Goal: Task Accomplishment & Management: Use online tool/utility

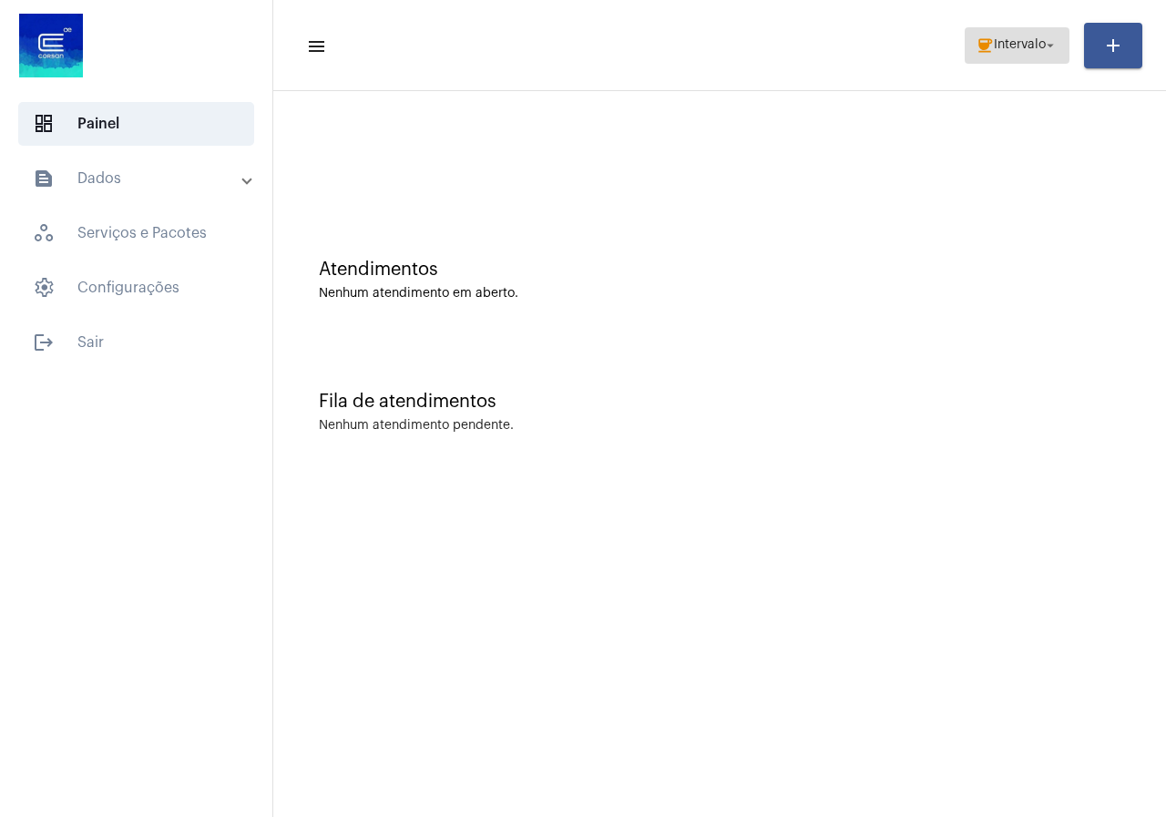
click at [1025, 45] on span "Intervalo" at bounding box center [1020, 45] width 52 height 13
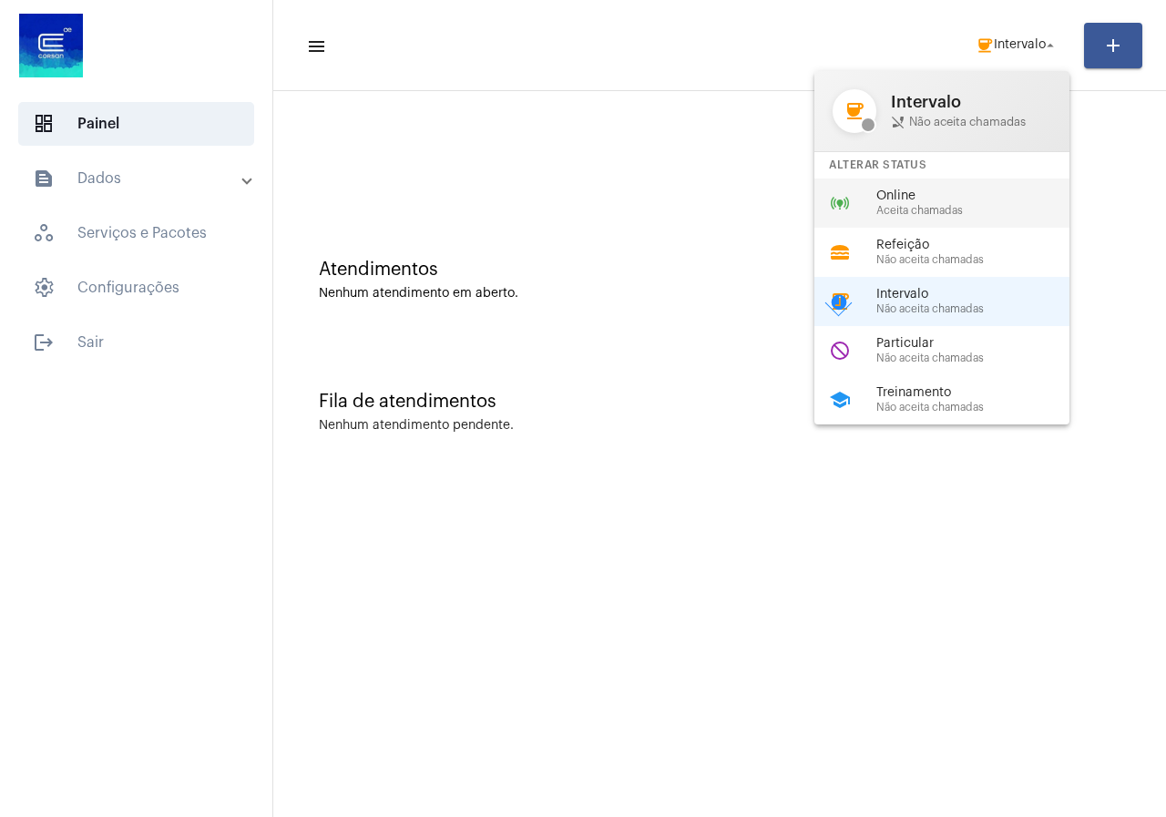
click at [877, 208] on span "Aceita chamadas" at bounding box center [980, 211] width 208 height 12
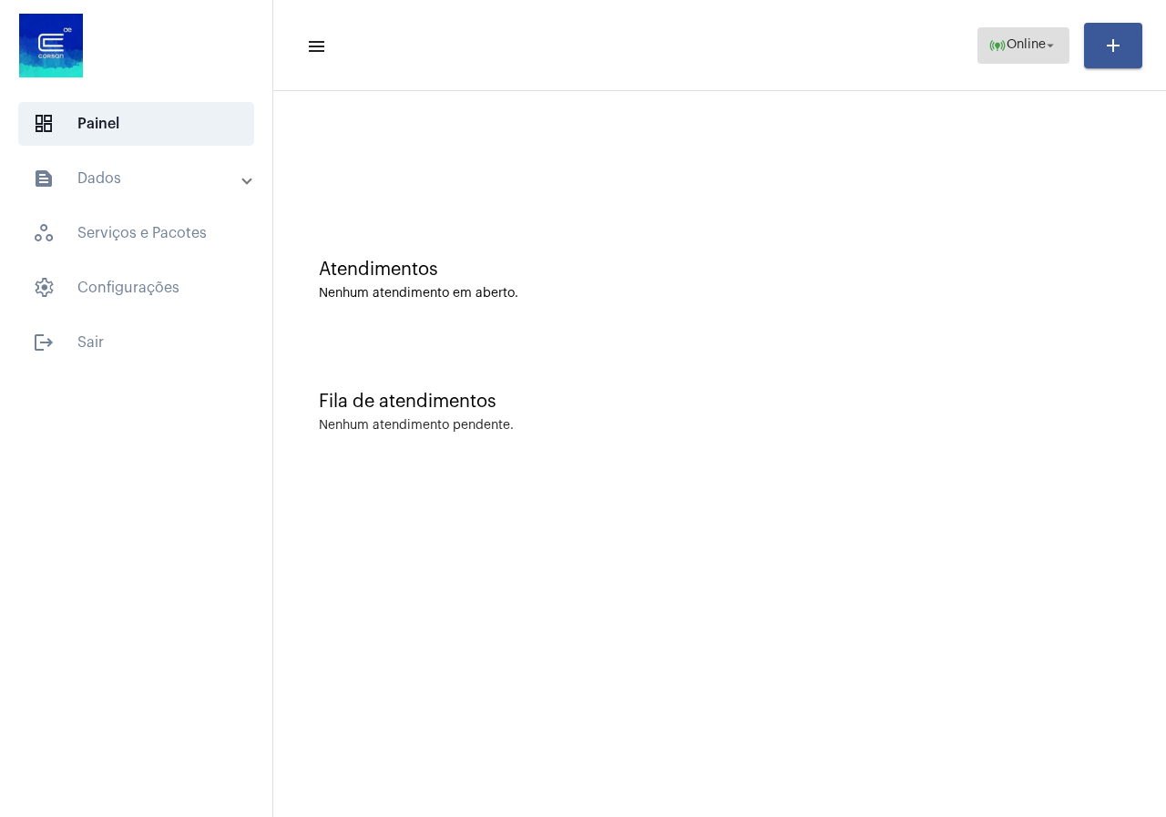
click at [993, 41] on mat-icon "online_prediction" at bounding box center [997, 45] width 18 height 18
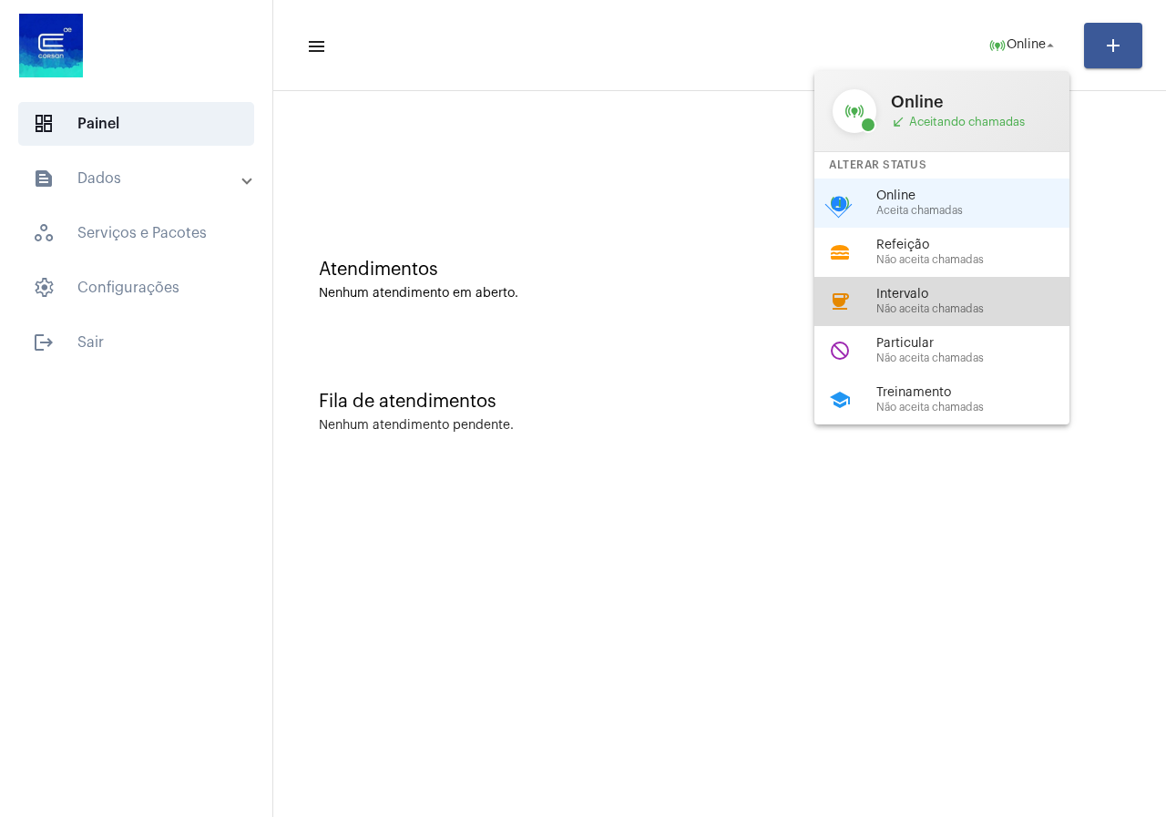
click at [882, 309] on span "Não aceita chamadas" at bounding box center [980, 309] width 208 height 12
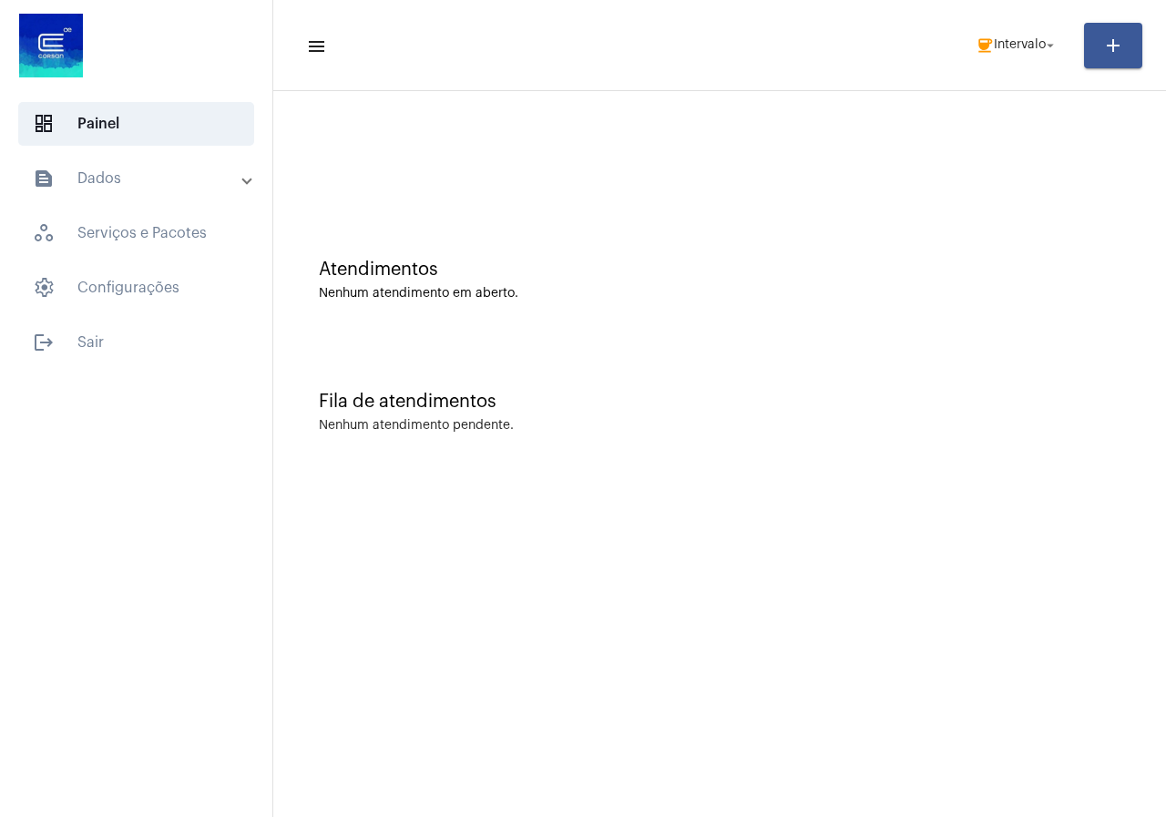
click at [1012, 70] on mat-toolbar-row "menu coffee Intervalo arrow_drop_down add" at bounding box center [719, 45] width 892 height 58
click at [1012, 54] on span "coffee Intervalo arrow_drop_down" at bounding box center [1016, 44] width 83 height 33
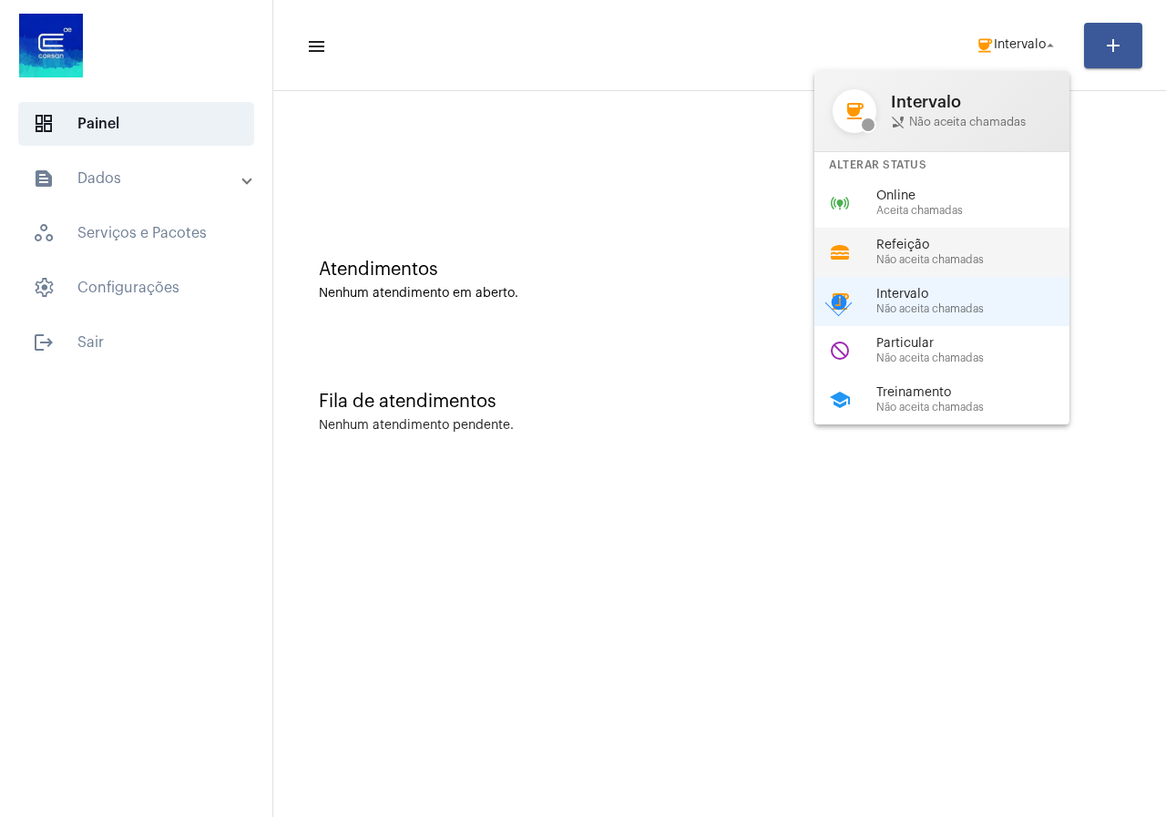
click at [898, 228] on div "lunch_dining Refeição Não aceita chamadas" at bounding box center [956, 252] width 284 height 49
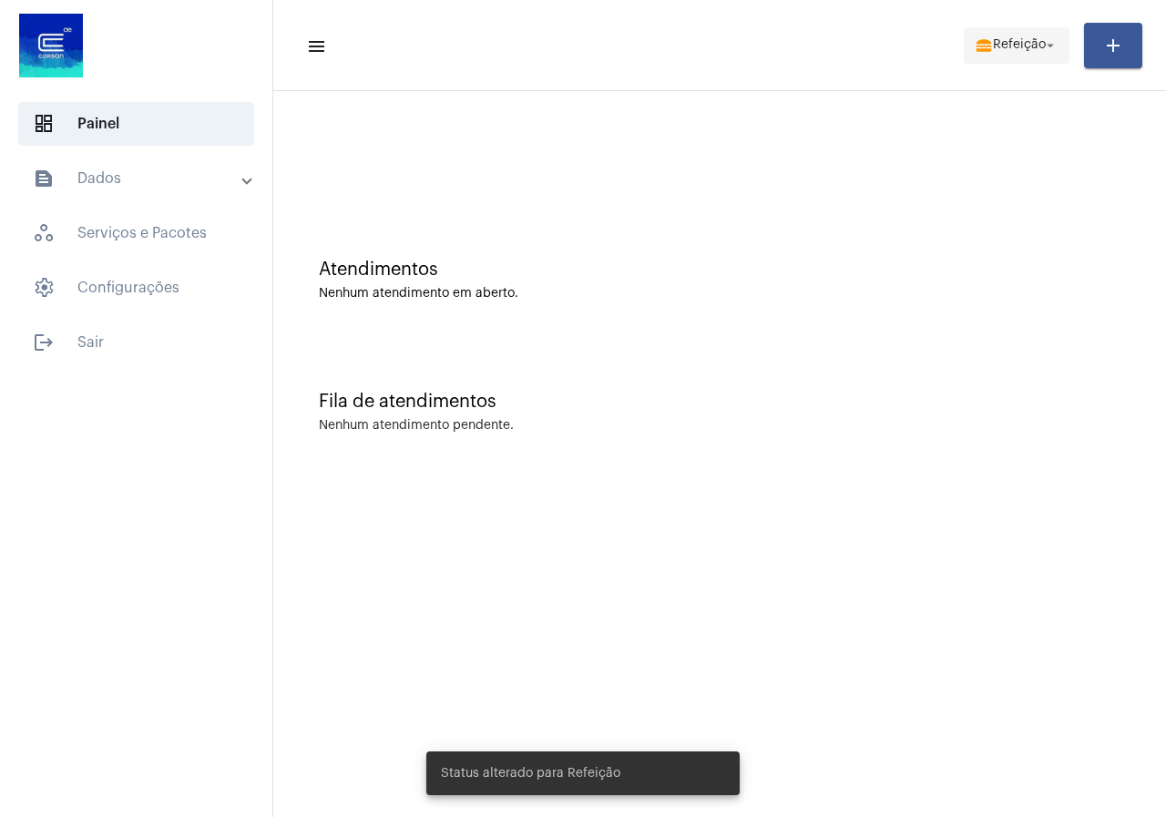
click at [1045, 57] on span "lunch_dining Refeição arrow_drop_down" at bounding box center [1016, 44] width 84 height 33
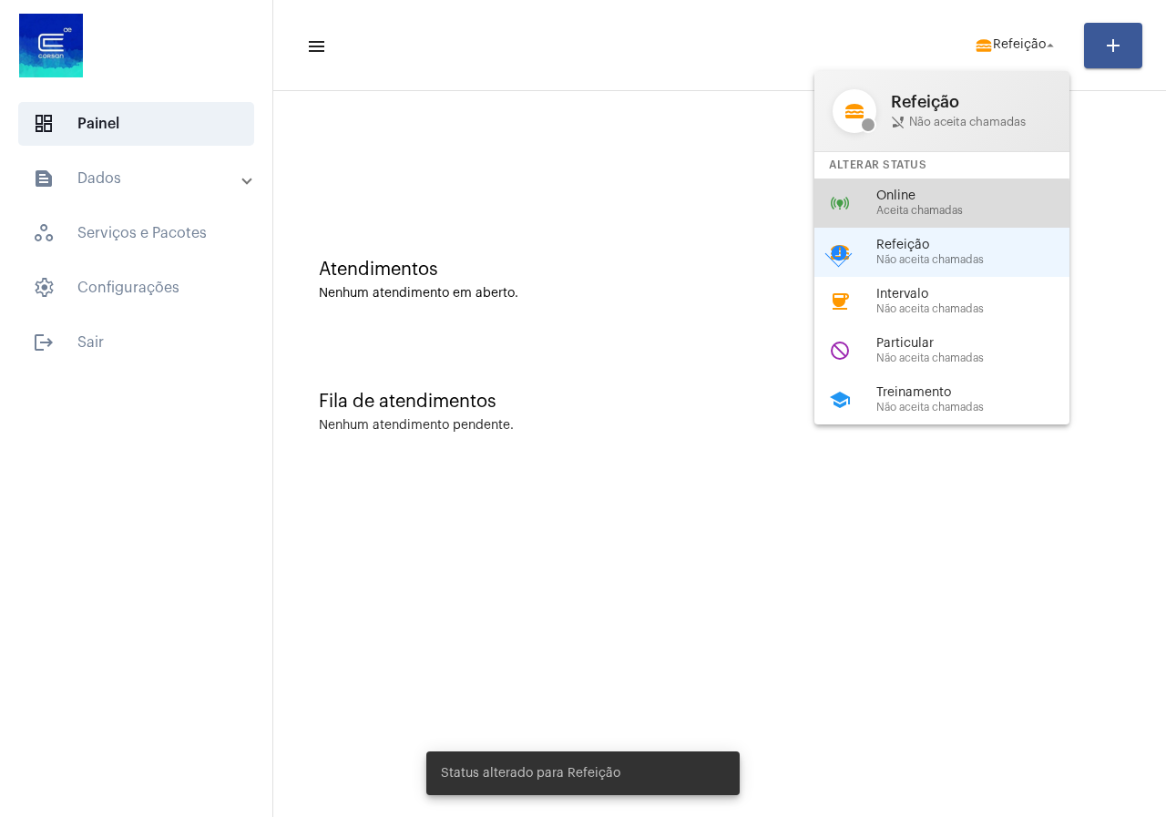
click at [873, 208] on div "online_prediction Online Aceita chamadas" at bounding box center [956, 202] width 284 height 49
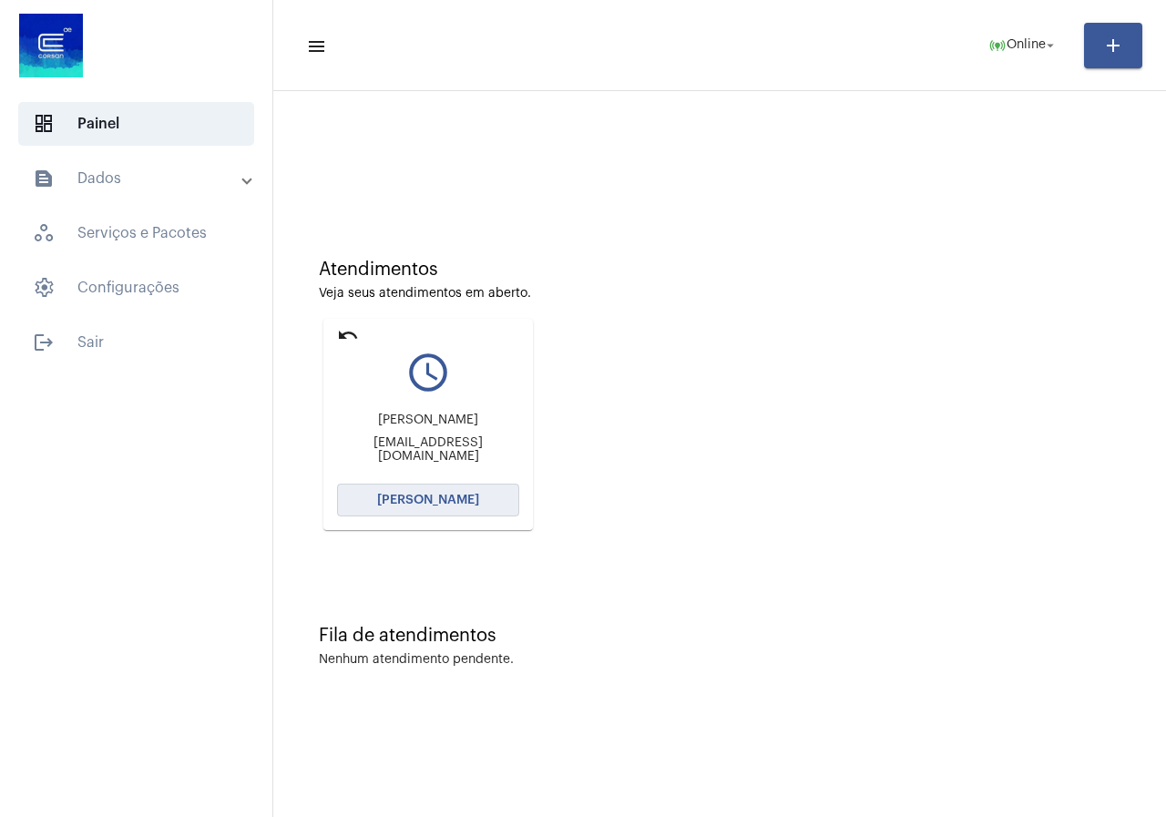
click at [395, 513] on button "[PERSON_NAME]" at bounding box center [428, 500] width 182 height 33
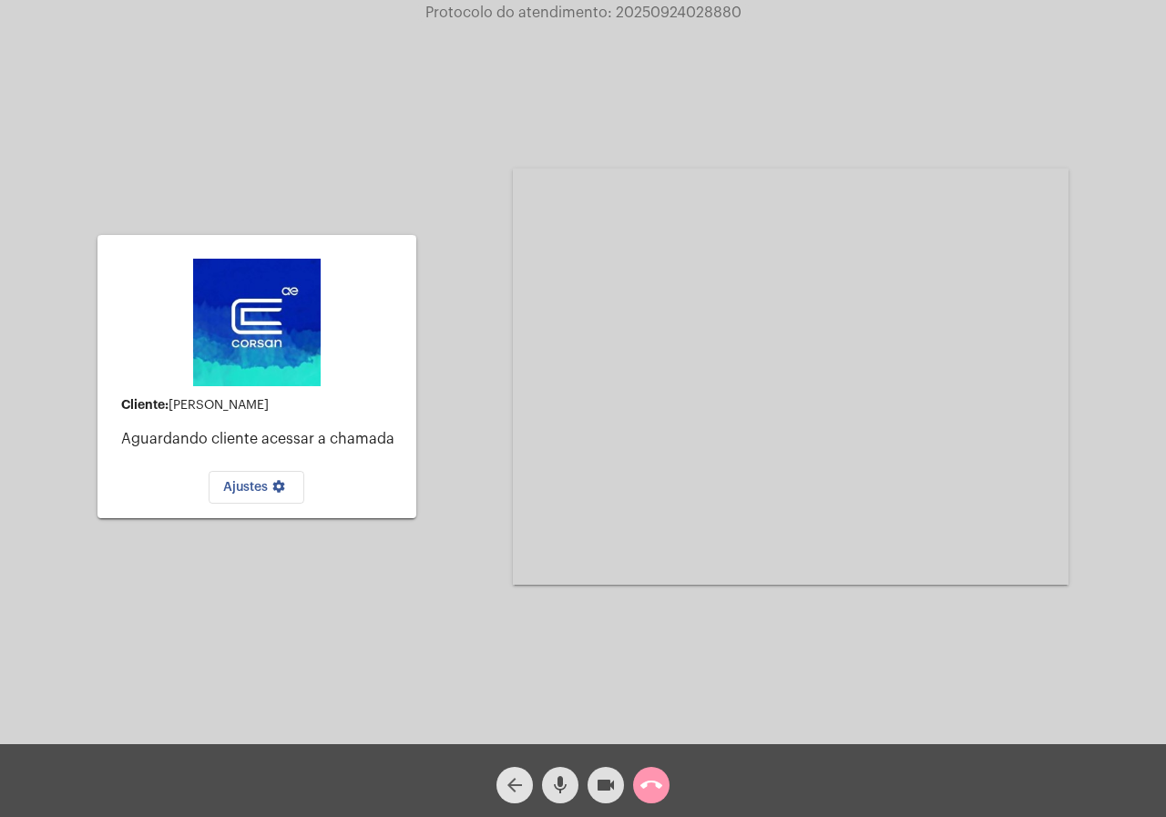
click at [507, 782] on mat-icon "arrow_back" at bounding box center [515, 785] width 22 height 22
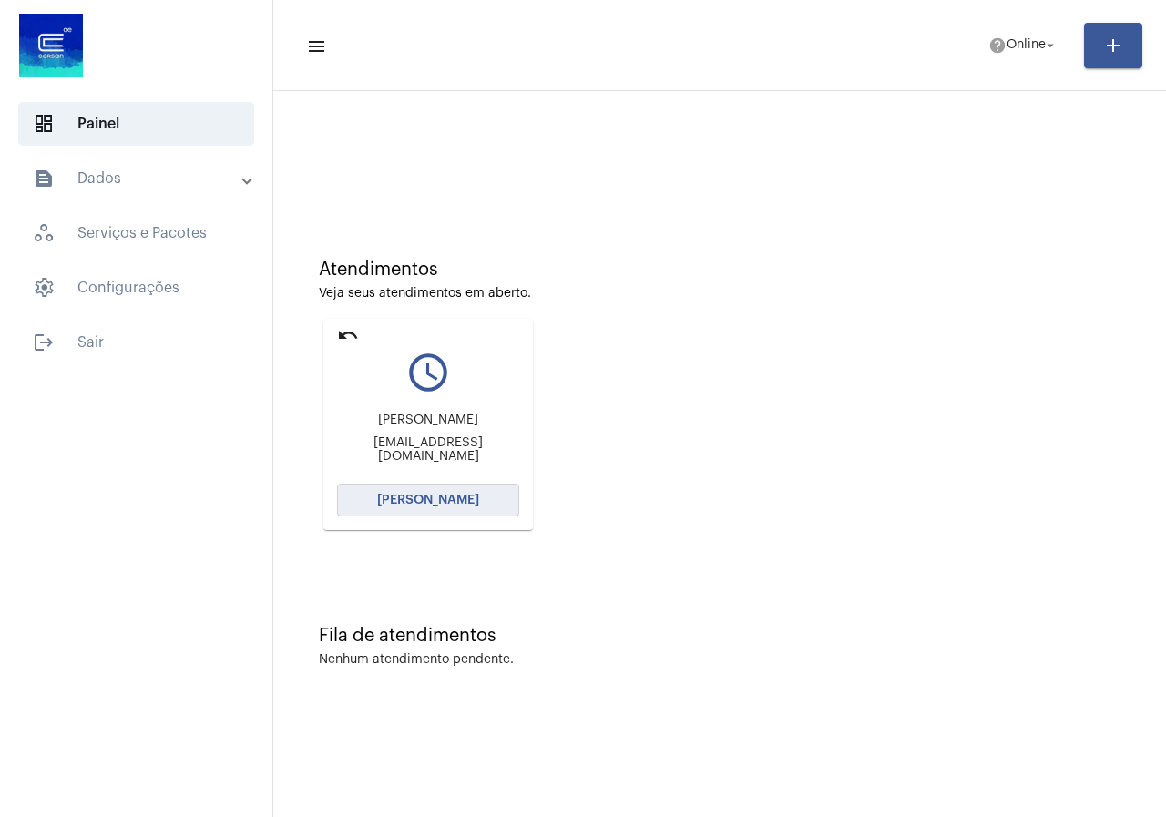
click at [391, 497] on span "[PERSON_NAME]" at bounding box center [428, 500] width 102 height 13
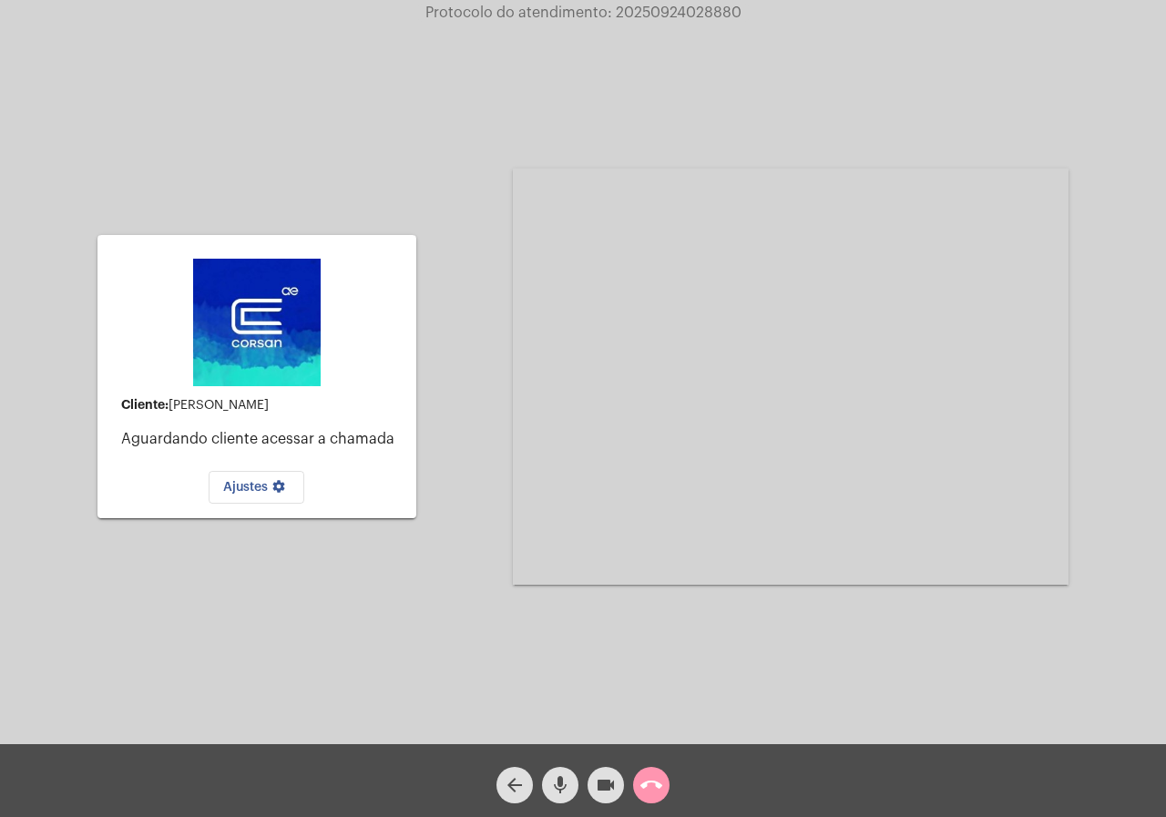
click at [670, 791] on div "call_end" at bounding box center [651, 781] width 46 height 46
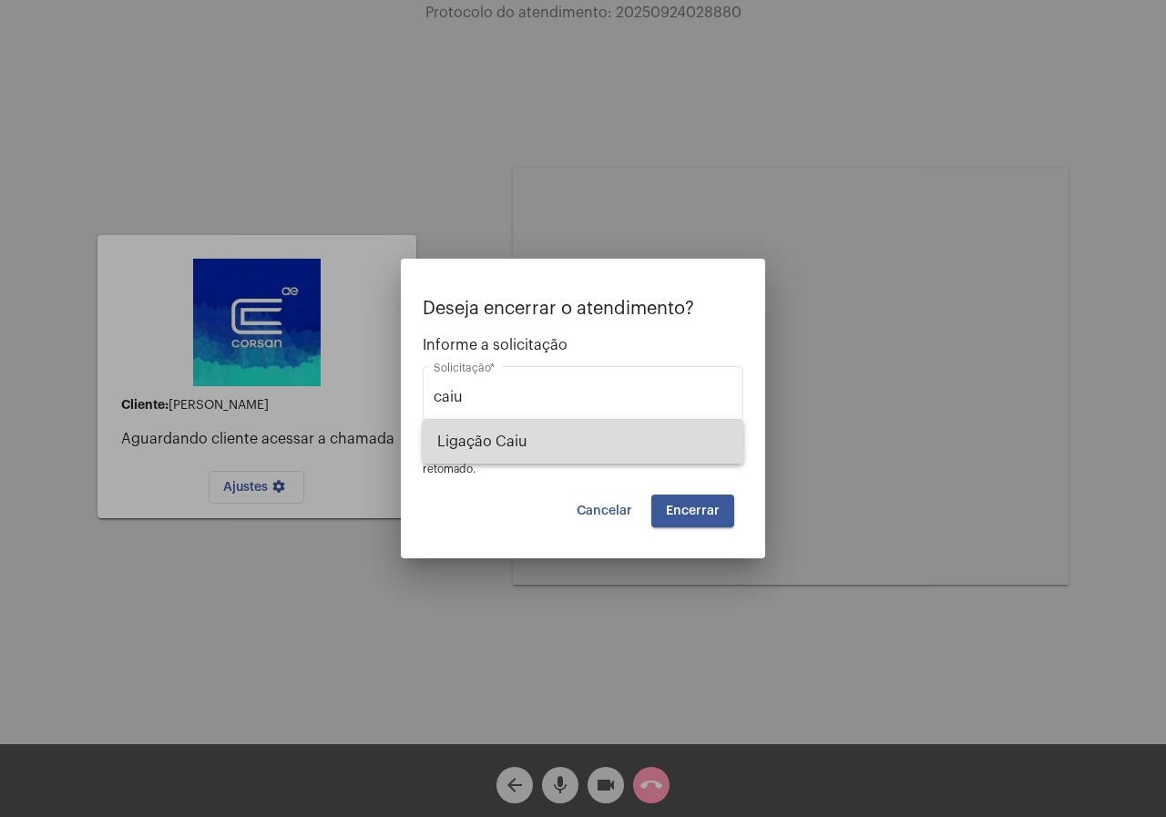
click at [590, 443] on span "Ligação Caiu" at bounding box center [582, 442] width 291 height 44
type input "Ligação Caiu"
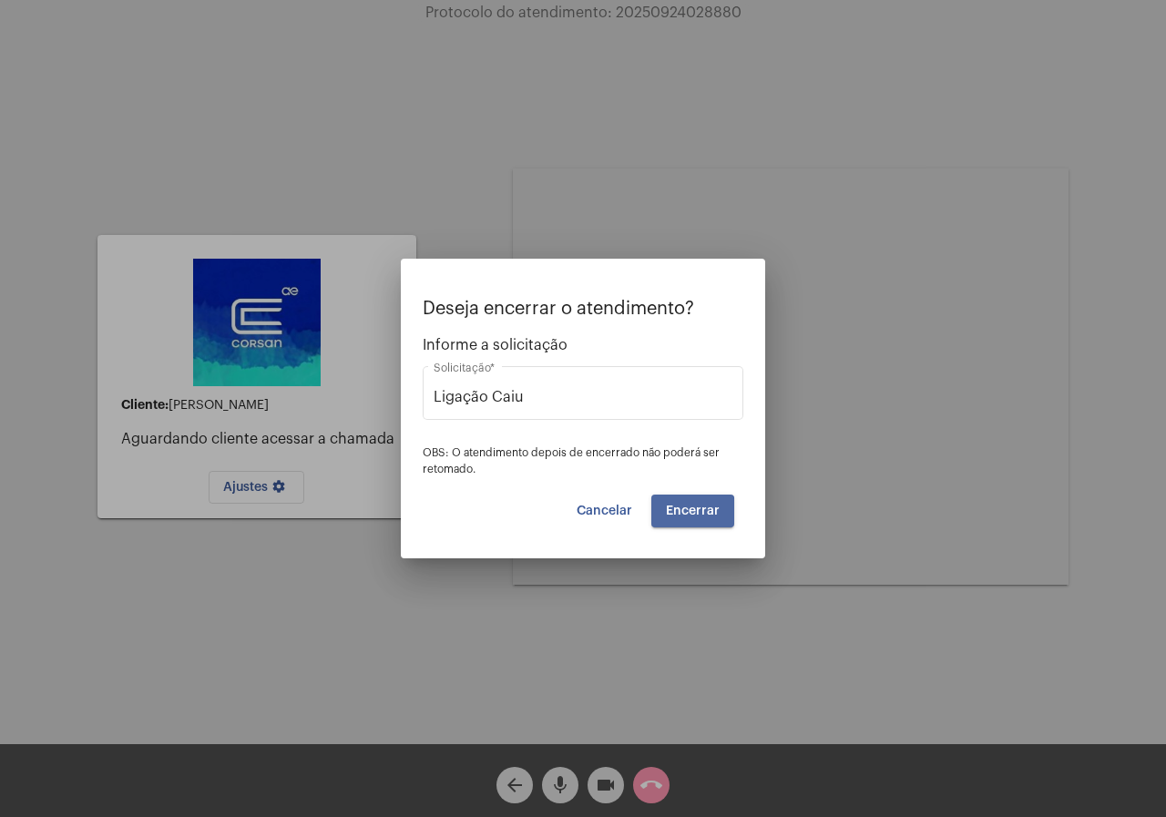
click at [678, 517] on button "Encerrar" at bounding box center [692, 510] width 83 height 33
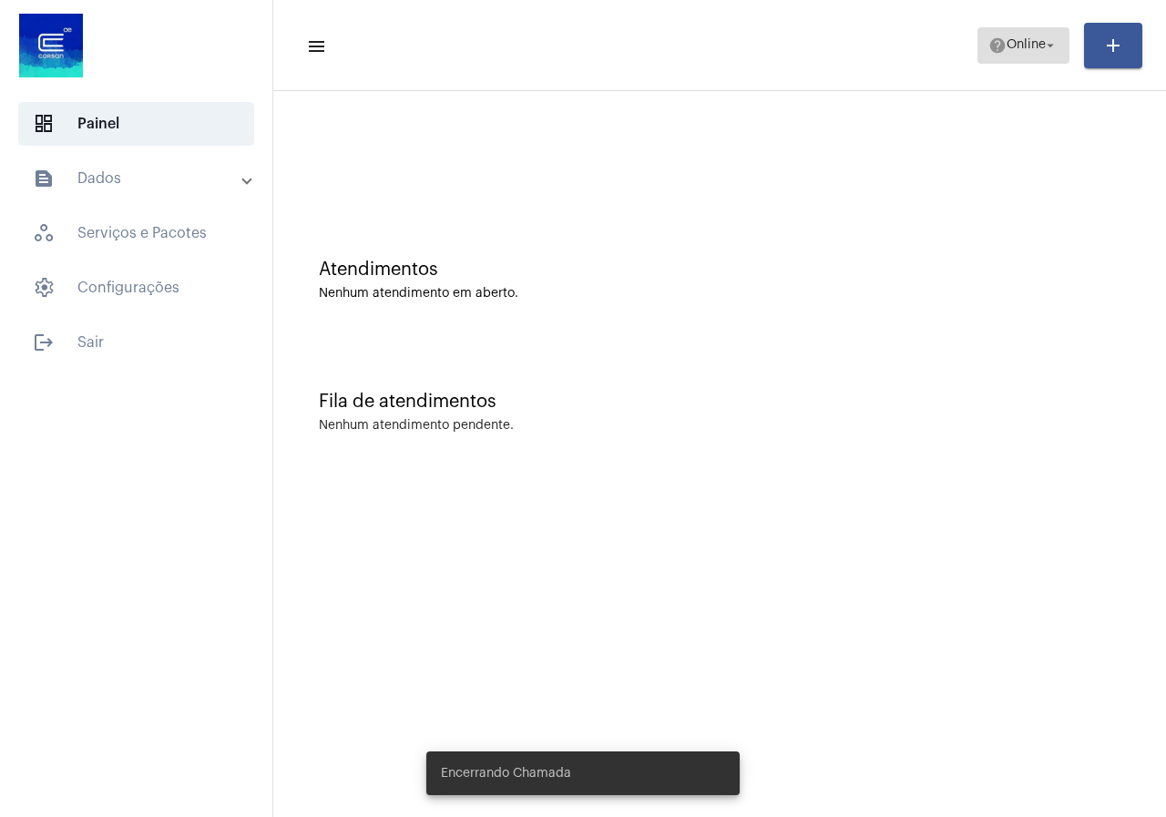
click at [1031, 55] on span "help Online arrow_drop_down" at bounding box center [1023, 44] width 70 height 33
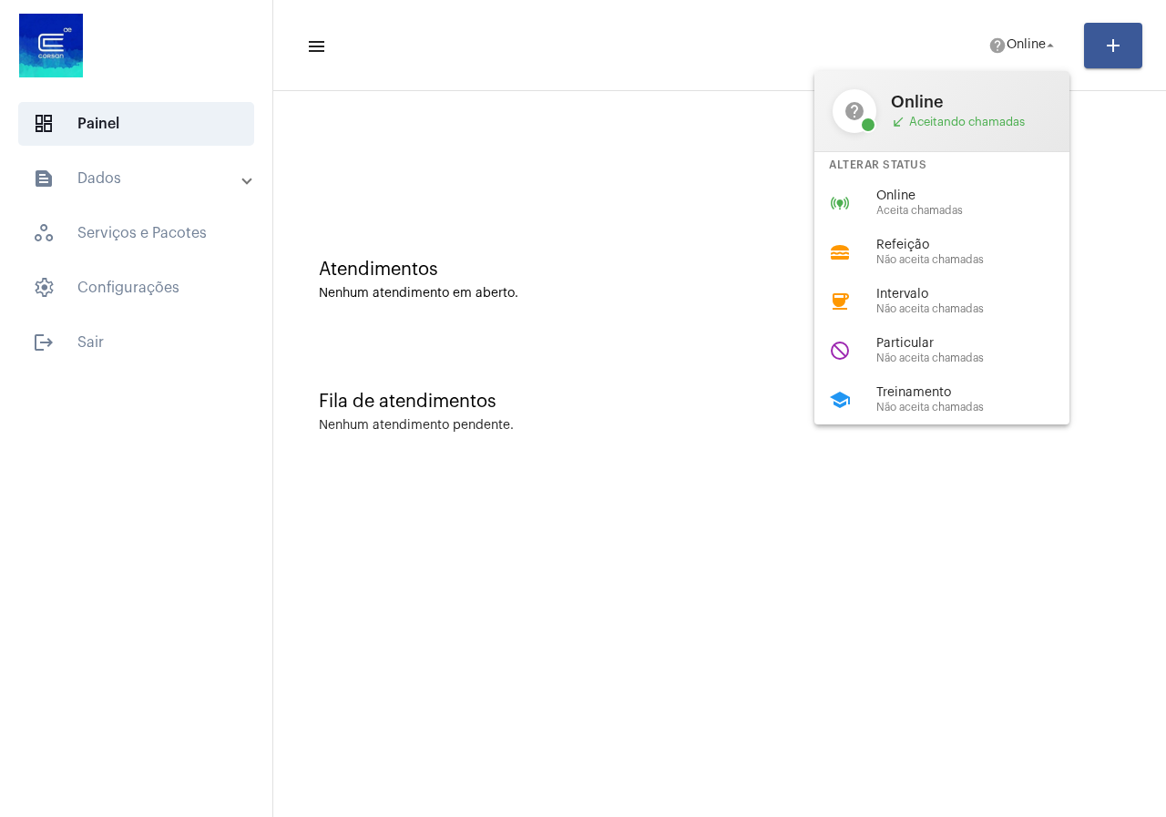
drag, startPoint x: 1009, startPoint y: 194, endPoint x: 994, endPoint y: 218, distance: 27.8
click at [1005, 196] on span "Online" at bounding box center [980, 196] width 208 height 14
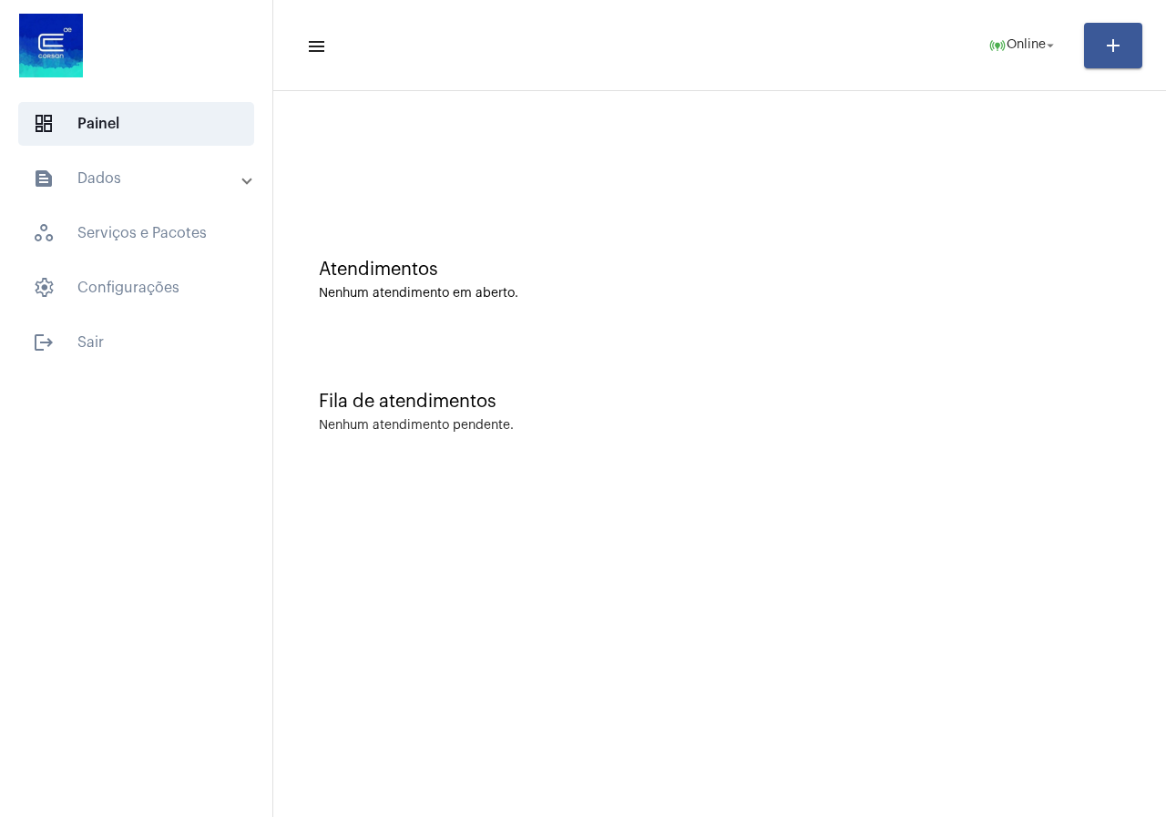
click at [456, 103] on div at bounding box center [719, 152] width 874 height 105
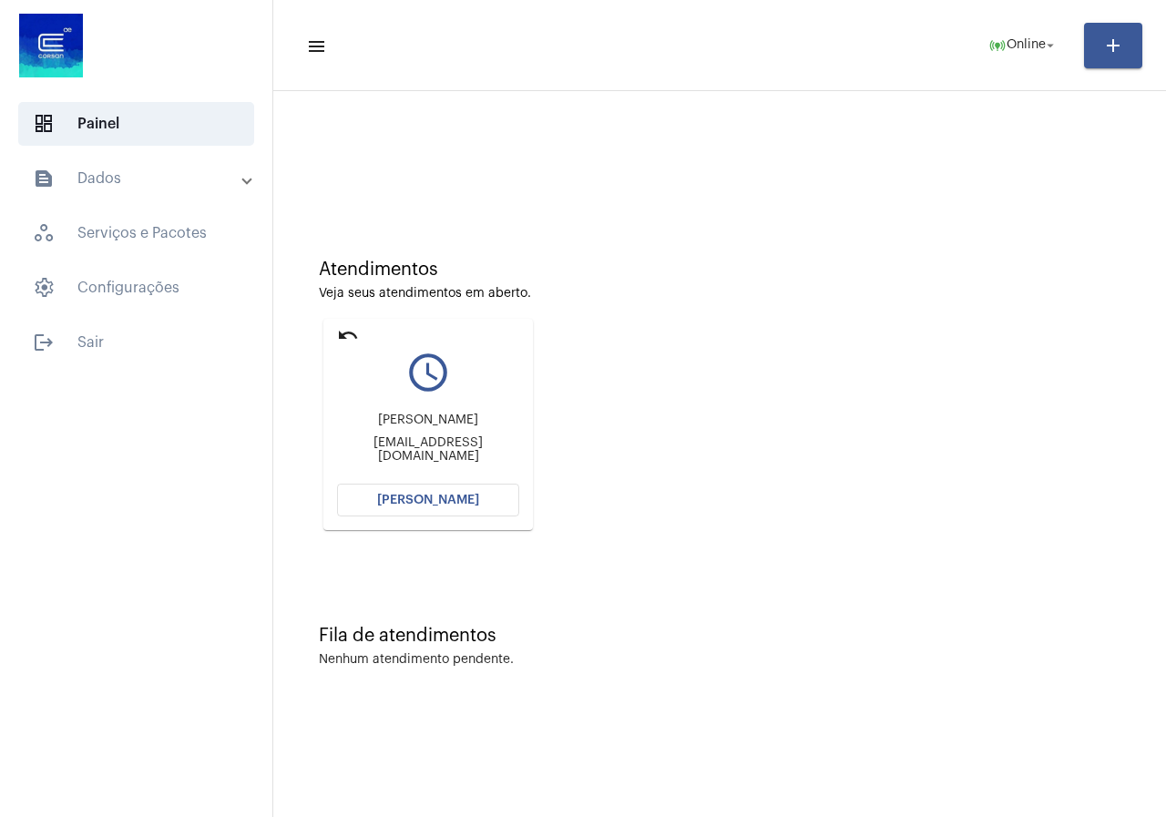
click at [428, 504] on span "[PERSON_NAME]" at bounding box center [428, 500] width 102 height 13
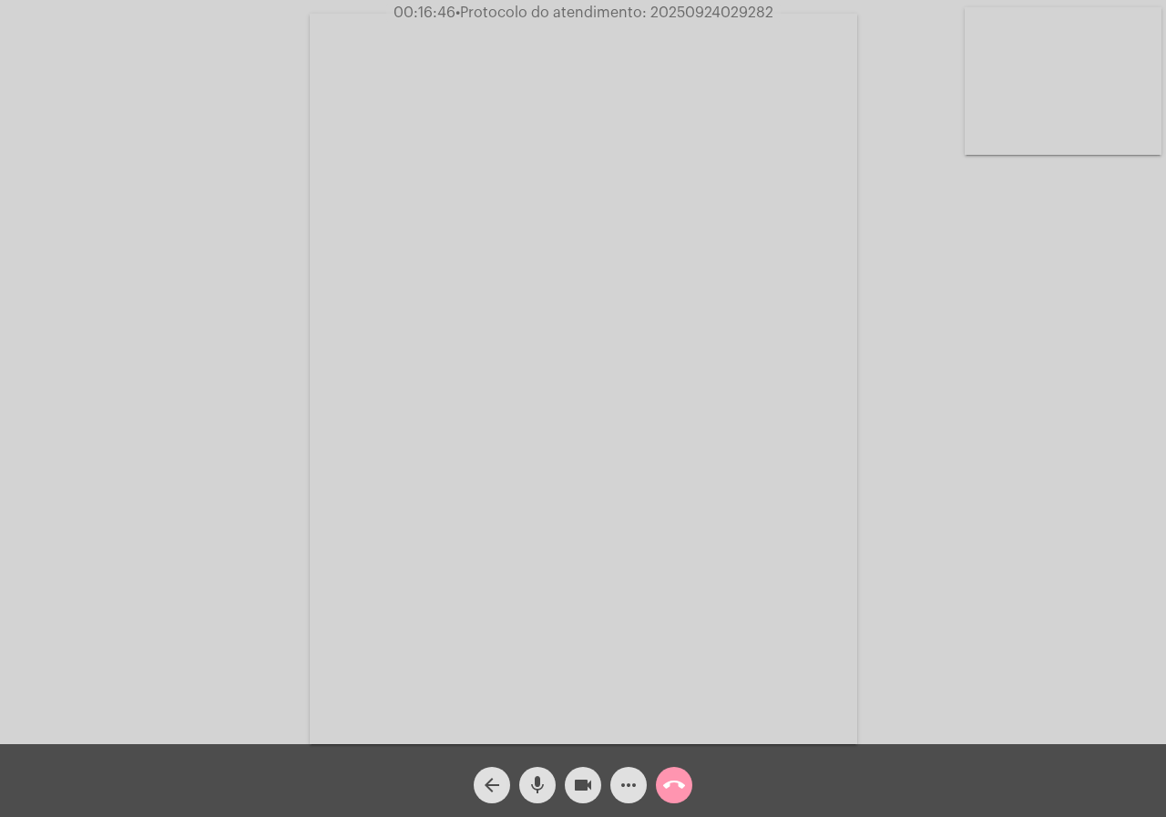
click at [570, 780] on button "videocam" at bounding box center [583, 785] width 36 height 36
click at [582, 790] on mat-icon "videocam_off" at bounding box center [583, 785] width 22 height 22
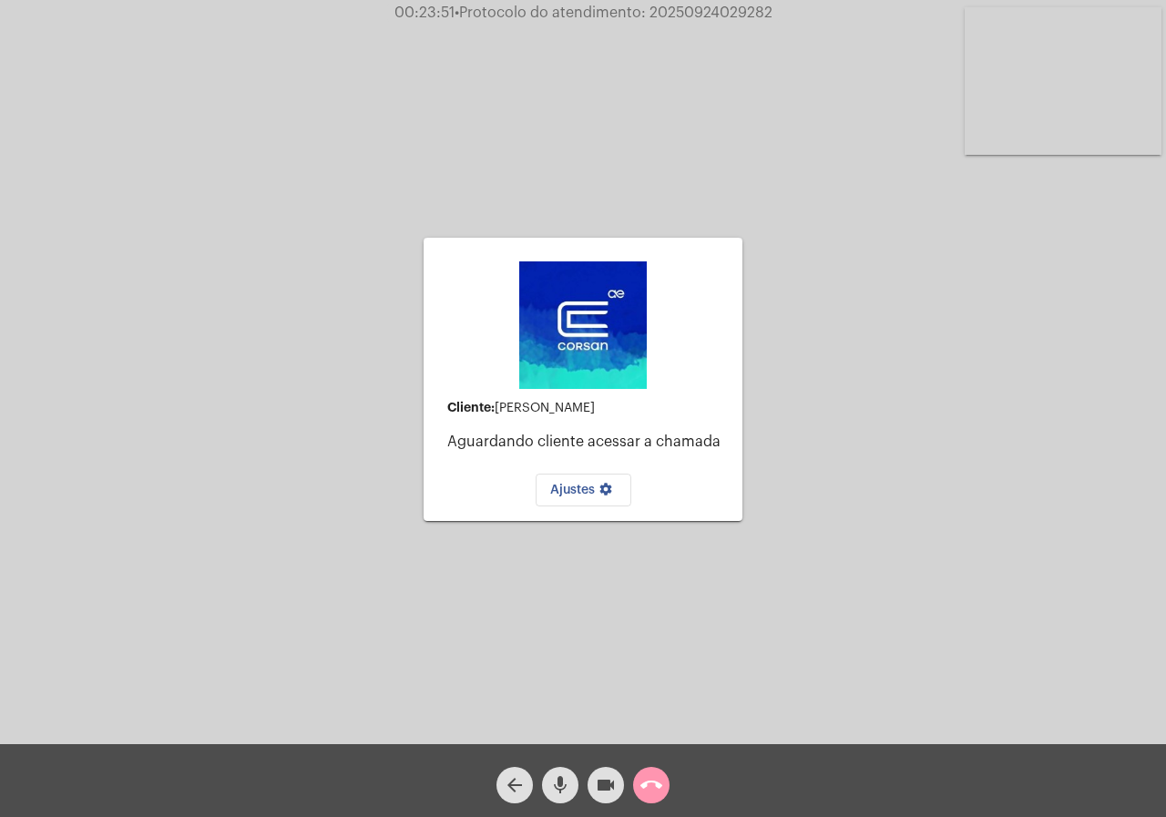
click at [667, 791] on button "call_end" at bounding box center [651, 785] width 36 height 36
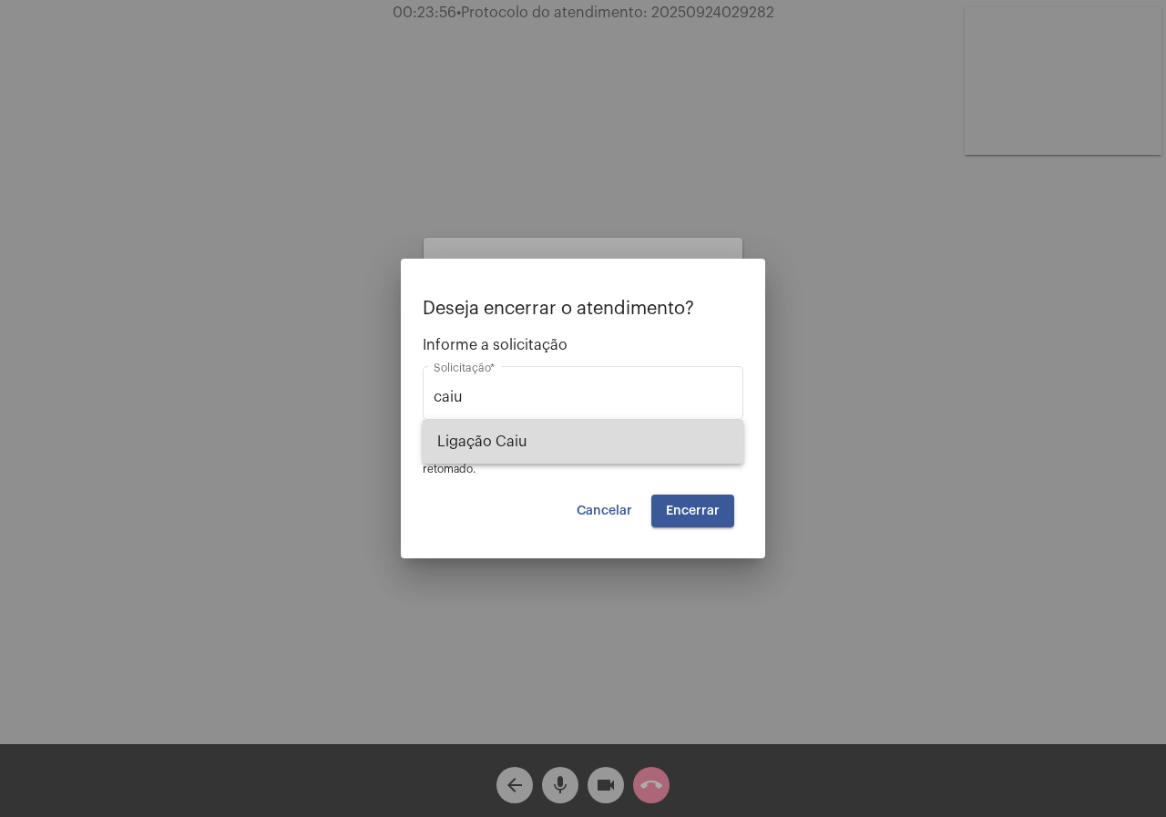
click at [494, 455] on span "Ligação Caiu" at bounding box center [582, 442] width 291 height 44
type input "Ligação Caiu"
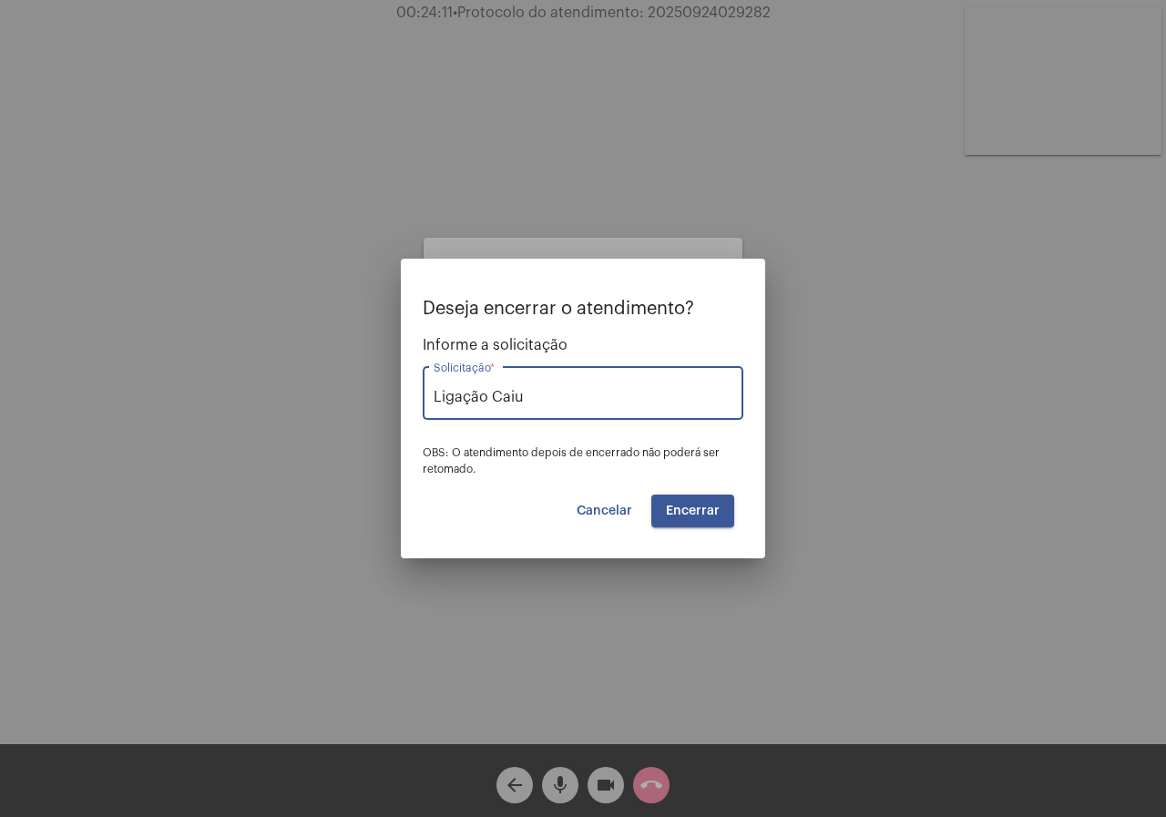
click at [704, 516] on span "Encerrar" at bounding box center [693, 510] width 54 height 13
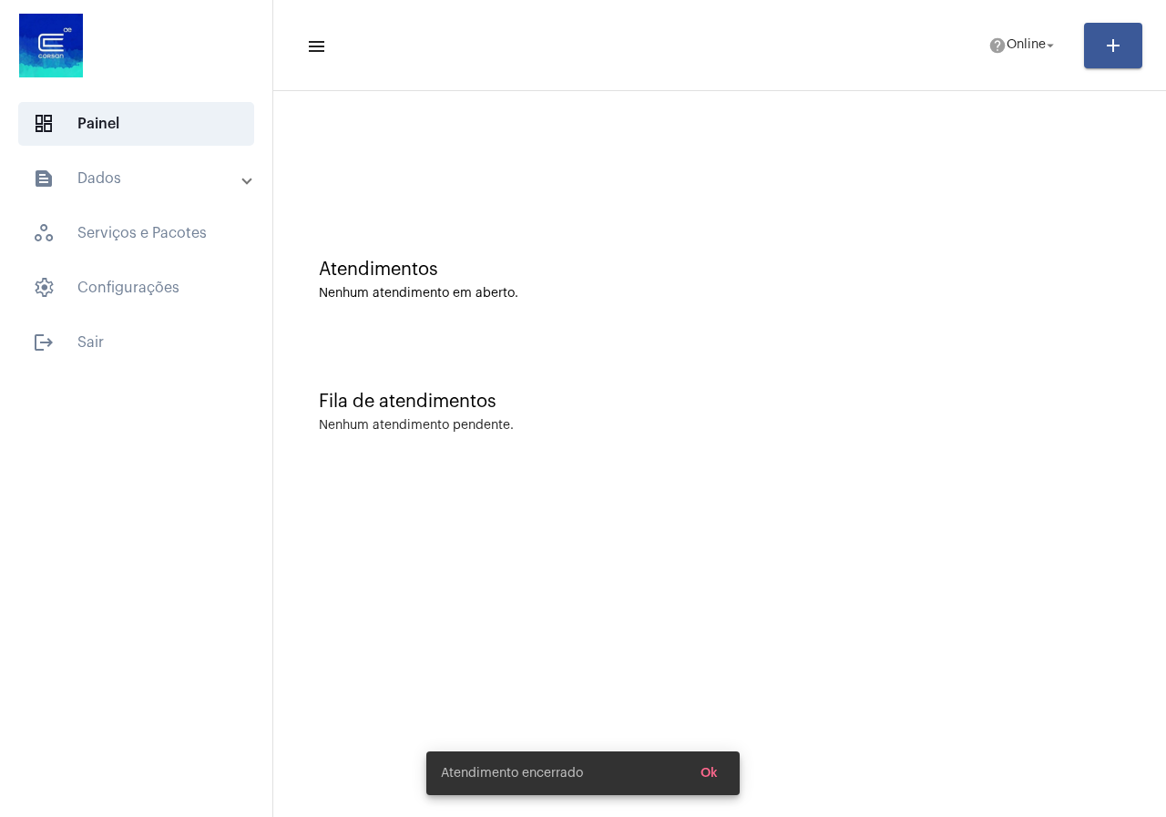
click at [995, 10] on mat-toolbar "menu help Online arrow_drop_down add" at bounding box center [719, 45] width 892 height 91
click at [997, 34] on span "help Online arrow_drop_down" at bounding box center [1023, 44] width 70 height 33
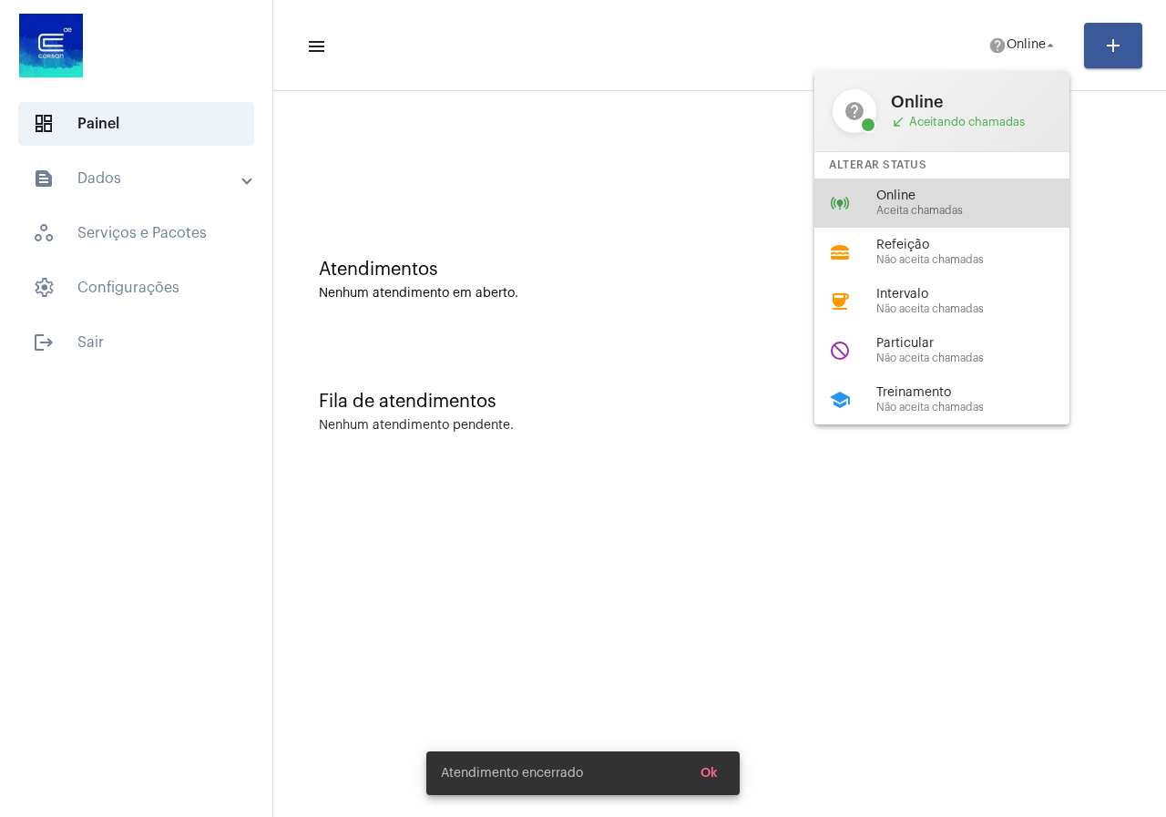
click at [902, 194] on span "Online" at bounding box center [980, 196] width 208 height 14
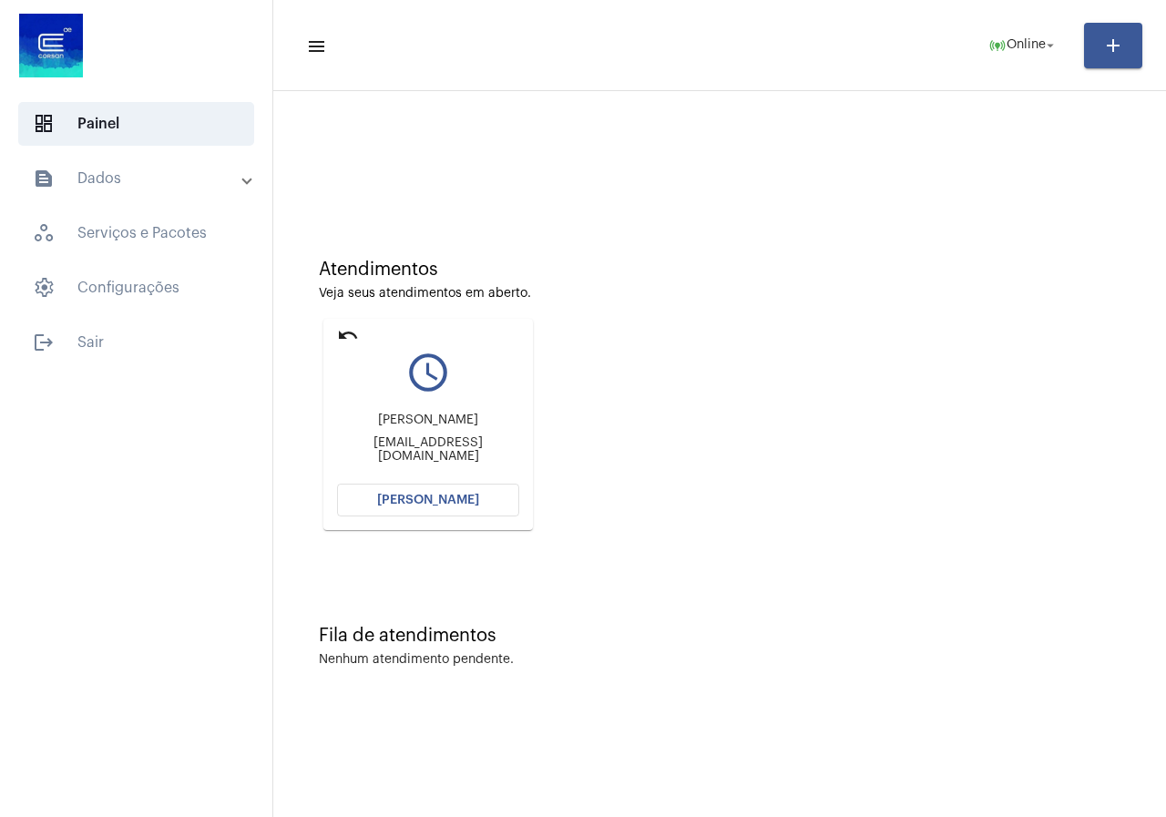
click at [437, 491] on button "Abrir Chamada" at bounding box center [428, 500] width 182 height 33
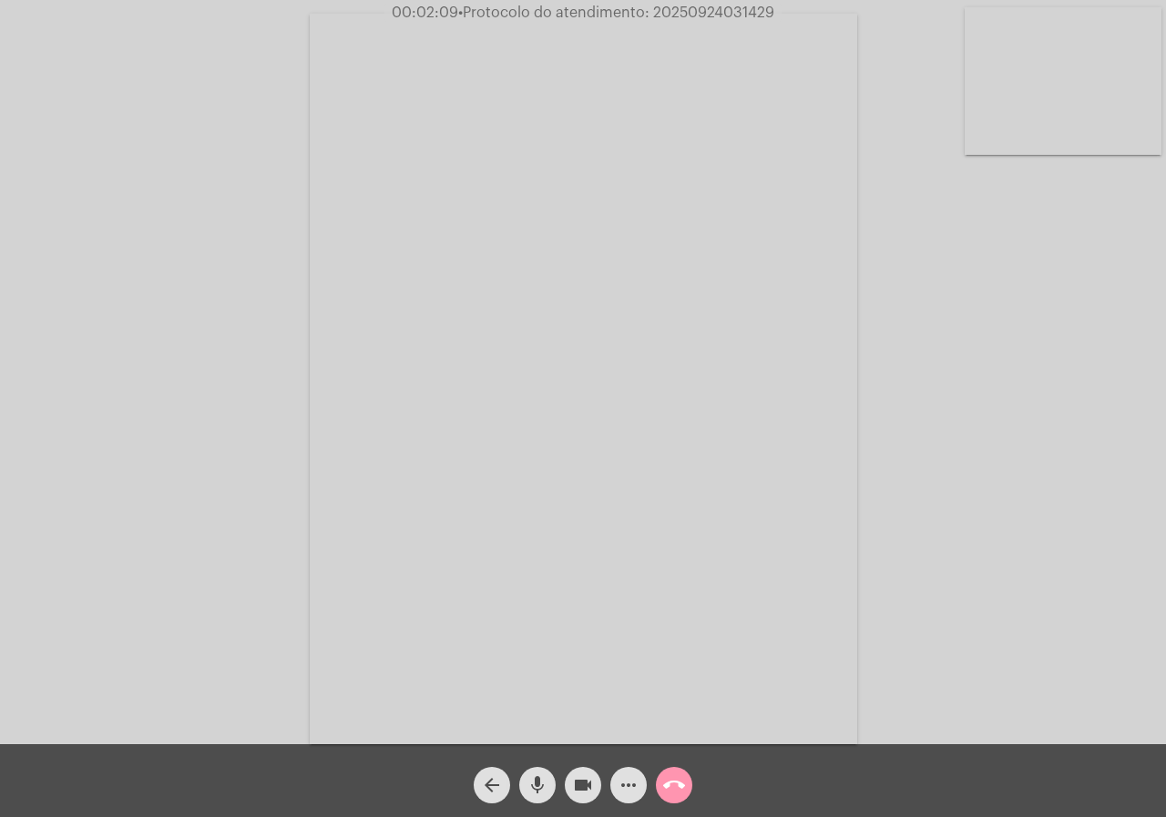
click at [632, 780] on mat-icon "more_horiz" at bounding box center [628, 785] width 22 height 22
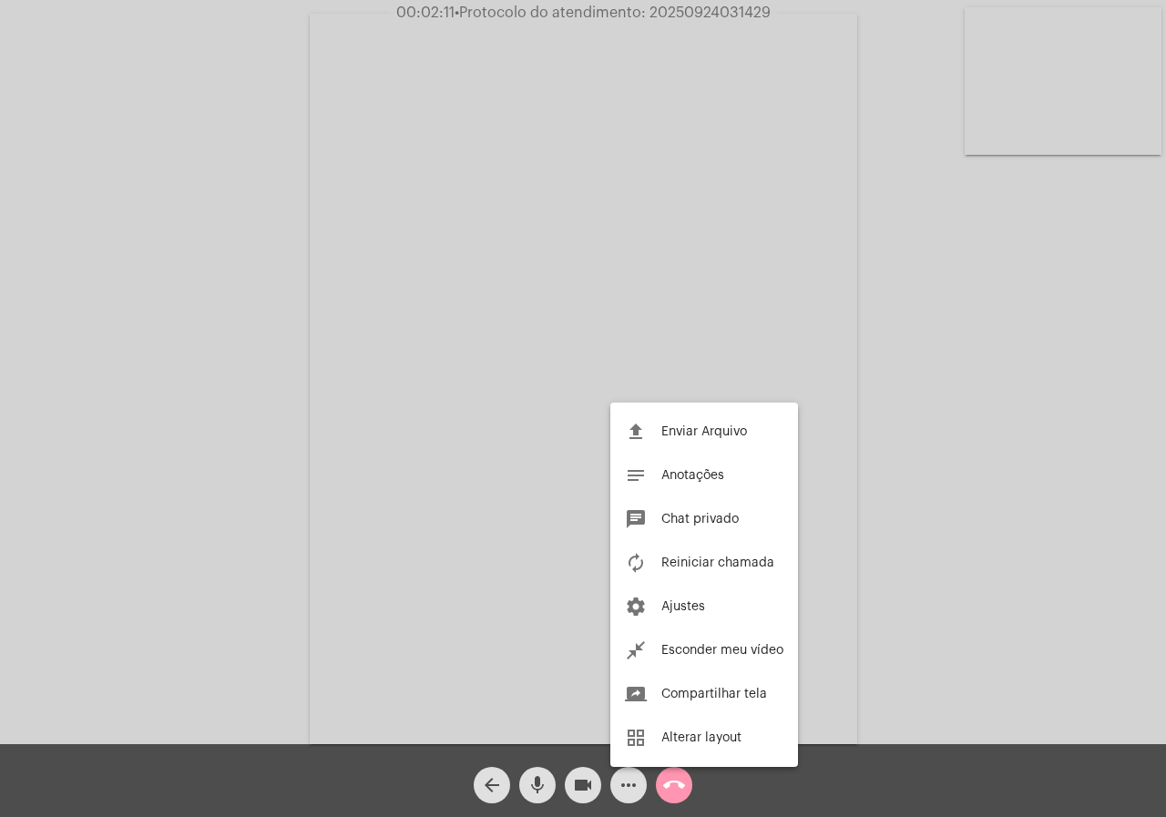
click at [199, 464] on div at bounding box center [583, 408] width 1166 height 817
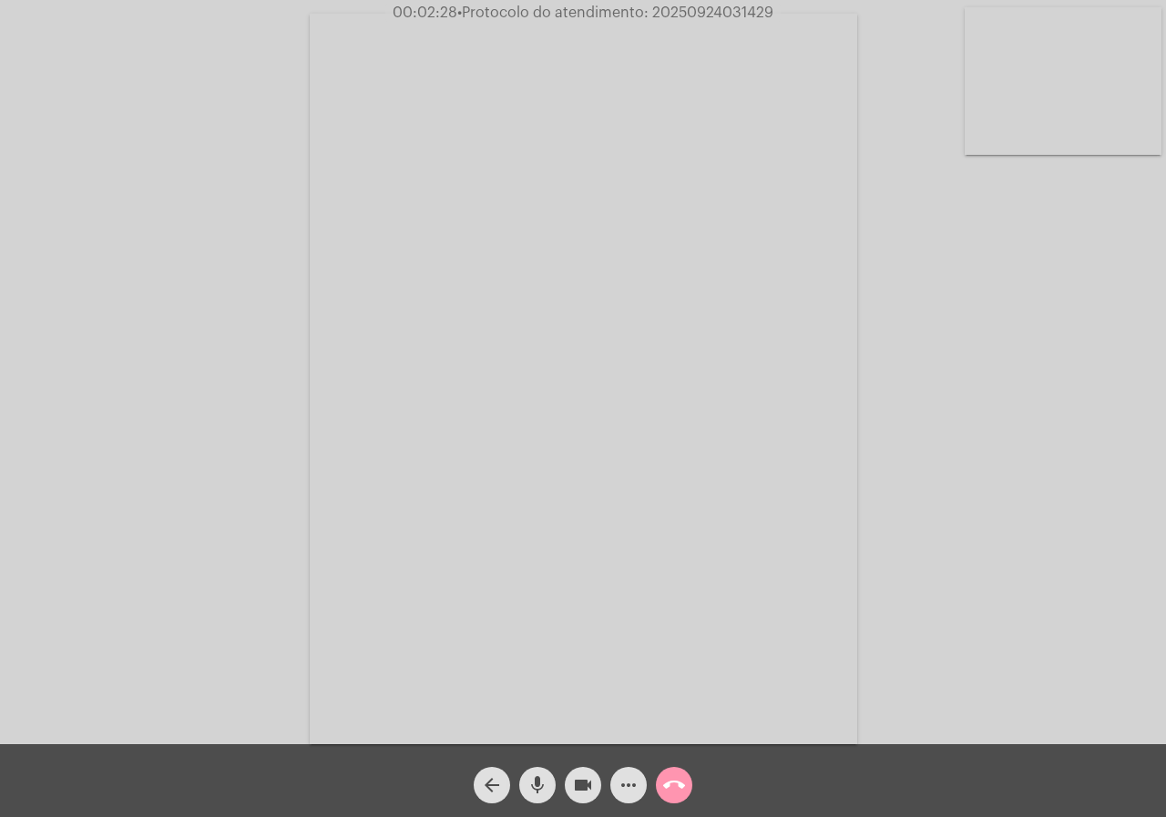
click at [577, 781] on span "videocam" at bounding box center [583, 785] width 22 height 36
click at [572, 771] on span "videocam_off" at bounding box center [583, 785] width 22 height 36
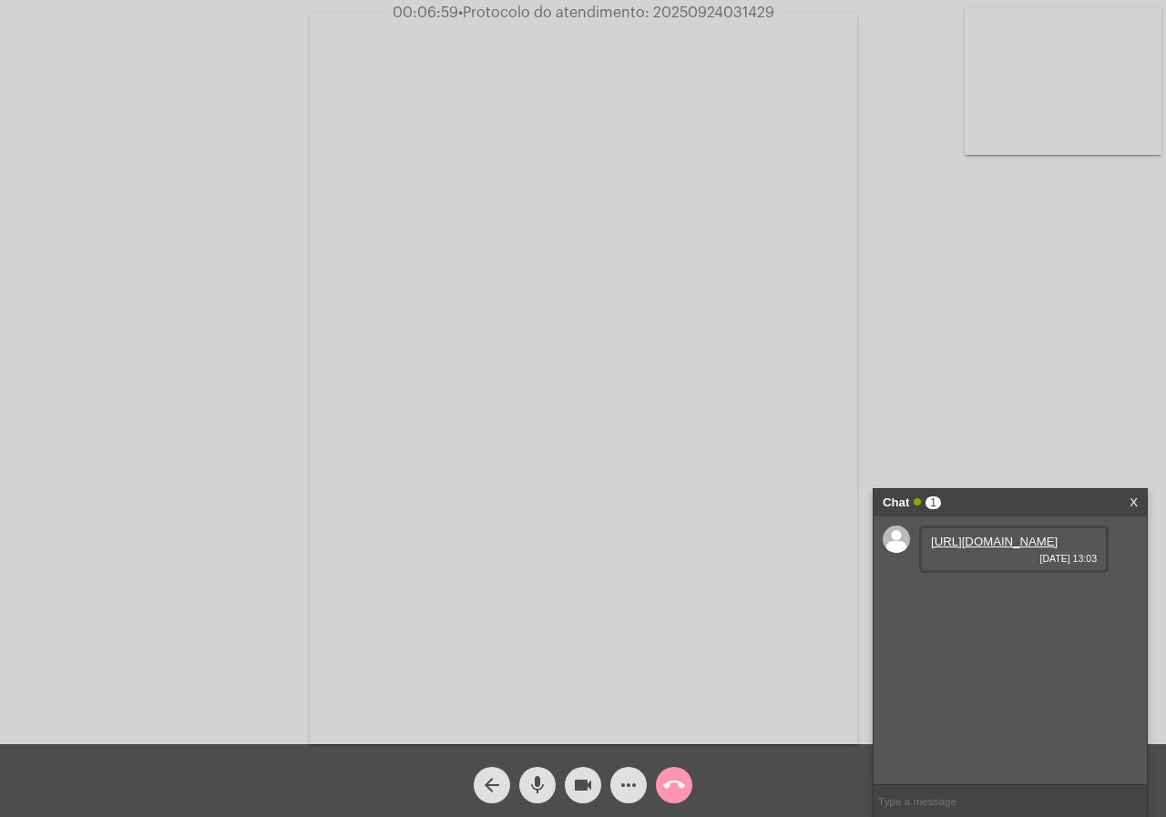
click at [997, 548] on link "https://neft-transfer-bucket.s3.amazonaws.com/temp-9e45867f-22a5-c317-f2ce-9367…" at bounding box center [994, 542] width 127 height 14
click at [1013, 600] on link "https://neft-transfer-bucket.s3.amazonaws.com/temp-f13d6b23-300a-f082-1ecb-b0e2…" at bounding box center [994, 593] width 127 height 14
click at [82, 305] on div "Acessando Câmera e Microfone..." at bounding box center [583, 377] width 1162 height 744
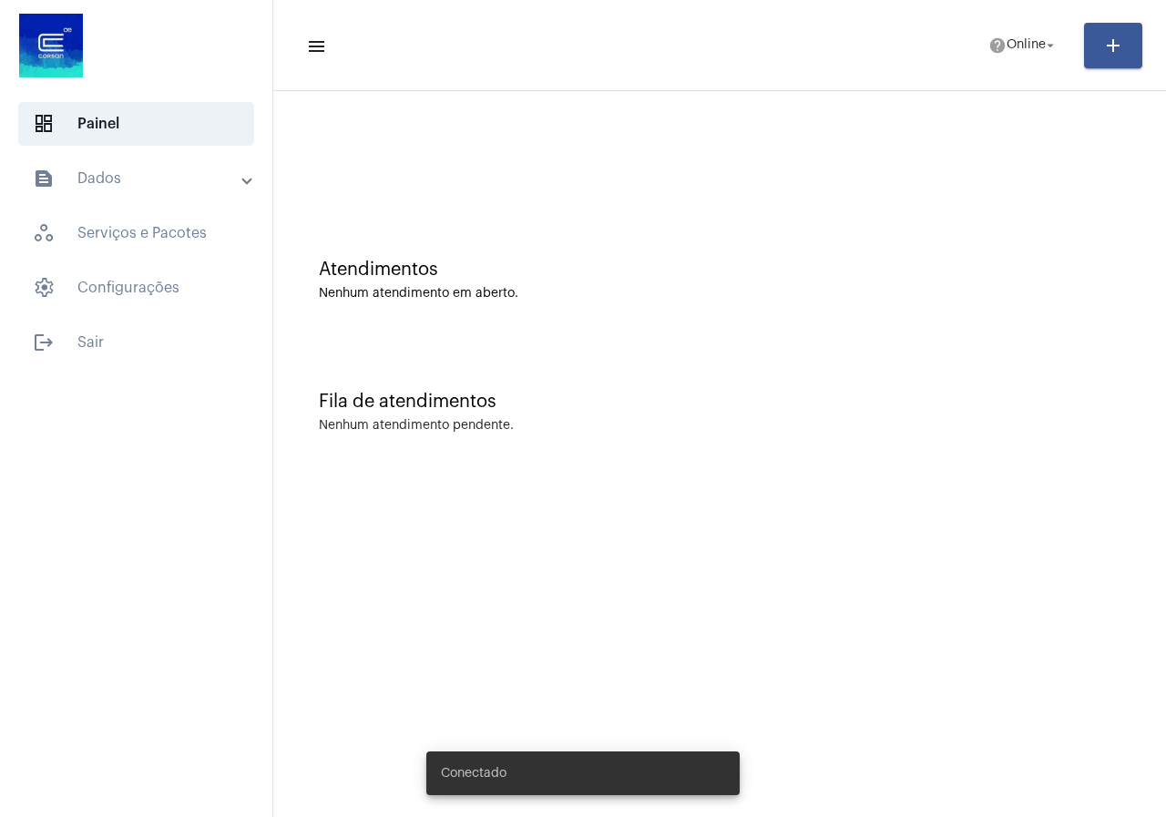
click at [1014, 25] on mat-toolbar-row "menu help Online arrow_drop_down add" at bounding box center [719, 45] width 892 height 58
click at [1014, 36] on span "help Online arrow_drop_down" at bounding box center [1023, 44] width 70 height 33
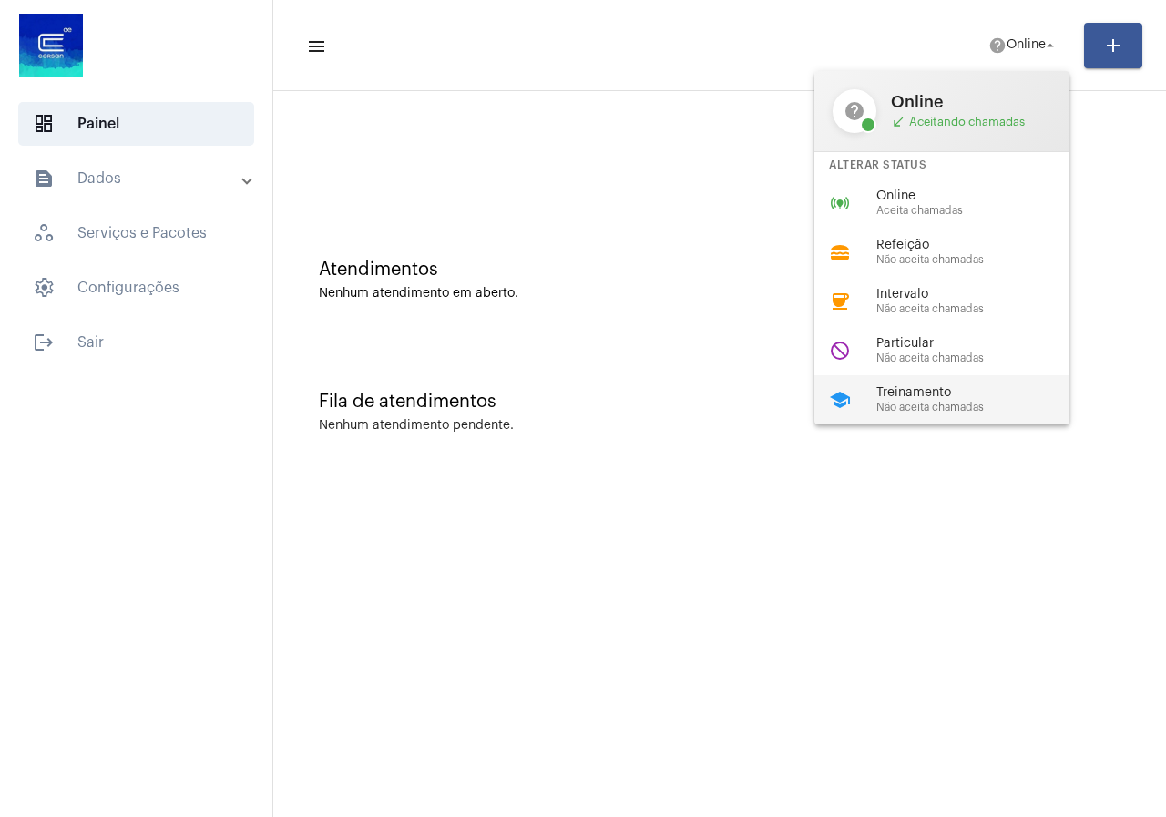
click at [891, 392] on span "Treinamento" at bounding box center [980, 393] width 208 height 14
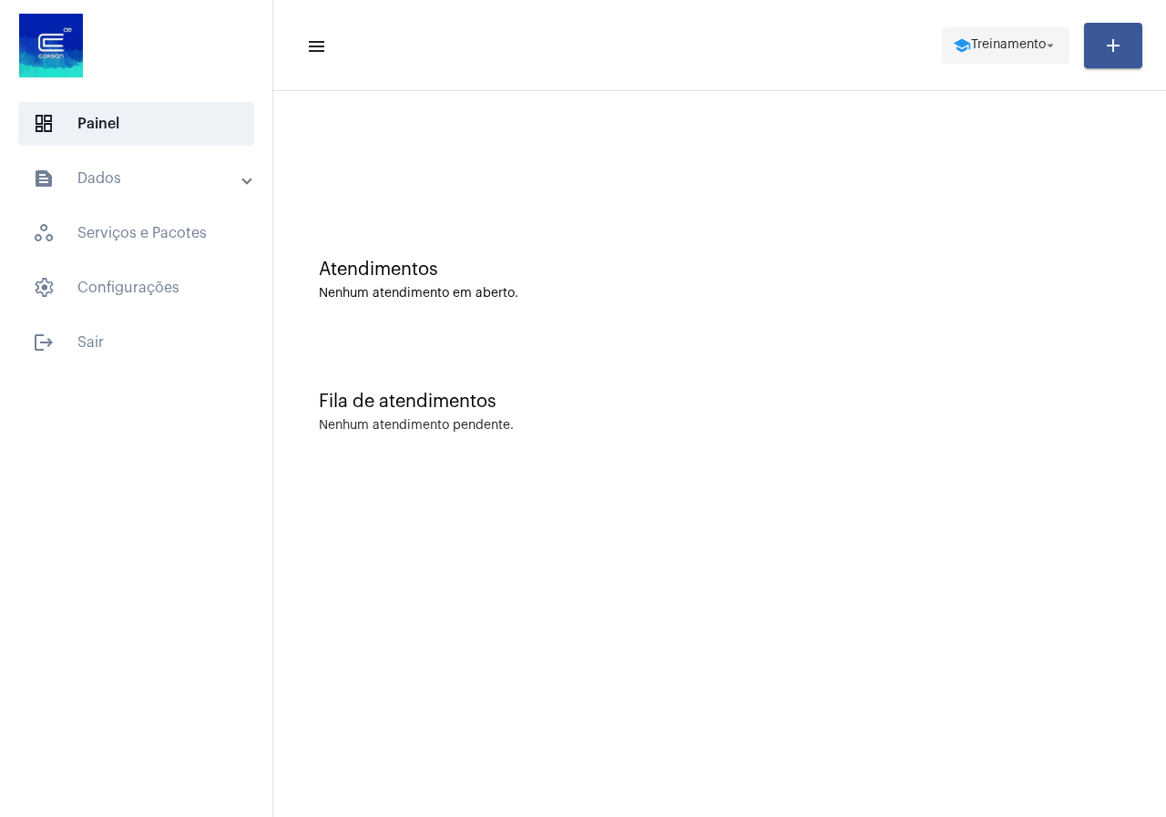
click at [959, 40] on mat-icon "school" at bounding box center [962, 45] width 18 height 18
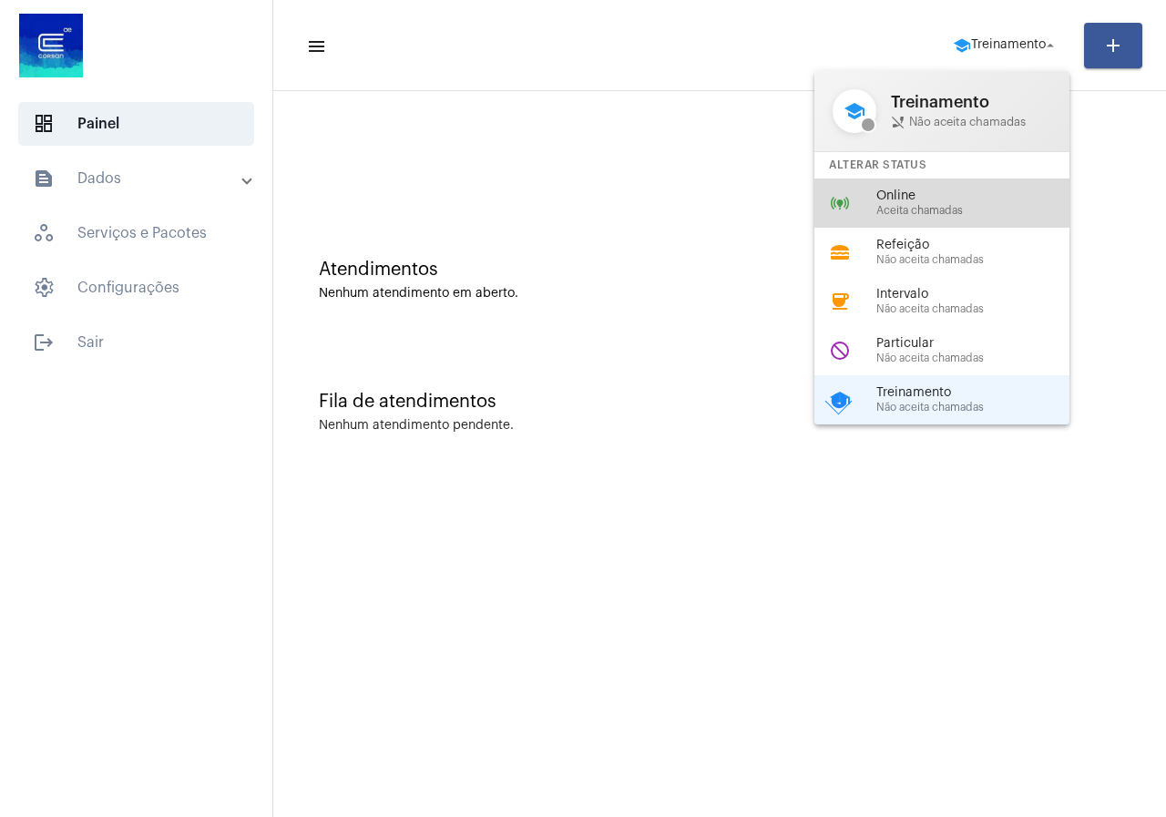
click at [936, 222] on div "online_prediction Online Aceita chamadas" at bounding box center [956, 202] width 284 height 49
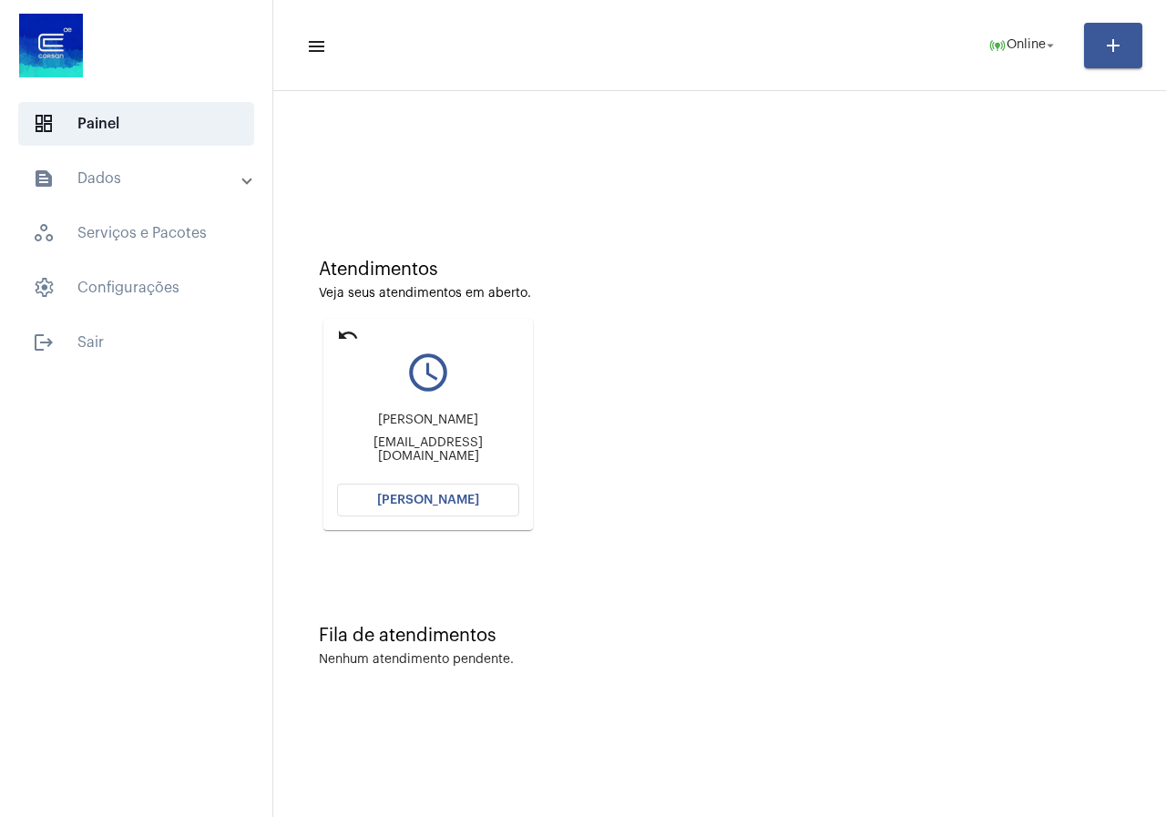
click at [385, 512] on button "[PERSON_NAME]" at bounding box center [428, 500] width 182 height 33
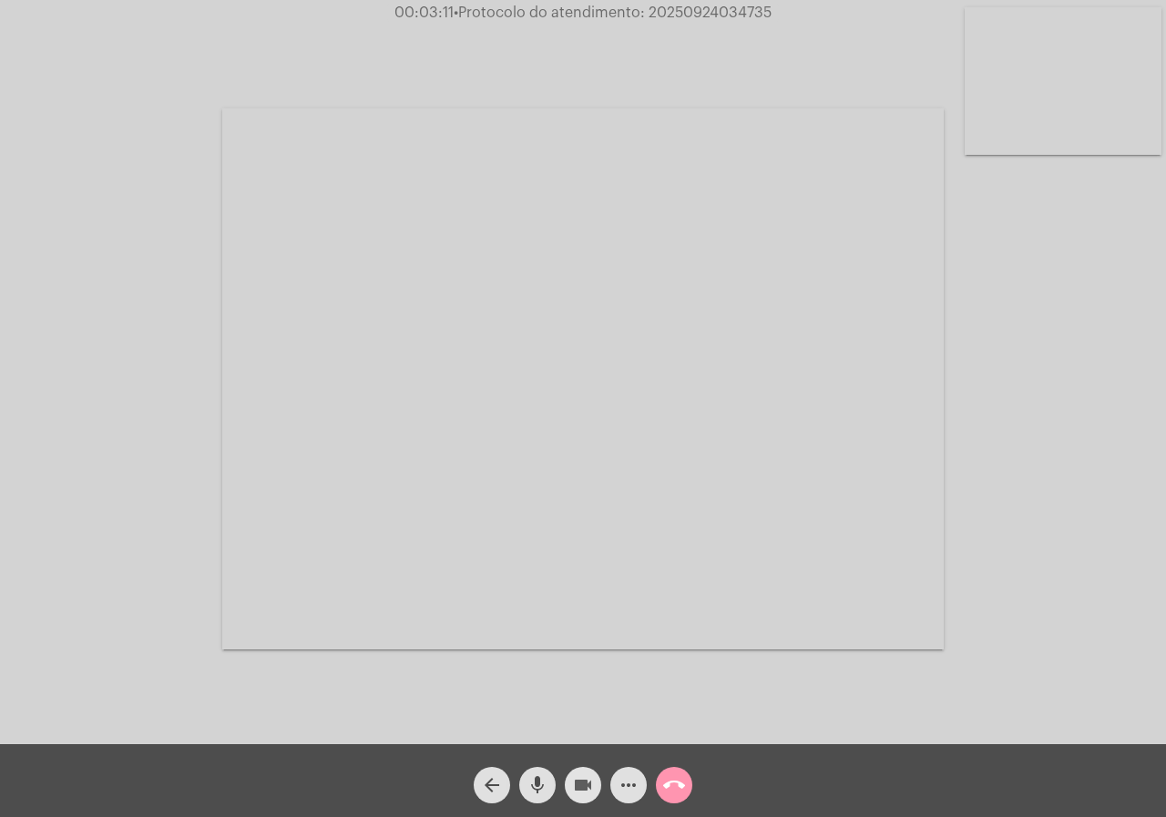
click at [584, 767] on span "videocam" at bounding box center [583, 785] width 22 height 36
click at [578, 791] on mat-icon "videocam_off" at bounding box center [583, 785] width 22 height 22
click at [577, 789] on mat-icon "videocam" at bounding box center [583, 785] width 22 height 22
click at [576, 790] on mat-icon "videocam_off" at bounding box center [583, 785] width 22 height 22
click at [577, 790] on mat-icon "videocam" at bounding box center [583, 785] width 22 height 22
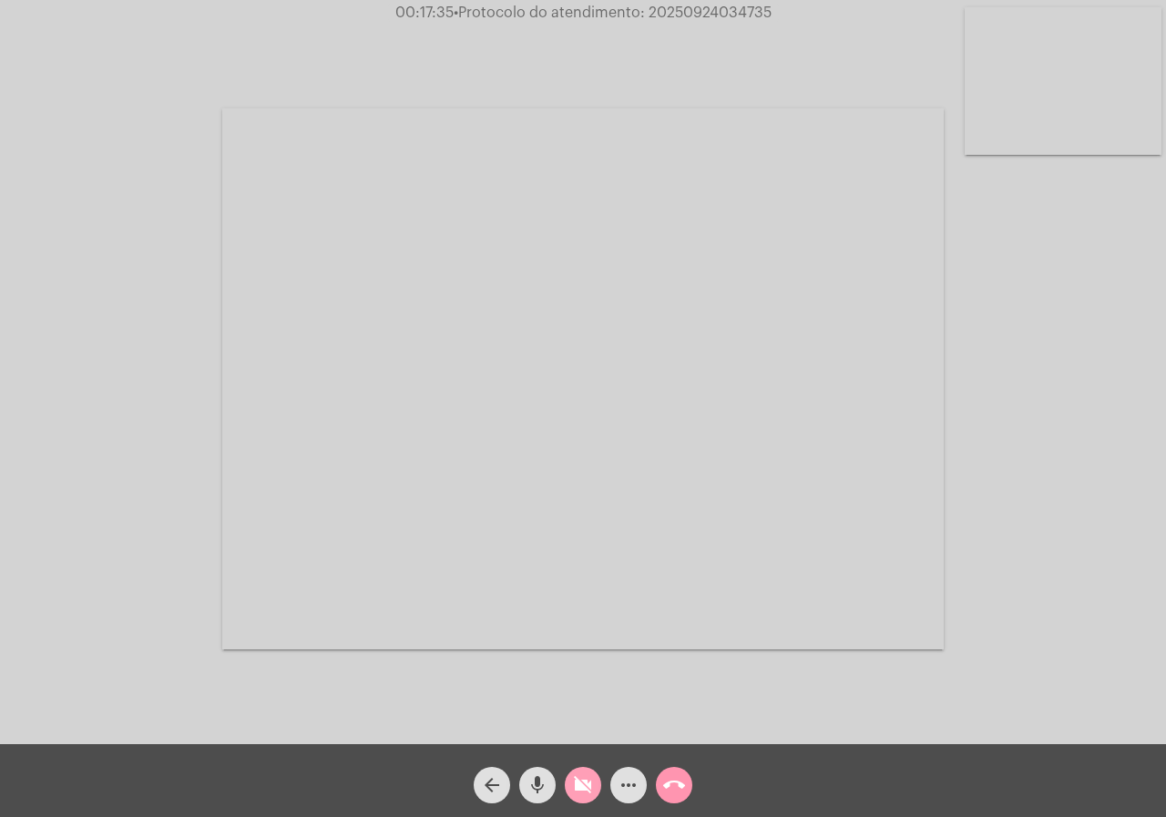
click at [573, 780] on button "videocam_off" at bounding box center [583, 785] width 36 height 36
click at [591, 797] on span "videocam" at bounding box center [583, 785] width 22 height 36
click at [612, 782] on button "more_horiz" at bounding box center [628, 785] width 36 height 36
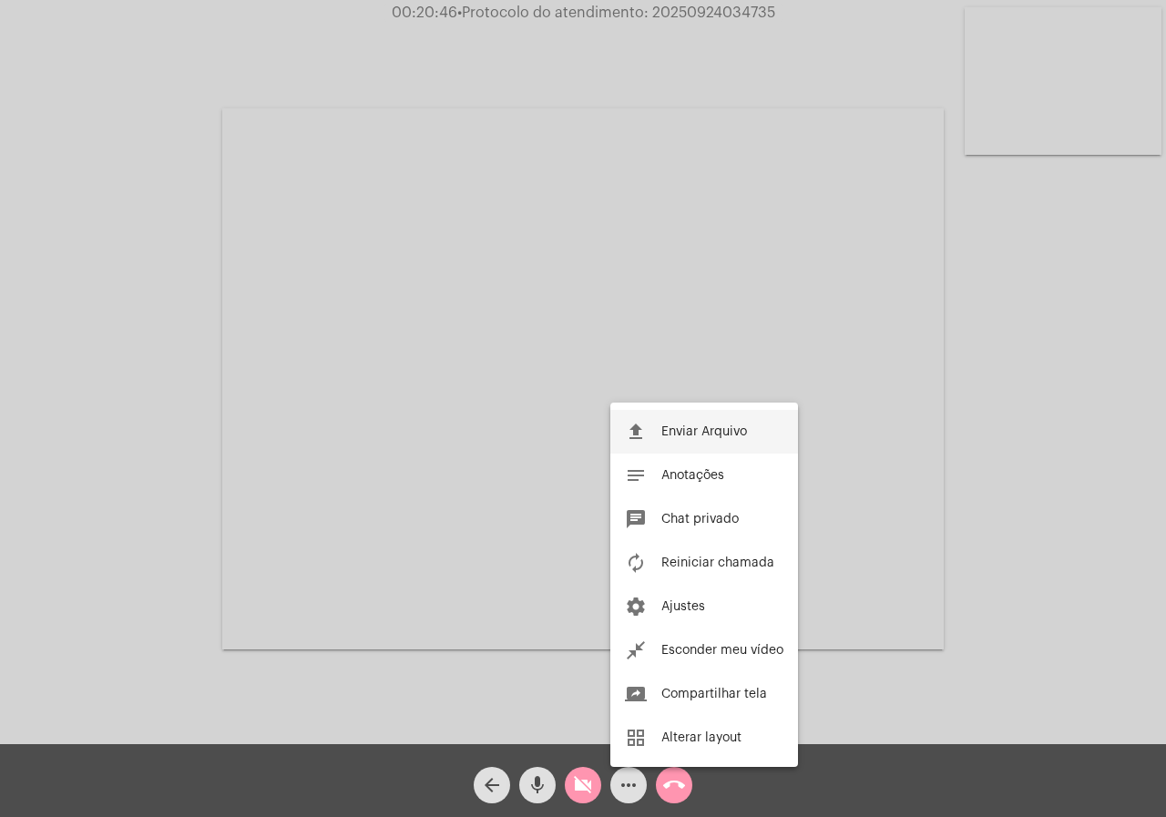
click at [681, 439] on button "file_upload Enviar Arquivo" at bounding box center [704, 432] width 188 height 44
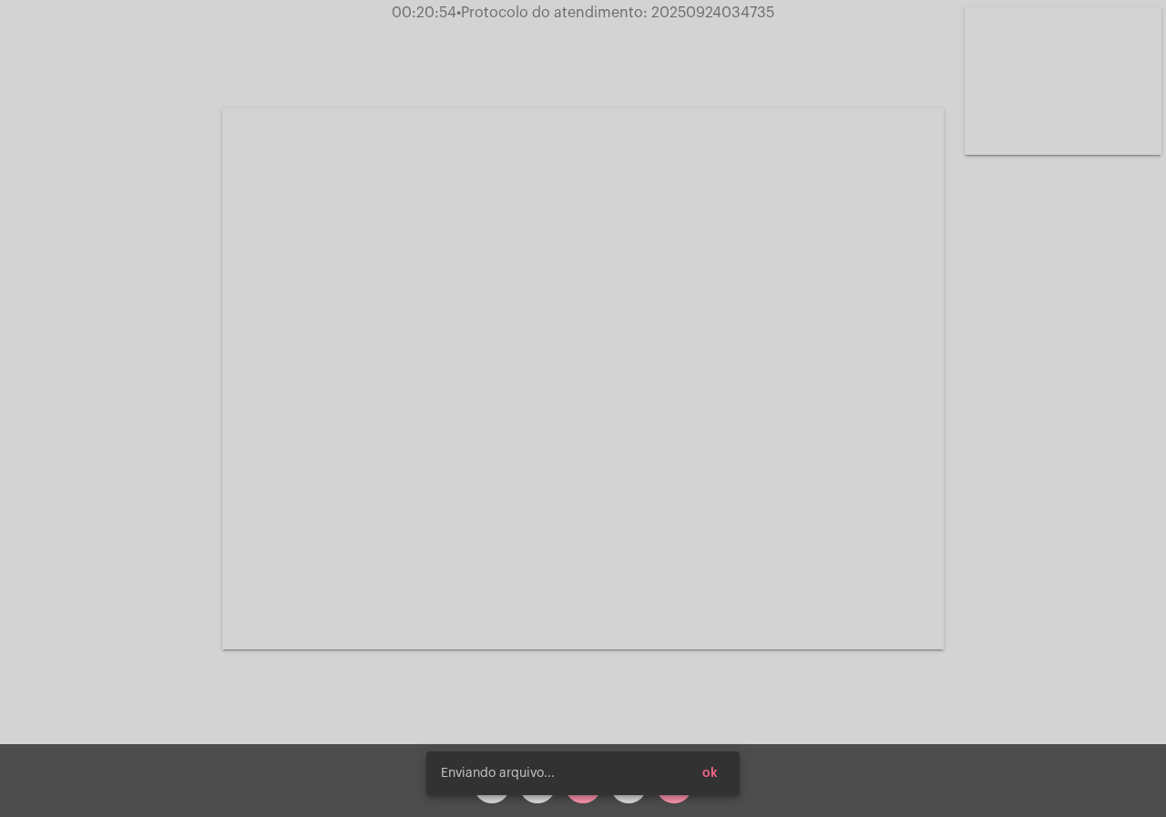
click at [584, 777] on simple-snack-bar "Enviando arquivo... ok" at bounding box center [583, 773] width 284 height 18
click at [721, 768] on button "ok" at bounding box center [710, 773] width 45 height 33
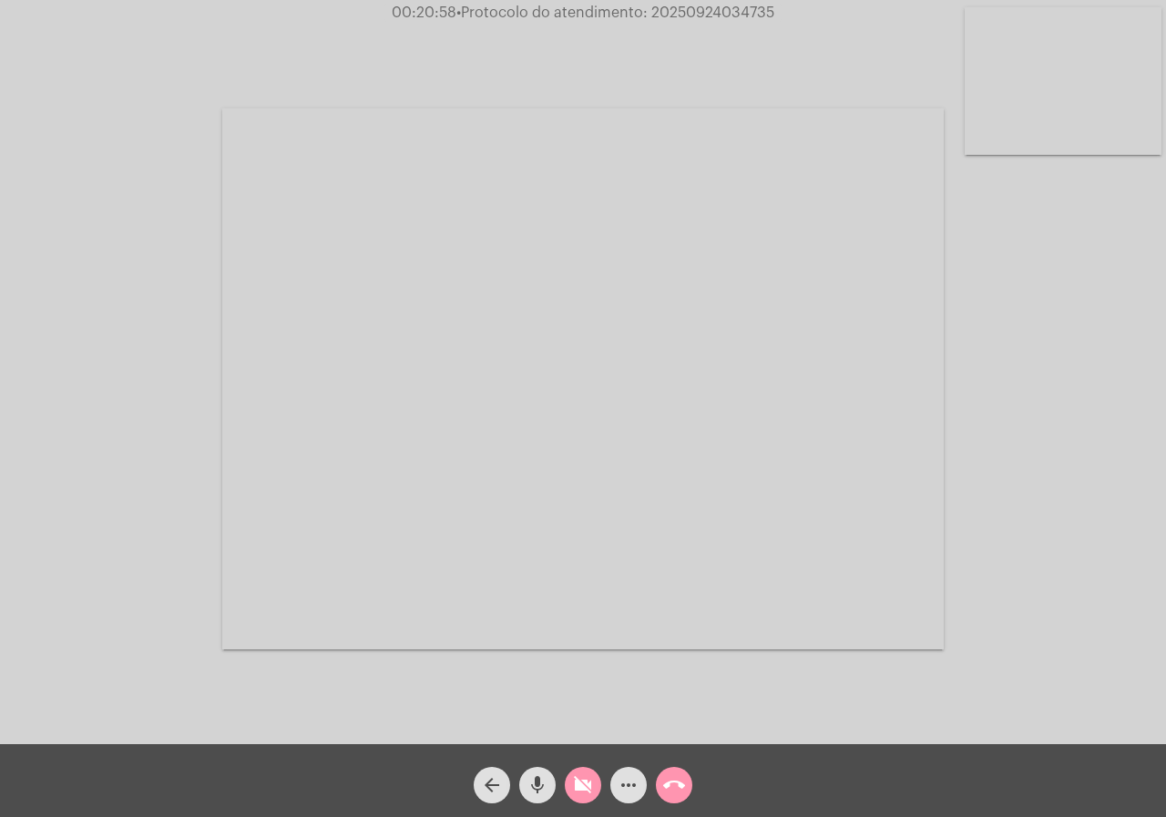
click at [584, 779] on mat-icon "videocam_off" at bounding box center [583, 785] width 22 height 22
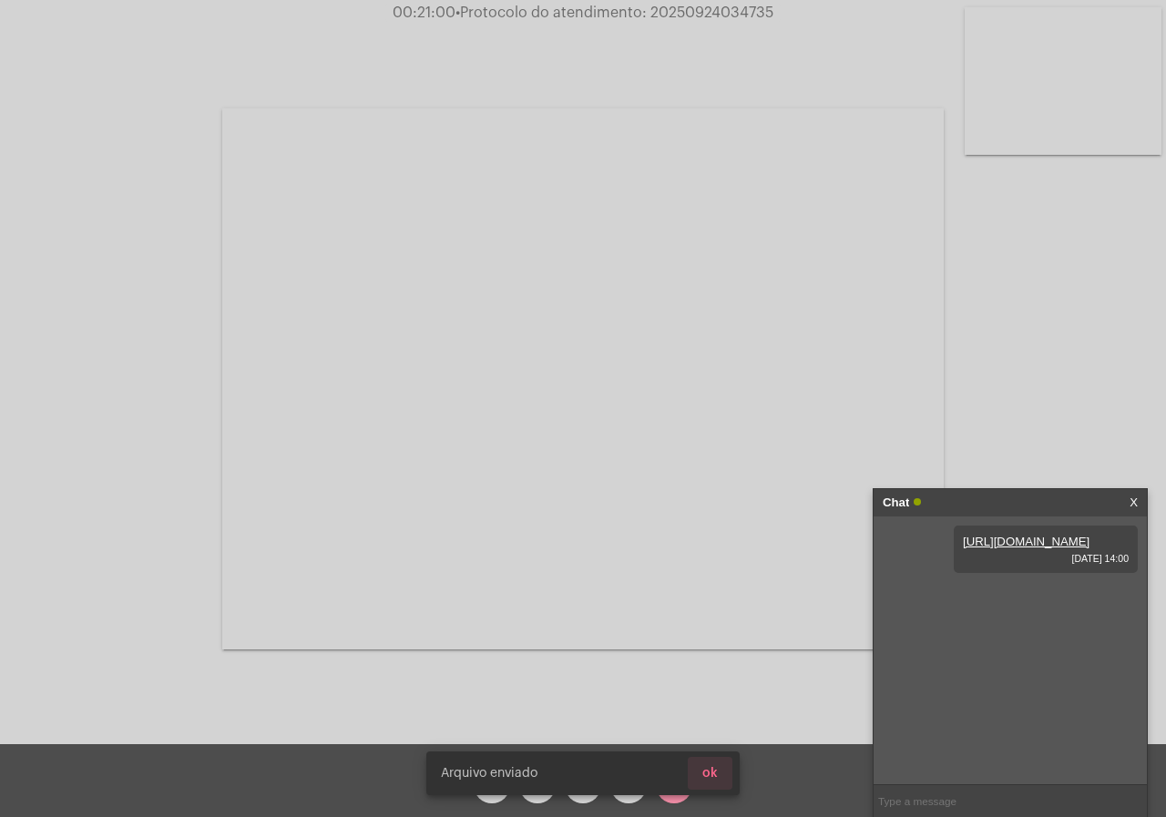
click at [714, 777] on span "ok" at bounding box center [709, 773] width 15 height 13
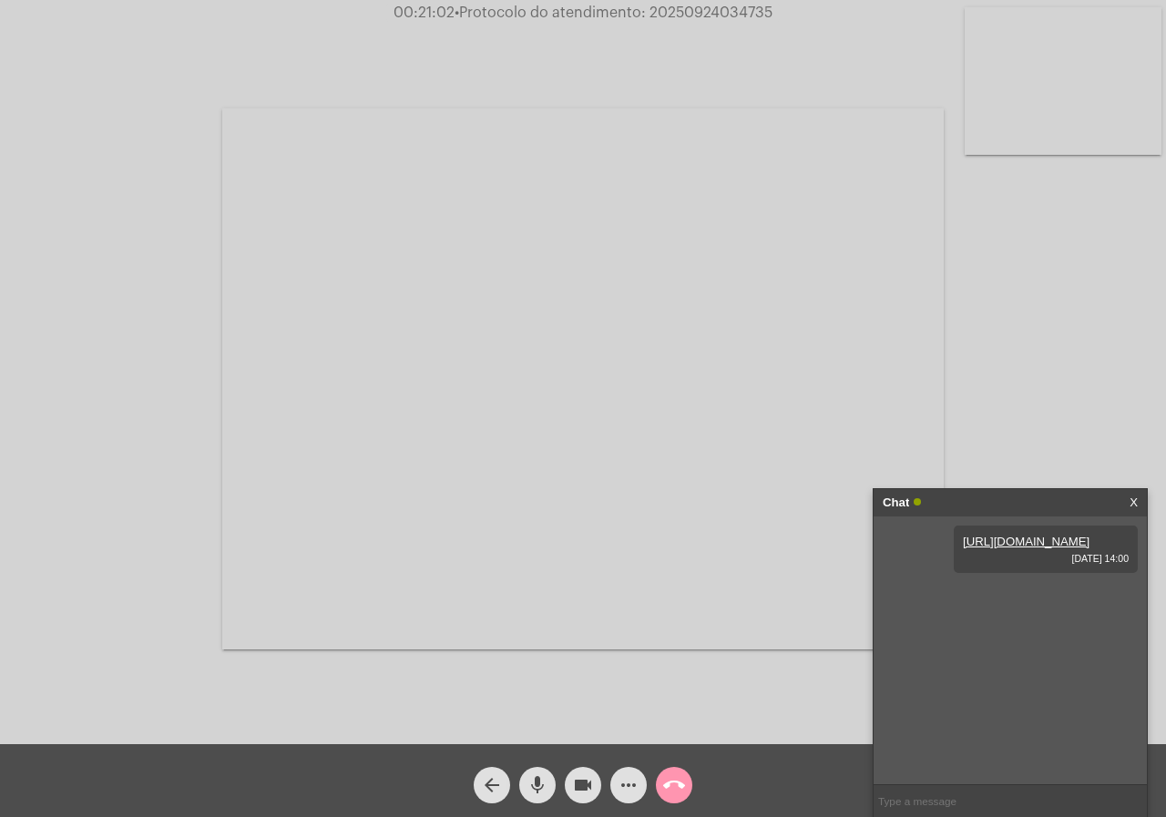
click at [634, 785] on mat-icon "more_horiz" at bounding box center [628, 785] width 22 height 22
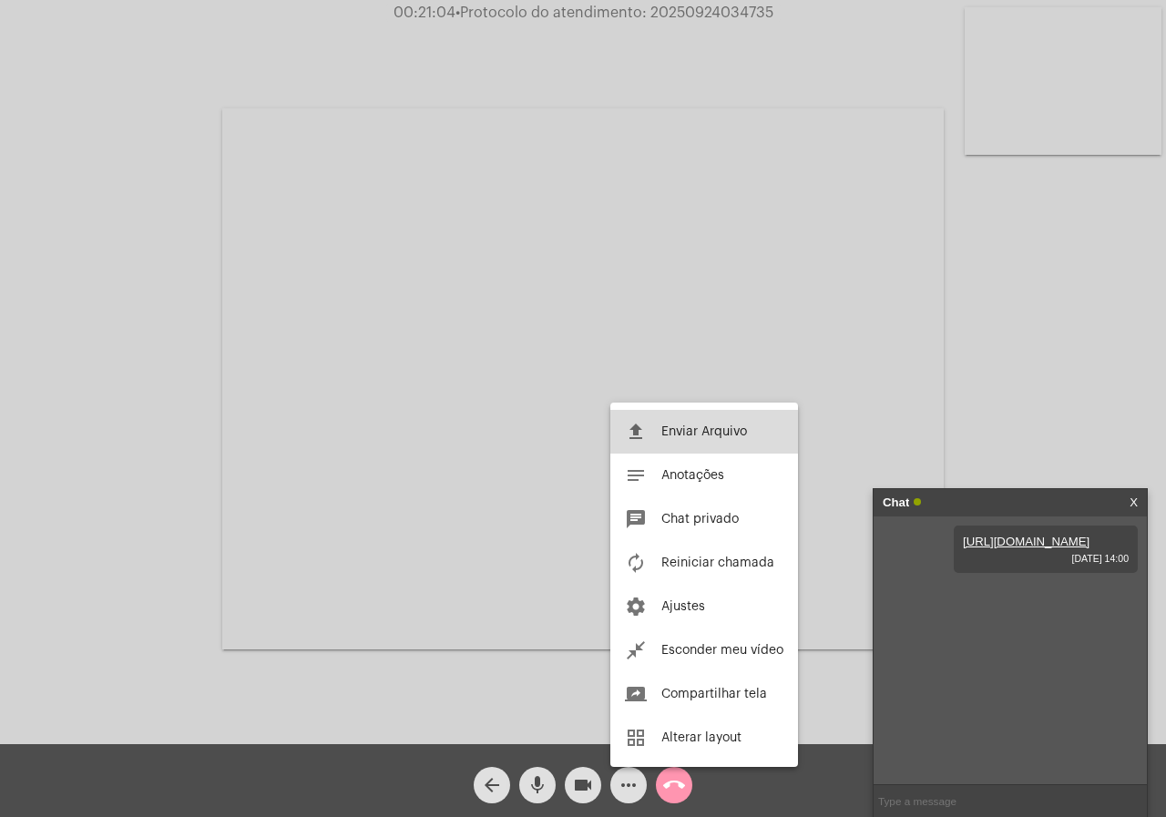
click at [692, 436] on span "Enviar Arquivo" at bounding box center [704, 431] width 86 height 13
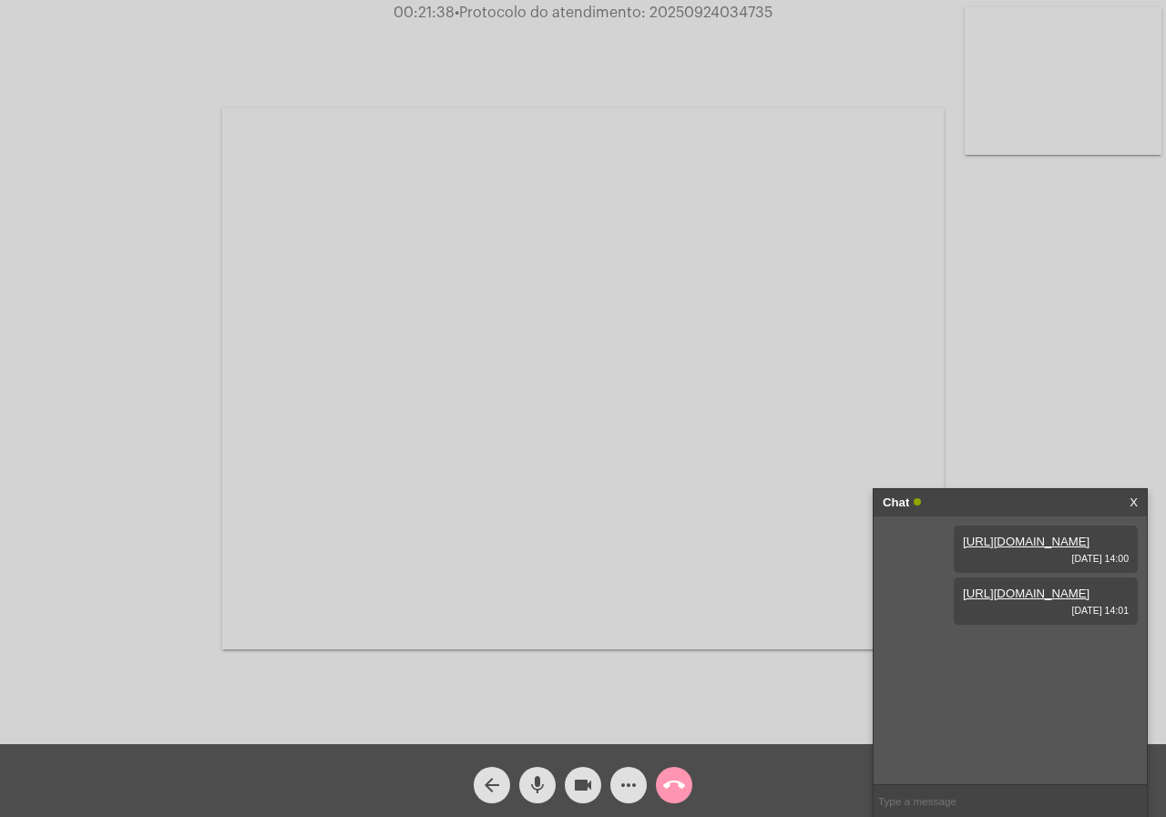
click at [685, 11] on span "• Protocolo do atendimento: 20250924034735" at bounding box center [613, 12] width 318 height 15
copy span "20250924034735"
click at [679, 775] on mat-icon "call_end" at bounding box center [674, 785] width 22 height 22
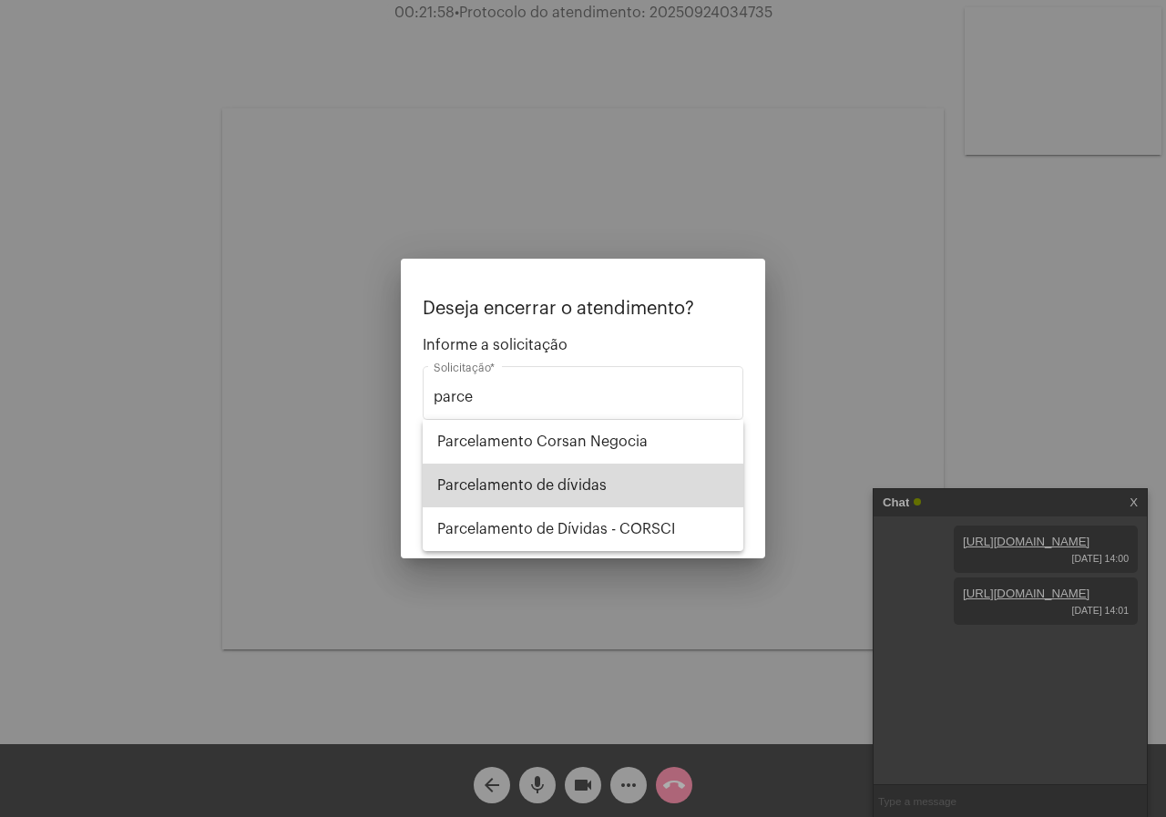
click at [535, 470] on span "Parcelamento de dívidas" at bounding box center [582, 486] width 291 height 44
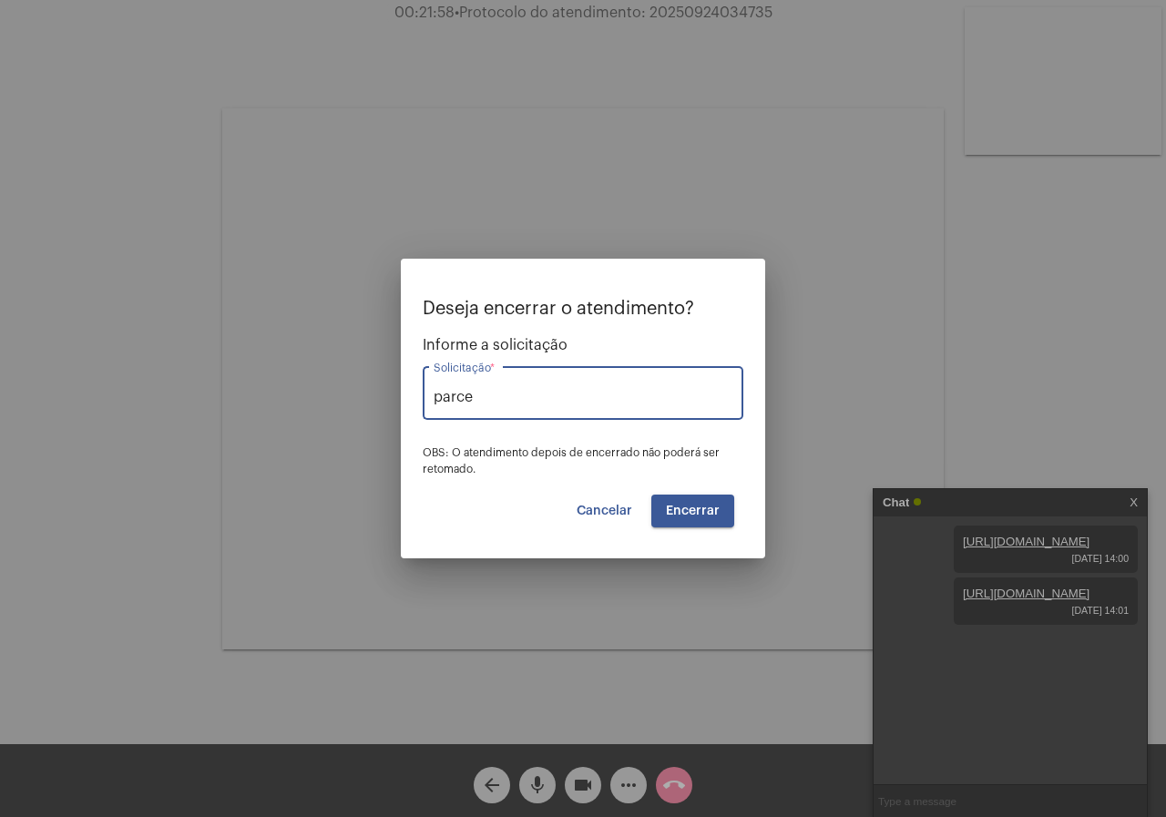
type input "Parcelamento de dívidas"
click at [668, 509] on span "Encerrar" at bounding box center [693, 510] width 54 height 13
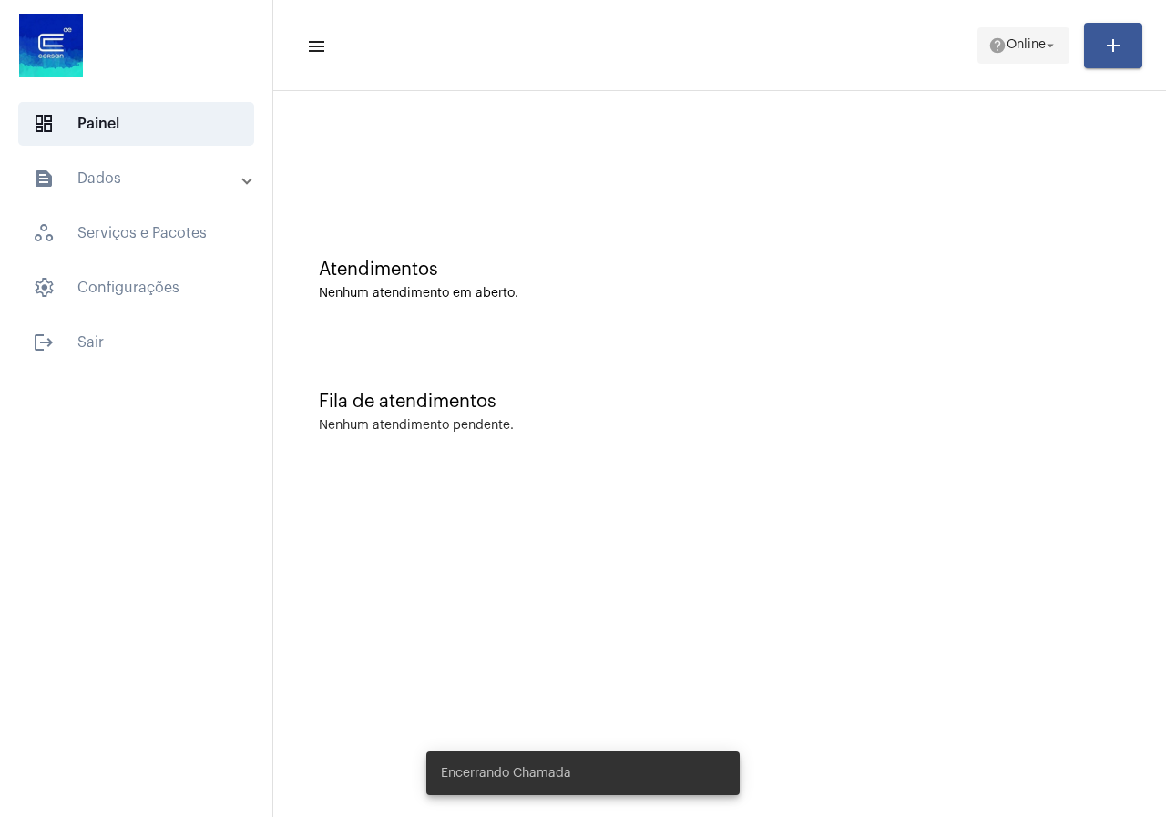
click at [1028, 51] on span "Online" at bounding box center [1025, 45] width 39 height 13
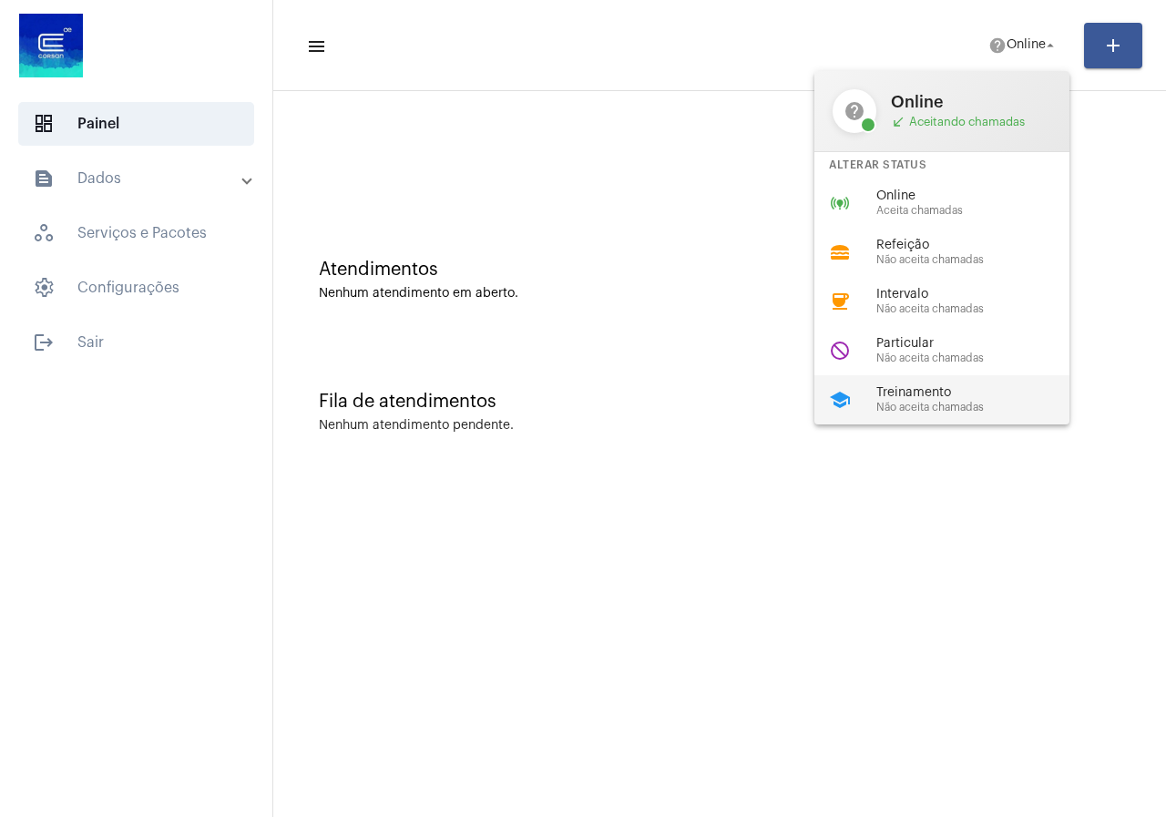
click at [903, 398] on span "Treinamento" at bounding box center [980, 393] width 208 height 14
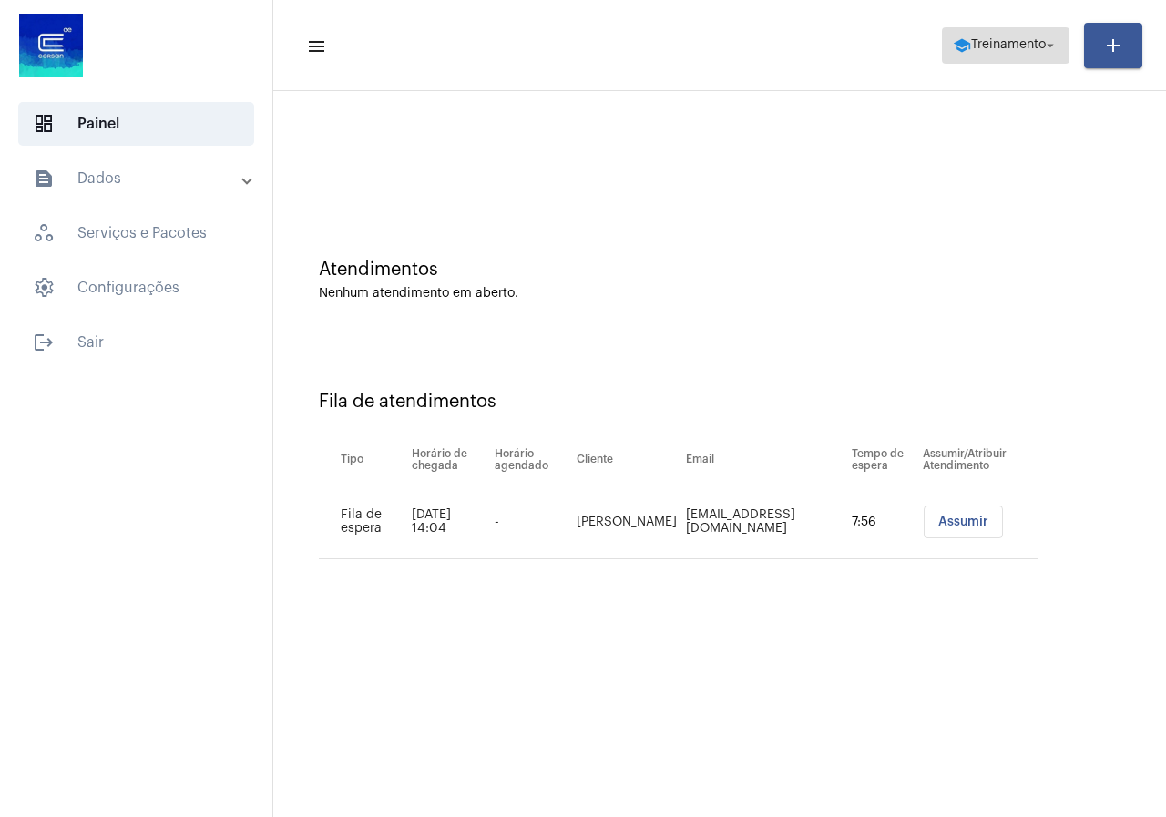
click at [1015, 30] on span "school Treinamento arrow_drop_down" at bounding box center [1006, 44] width 106 height 33
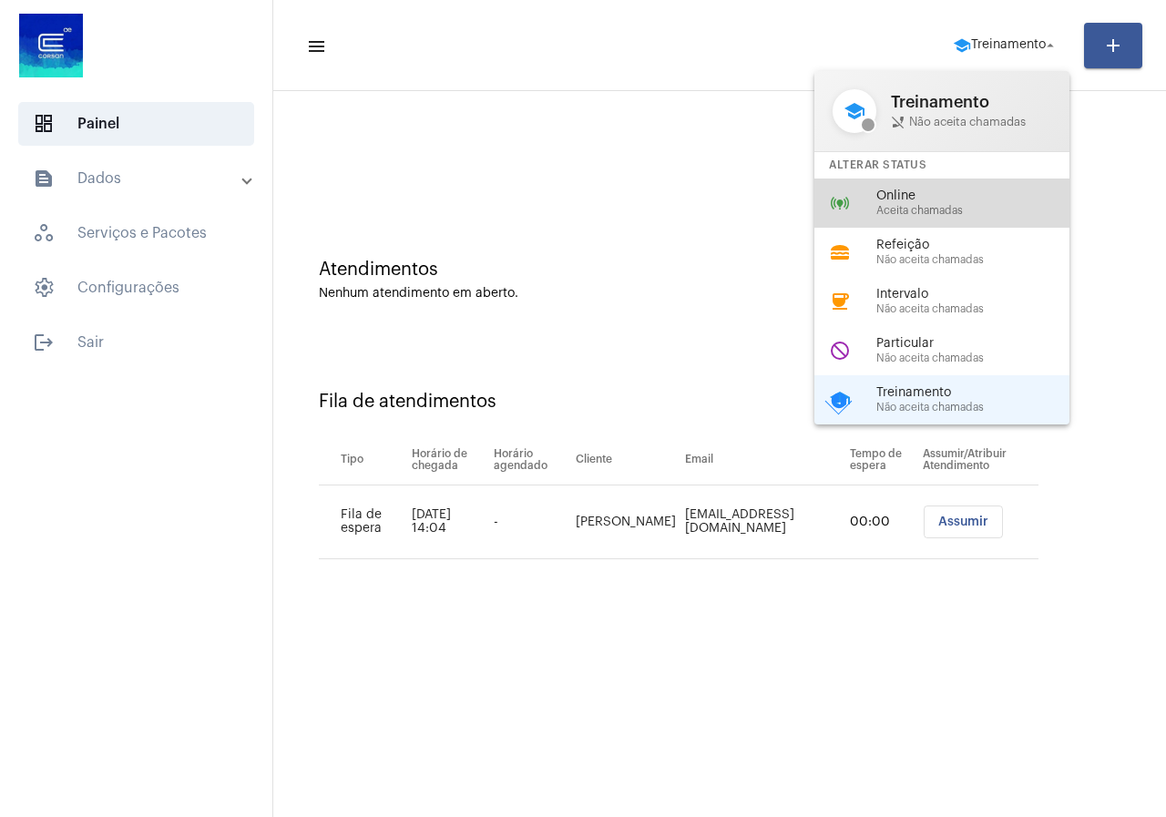
click at [950, 206] on span "Aceita chamadas" at bounding box center [980, 211] width 208 height 12
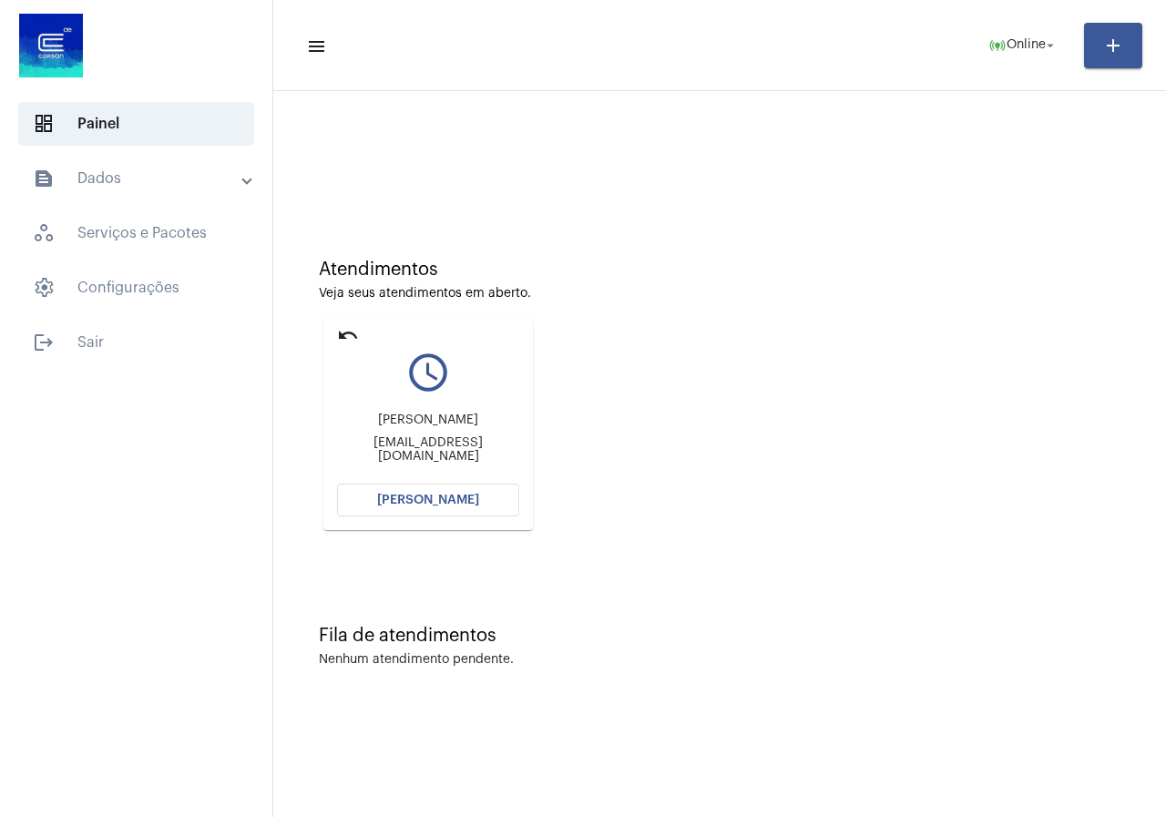
click at [444, 503] on span "Abrir Chamada" at bounding box center [428, 500] width 102 height 13
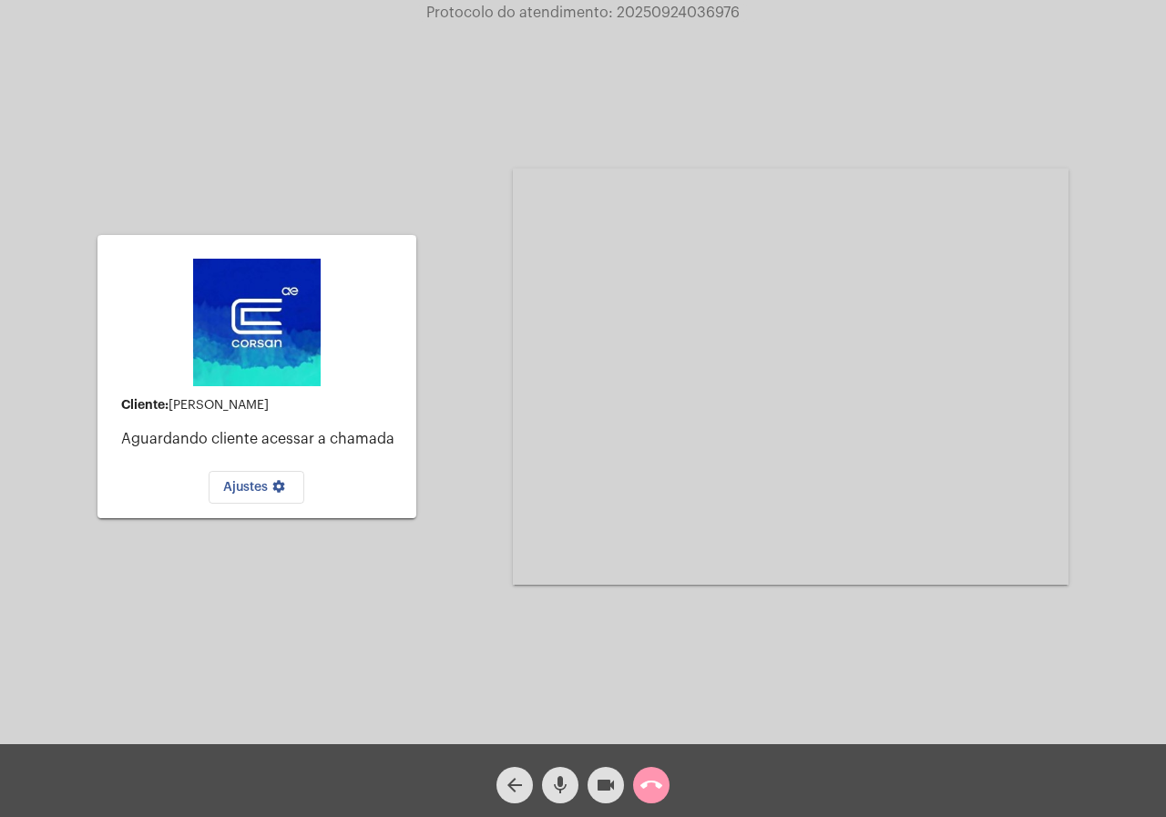
click at [640, 791] on mat-icon "call_end" at bounding box center [651, 785] width 22 height 22
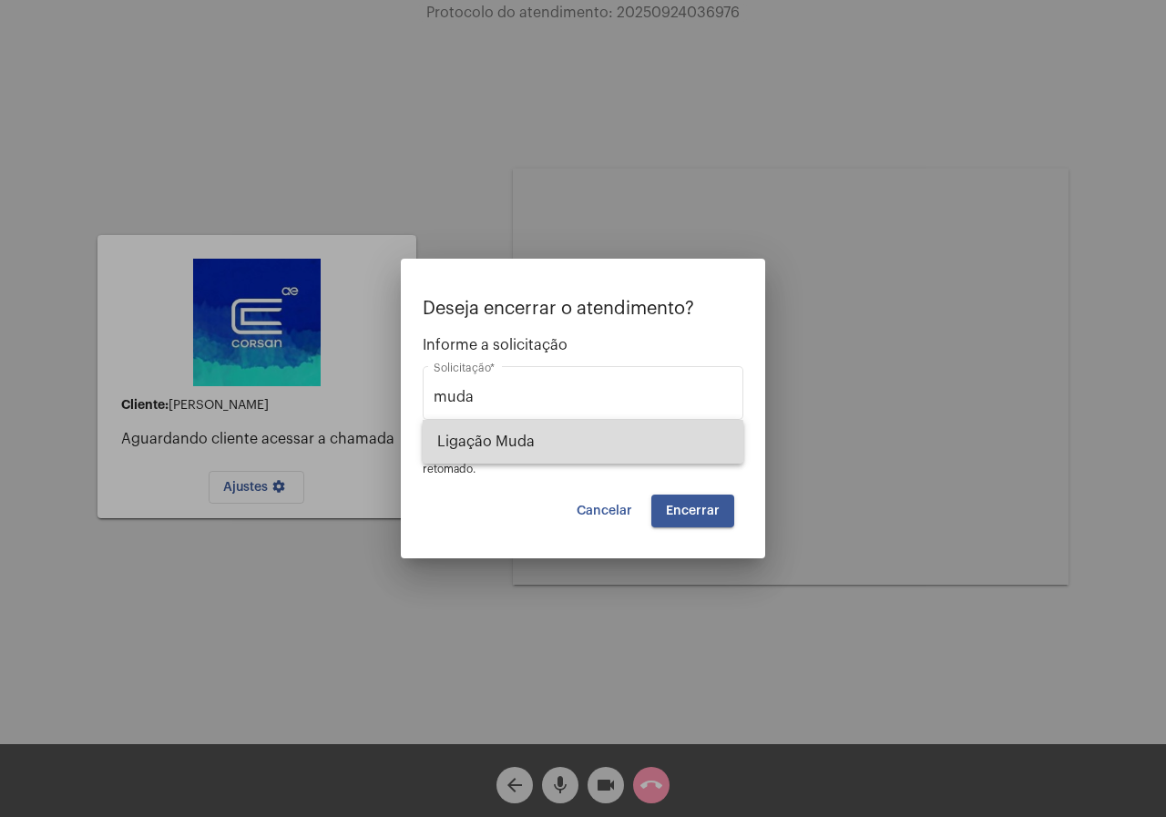
click at [545, 442] on span "Ligação Muda" at bounding box center [582, 442] width 291 height 44
type input "Ligação Muda"
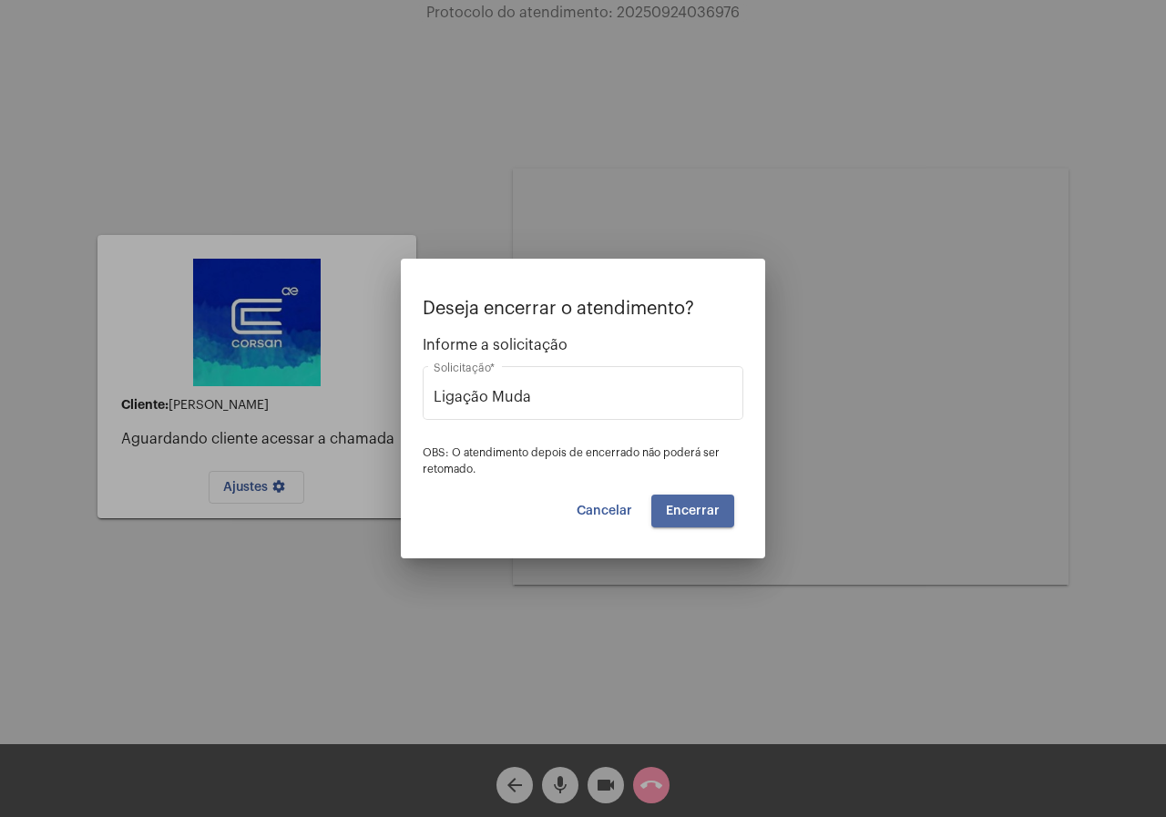
click at [696, 520] on button "Encerrar" at bounding box center [692, 510] width 83 height 33
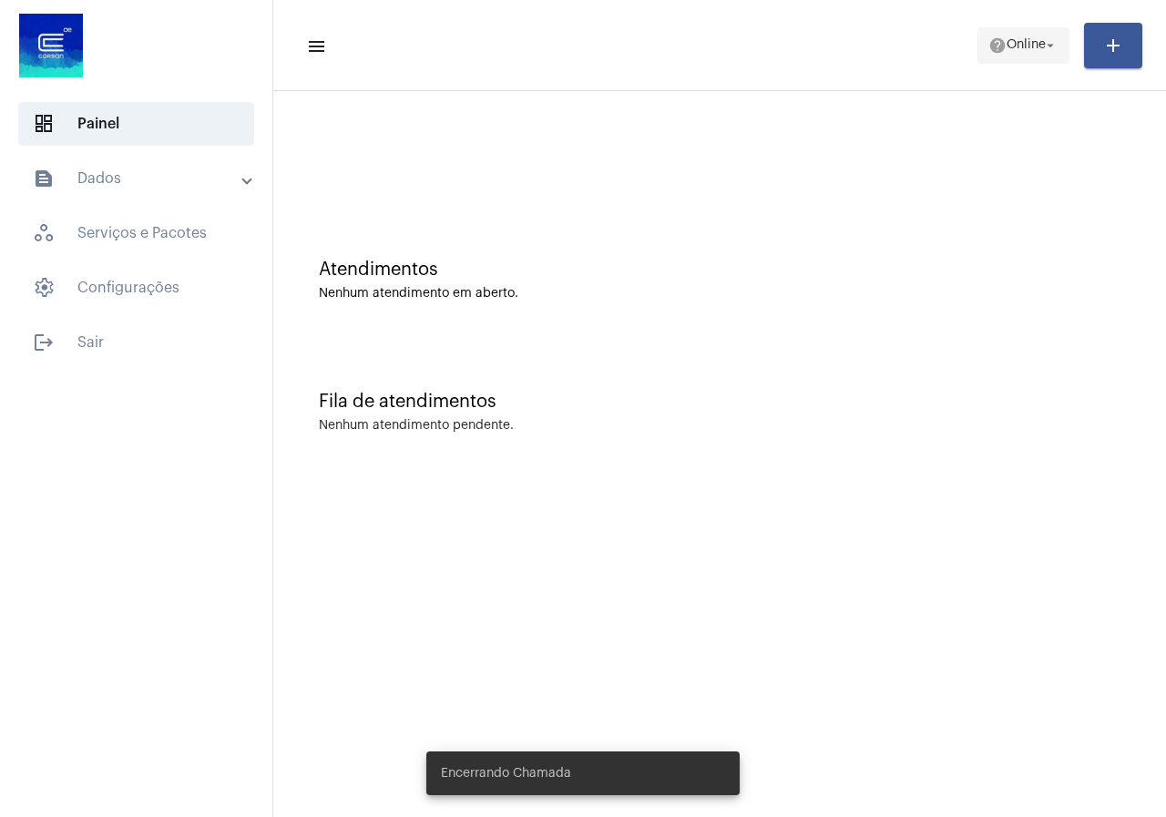
click at [1014, 36] on span "help Online arrow_drop_down" at bounding box center [1023, 44] width 70 height 33
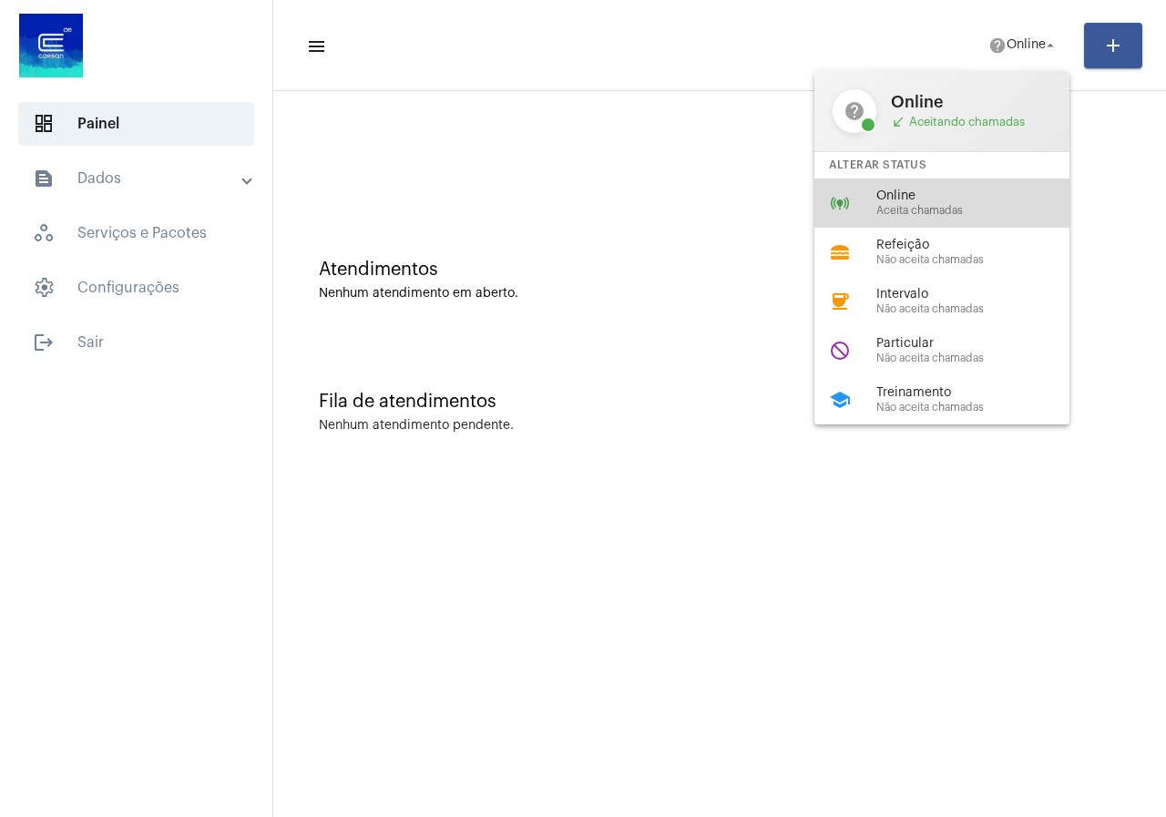
click at [936, 216] on span "Aceita chamadas" at bounding box center [980, 211] width 208 height 12
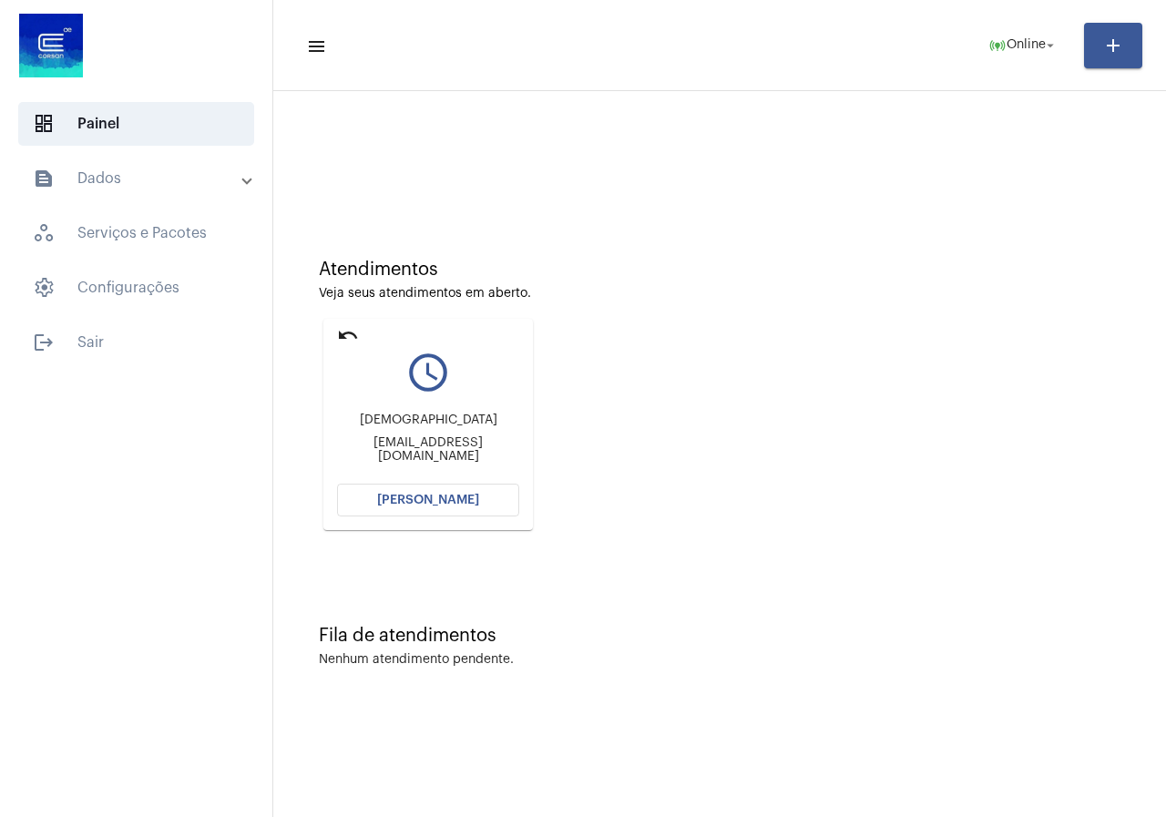
click at [441, 505] on span "Abrir Chamada" at bounding box center [428, 500] width 102 height 13
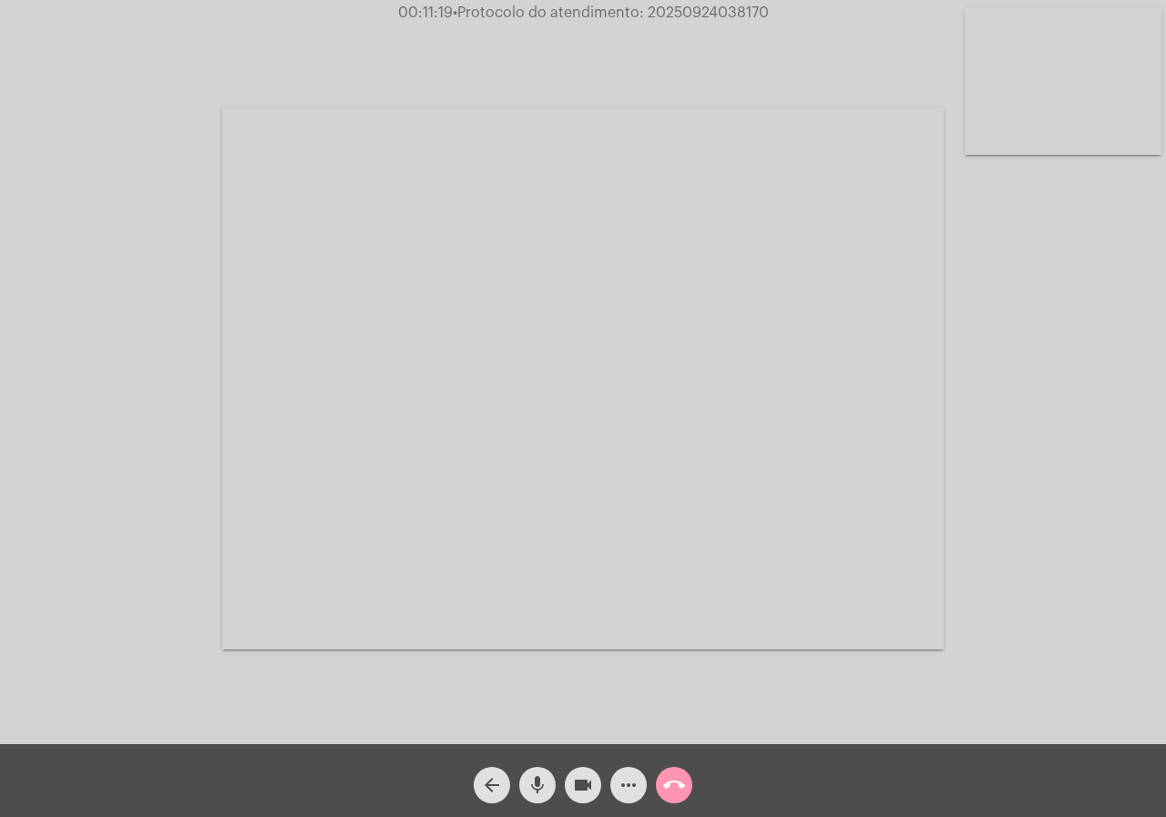
click at [627, 800] on span "more_horiz" at bounding box center [628, 785] width 22 height 36
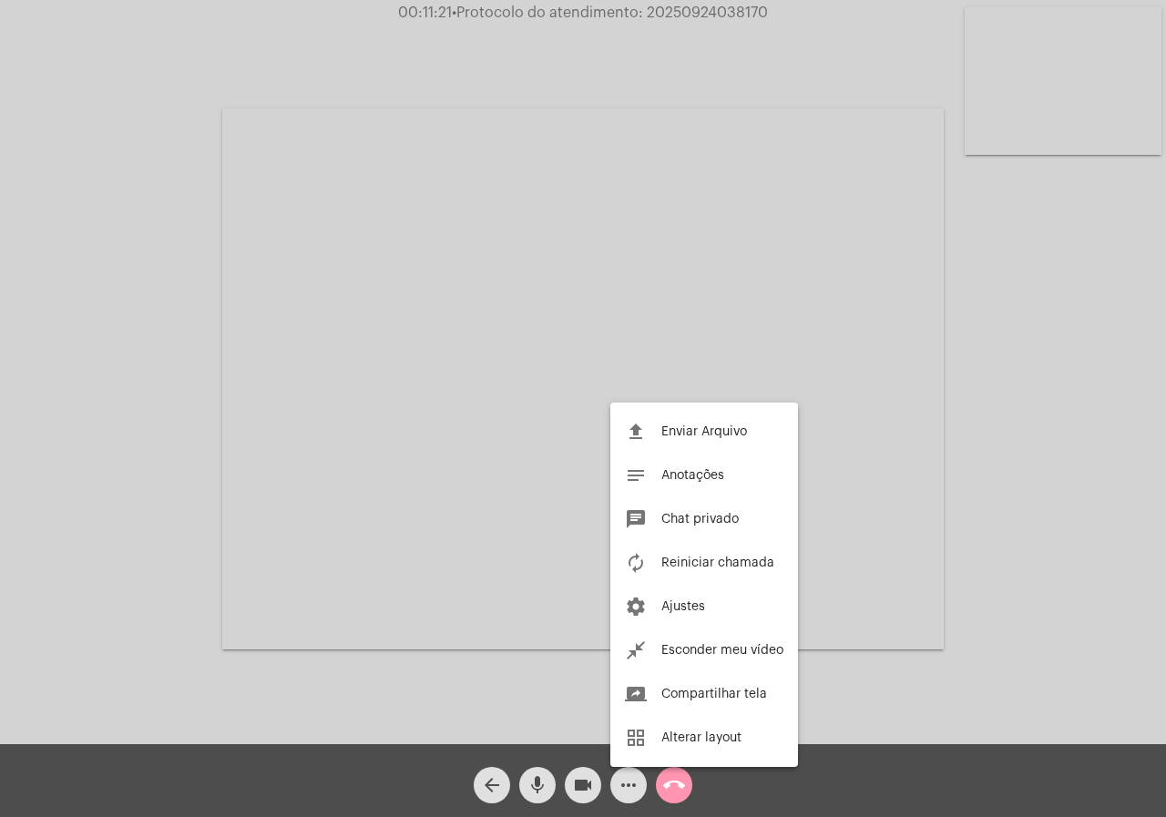
click at [161, 485] on div at bounding box center [583, 408] width 1166 height 817
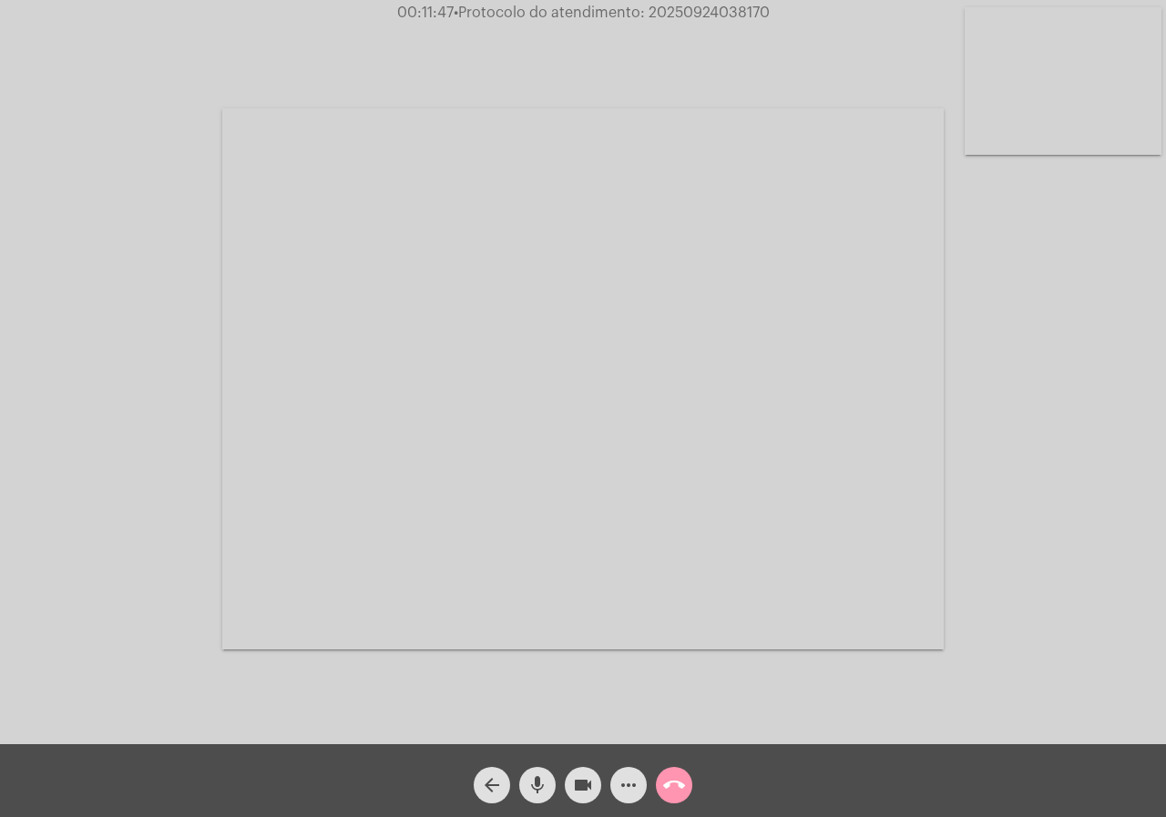
click at [0, 564] on div "Acessando Câmera e Microfone..." at bounding box center [583, 372] width 1166 height 744
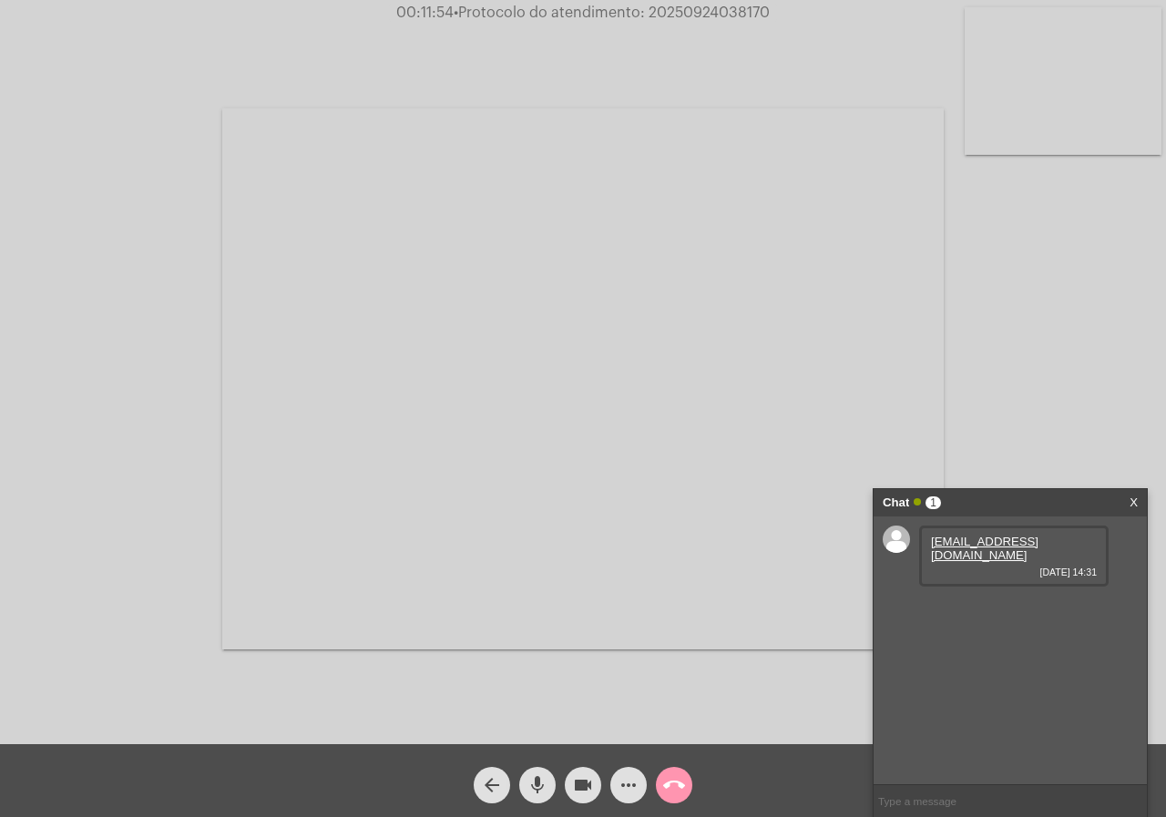
drag, startPoint x: 1056, startPoint y: 539, endPoint x: 920, endPoint y: 537, distance: 136.6
click at [920, 537] on div "kraemercris2@gmail.com 24/09/2025 14:31" at bounding box center [1013, 555] width 189 height 61
drag, startPoint x: 1109, startPoint y: 544, endPoint x: 1069, endPoint y: 529, distance: 42.6
click at [1095, 538] on div "kraemercris2@gmail.com 24/09/2025 14:31" at bounding box center [1009, 650] width 273 height 268
copy div "kraemercris2@gmail.com"
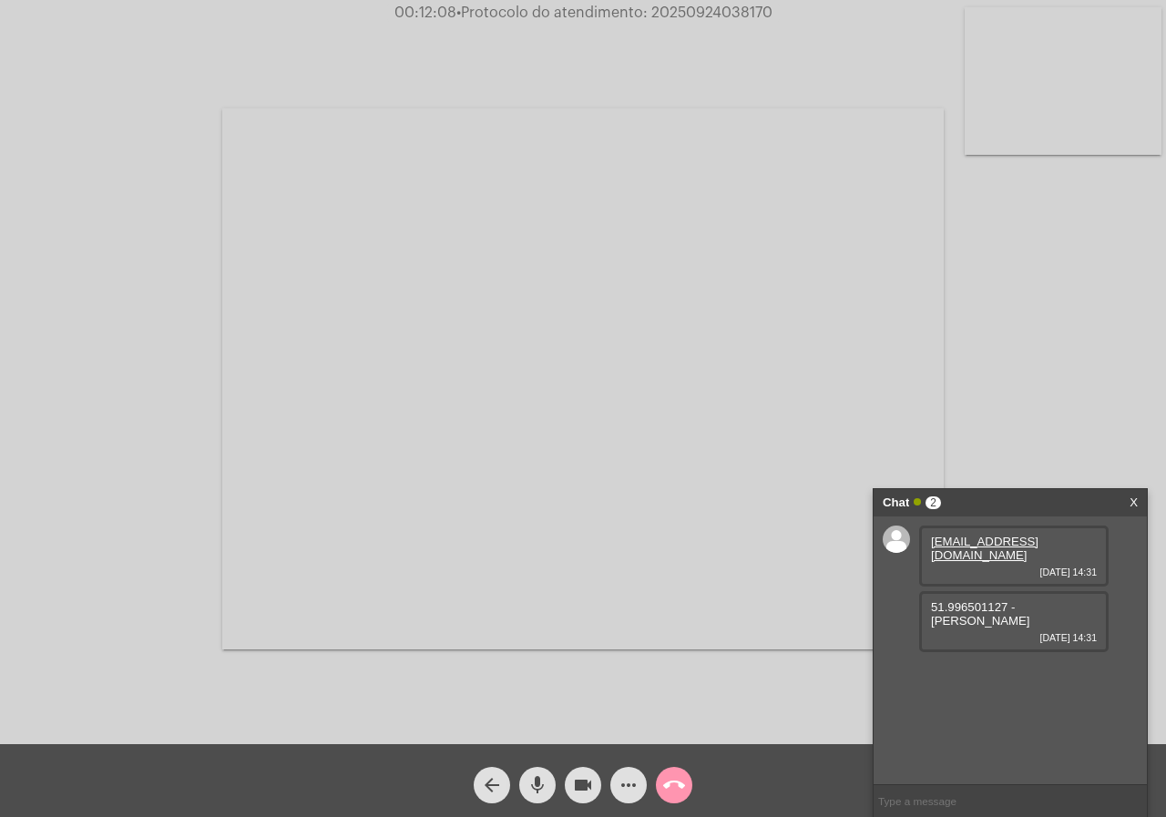
click at [1004, 591] on div "51.996501127 - Cris 24/09/2025 14:31" at bounding box center [1013, 621] width 189 height 61
click at [977, 600] on span "51.996501127 - Cris" at bounding box center [980, 613] width 98 height 27
copy span "51.996501127"
click at [968, 567] on div "kraemercris2@gmail.com 24/09/2025 14:31" at bounding box center [1013, 555] width 189 height 61
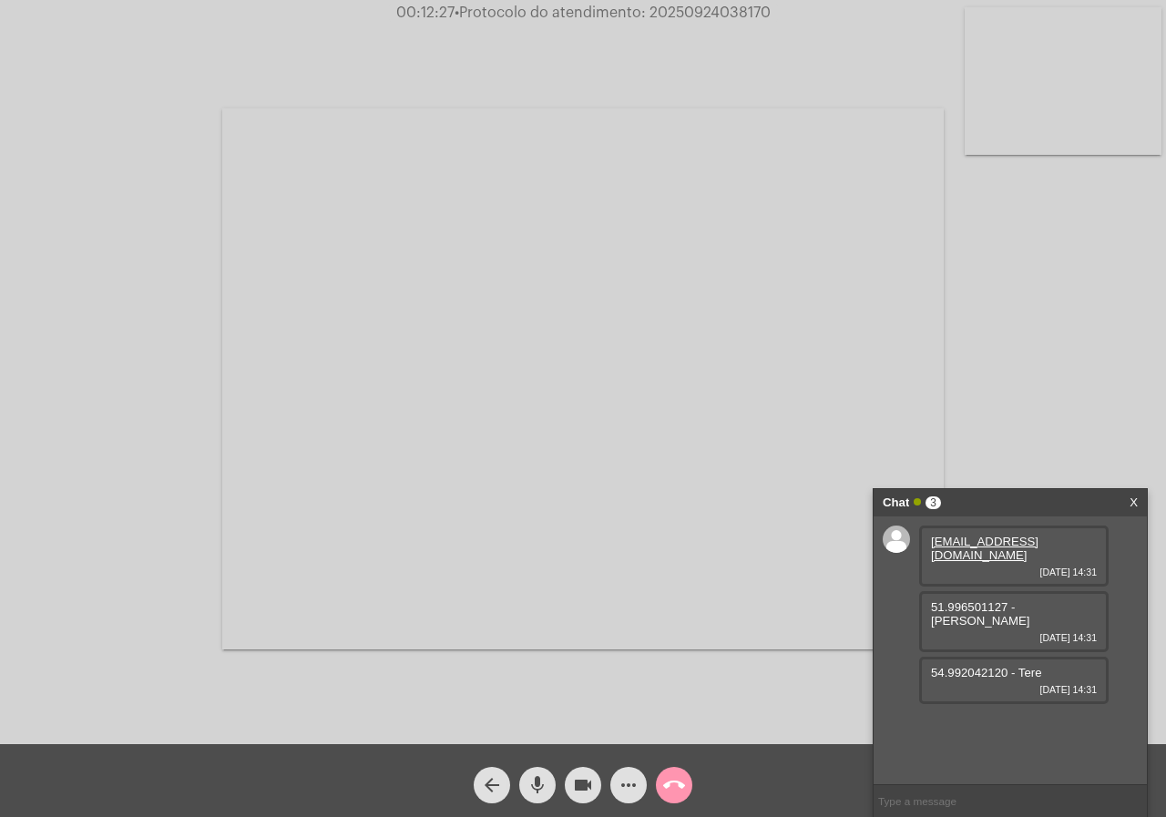
click at [973, 666] on span "54.992042120 - Tere" at bounding box center [986, 673] width 110 height 14
copy span "54.992042120"
click at [684, 12] on span "• Protocolo do atendimento: 20250924038170" at bounding box center [612, 12] width 316 height 15
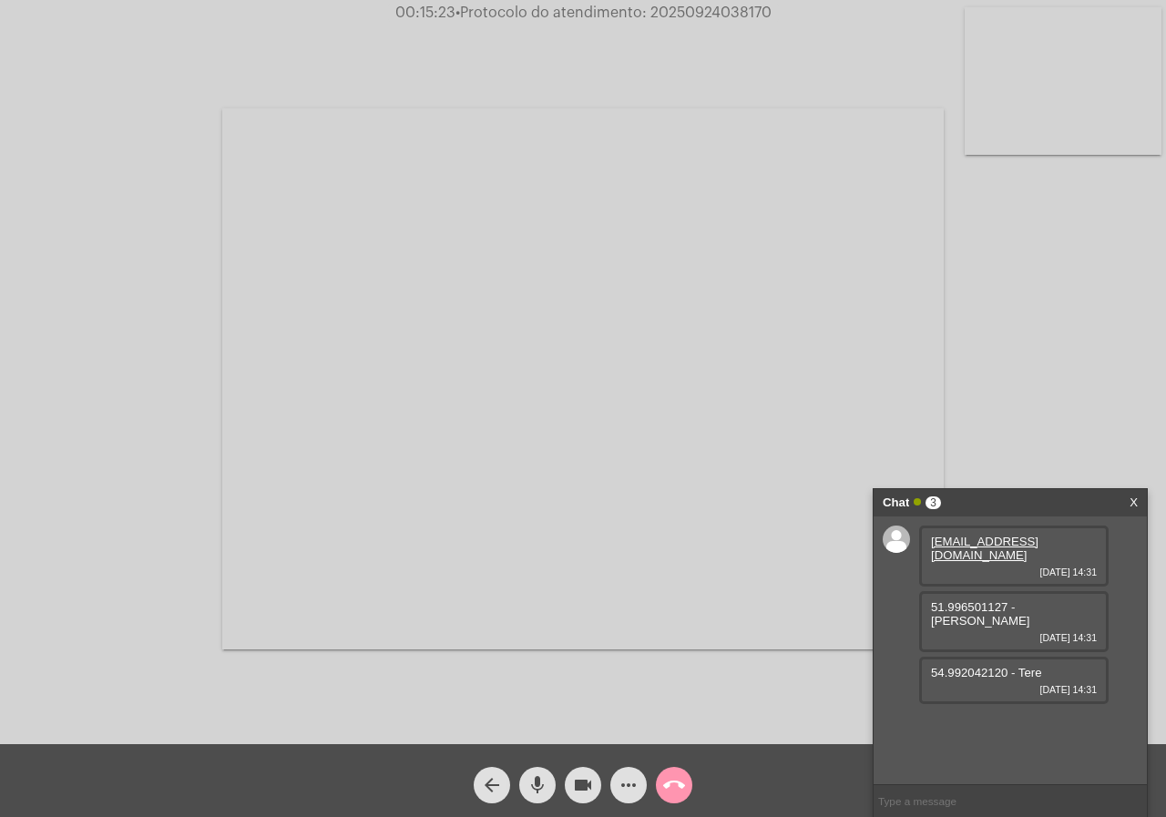
copy span "20250924038170"
click at [682, 775] on mat-icon "call_end" at bounding box center [674, 785] width 22 height 22
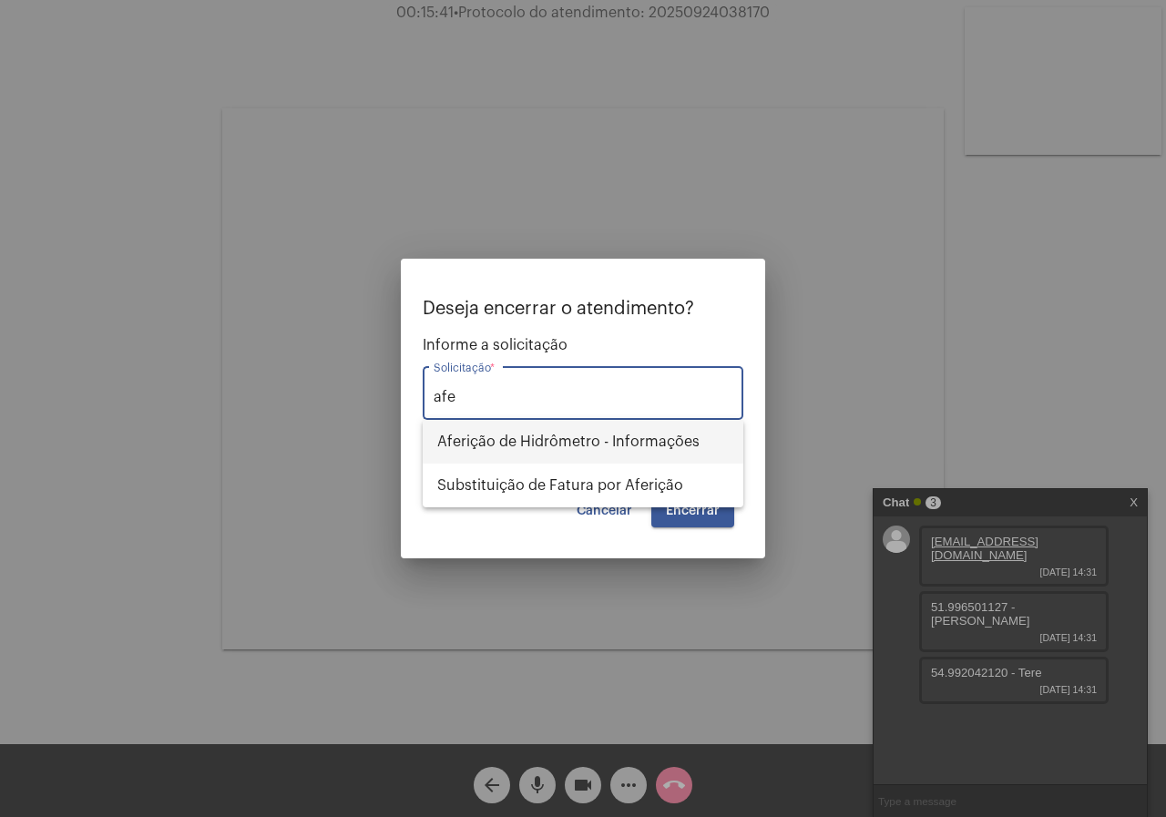
click at [520, 446] on span "Aferição de Hidrômetro - Informações" at bounding box center [582, 442] width 291 height 44
type input "Aferição de Hidrômetro - Informações"
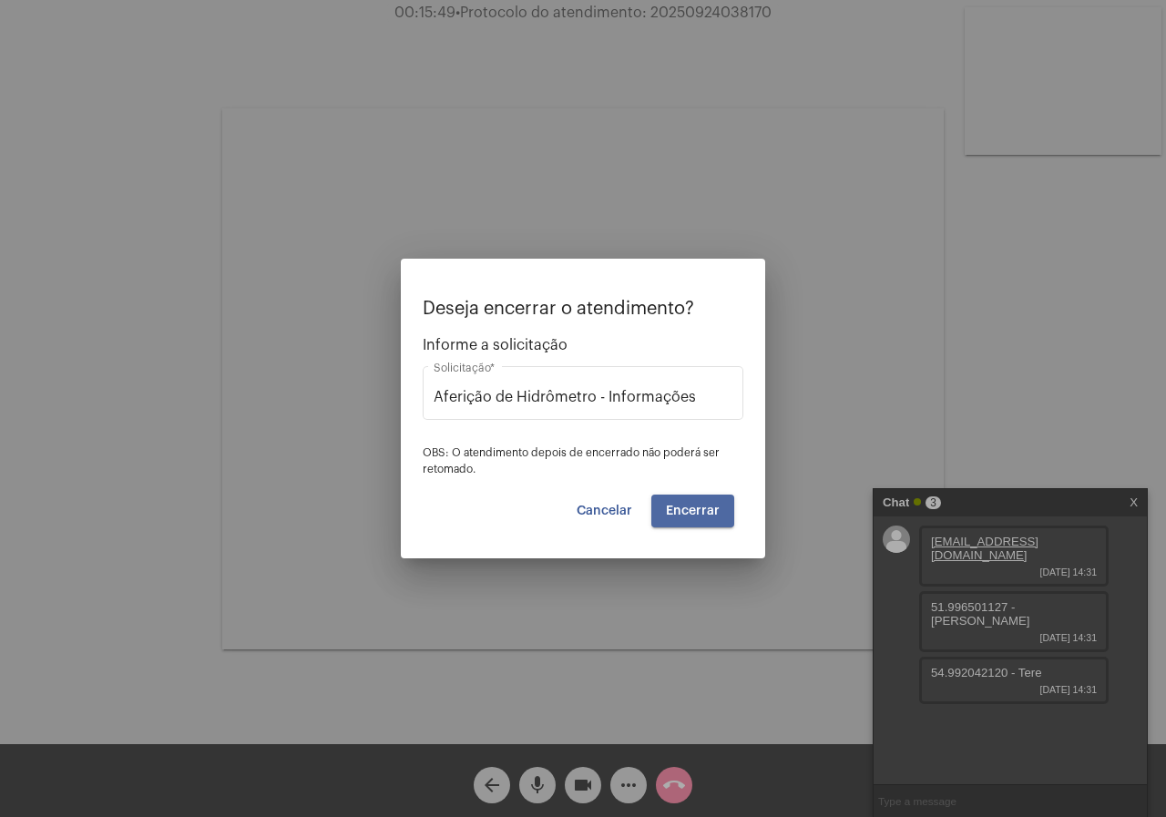
click at [688, 495] on button "Encerrar" at bounding box center [692, 510] width 83 height 33
click at [688, 503] on button "Encerrar" at bounding box center [692, 510] width 83 height 33
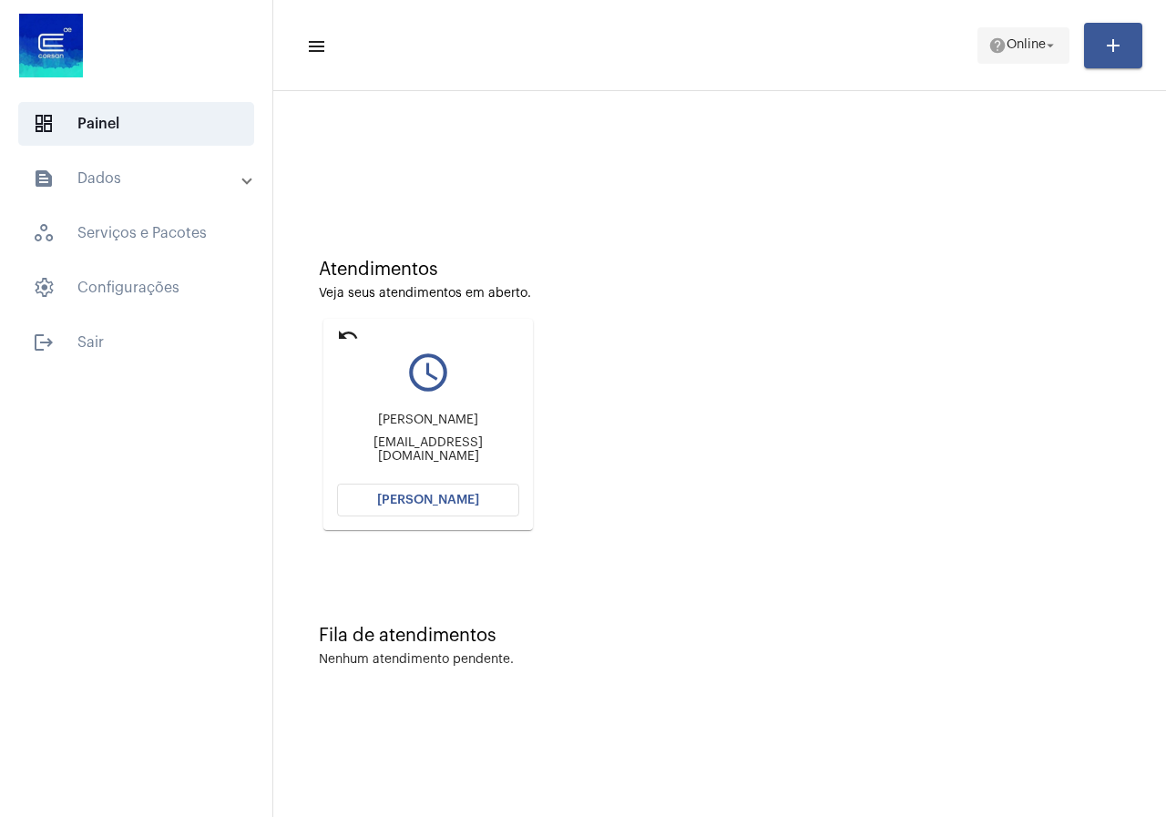
click at [1012, 61] on span "help Online arrow_drop_down" at bounding box center [1023, 44] width 70 height 33
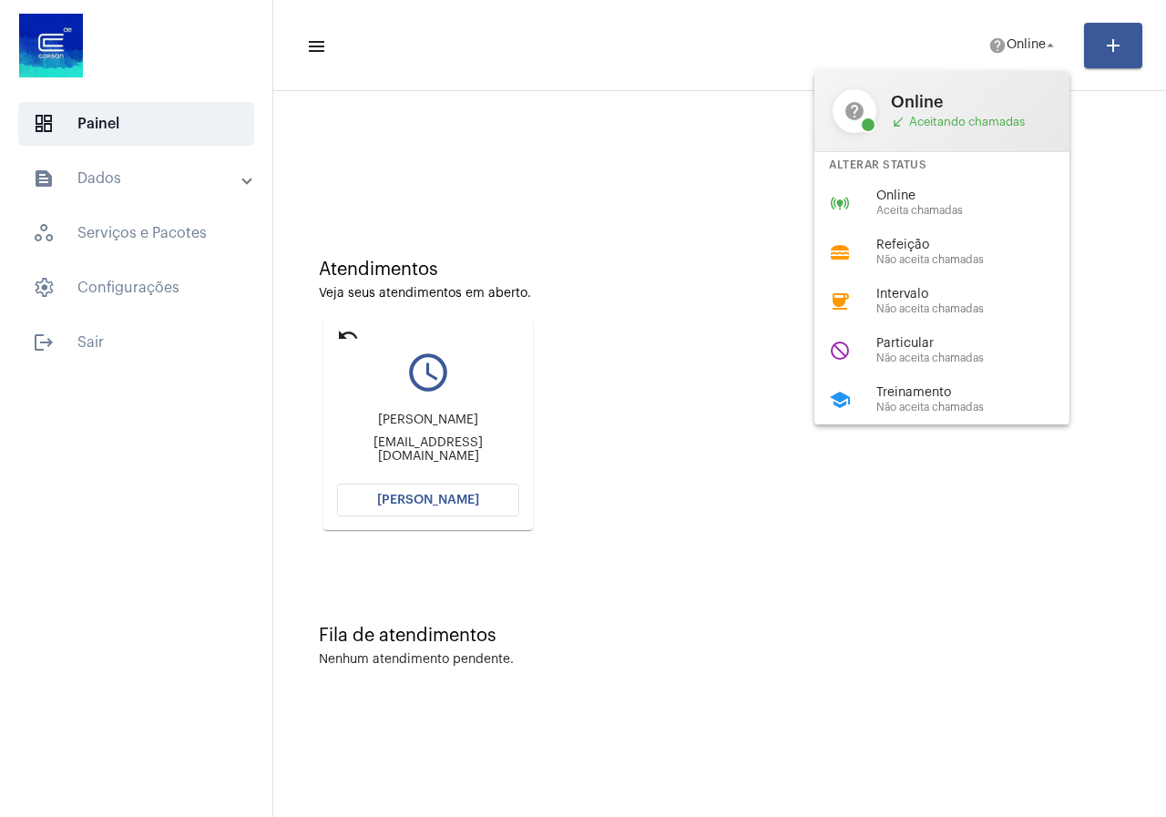
click at [452, 500] on div at bounding box center [583, 408] width 1166 height 817
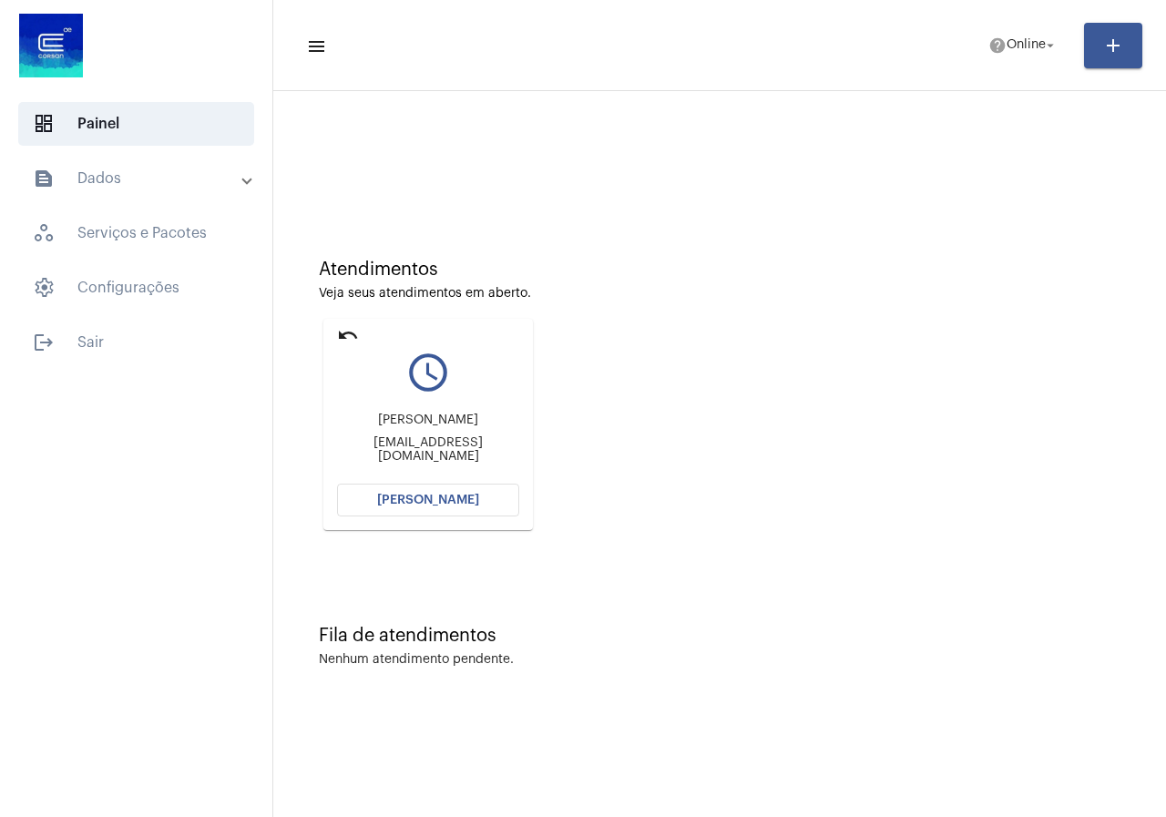
click at [452, 498] on span "Abrir Chamada" at bounding box center [428, 500] width 102 height 13
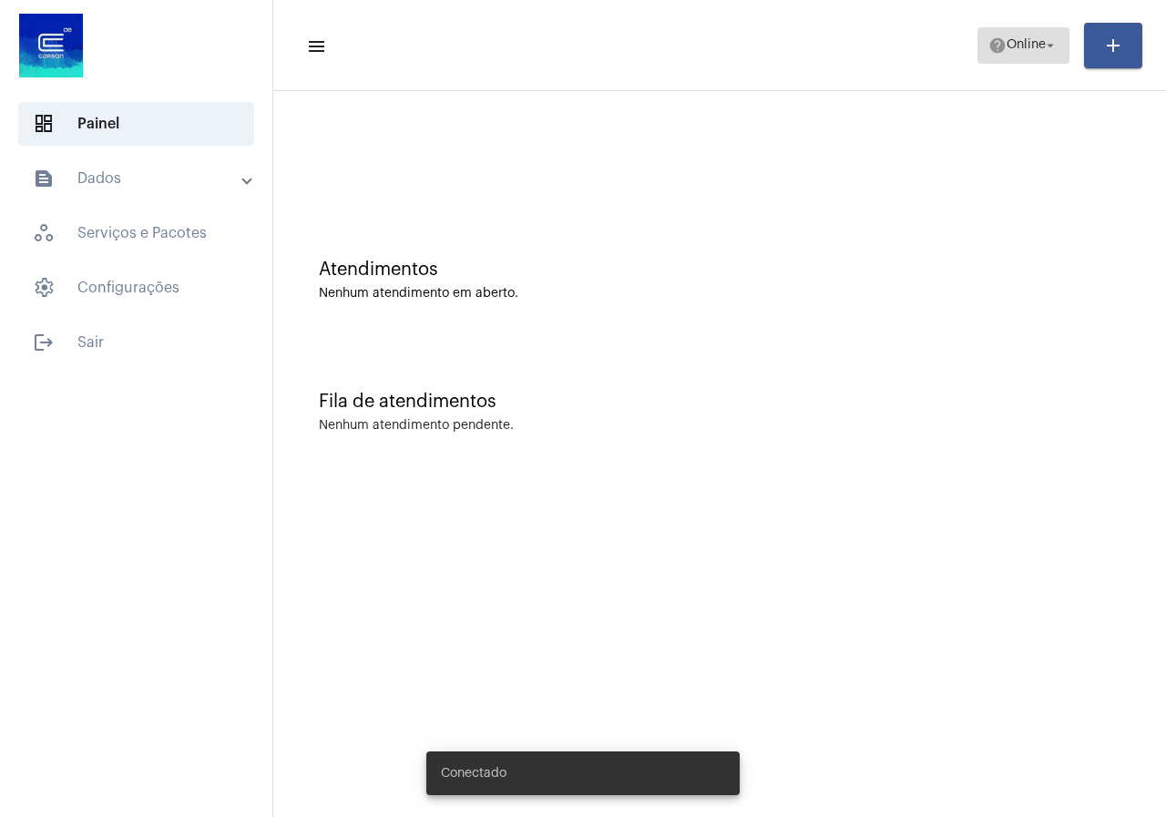
click at [1027, 49] on span "Online" at bounding box center [1025, 45] width 39 height 13
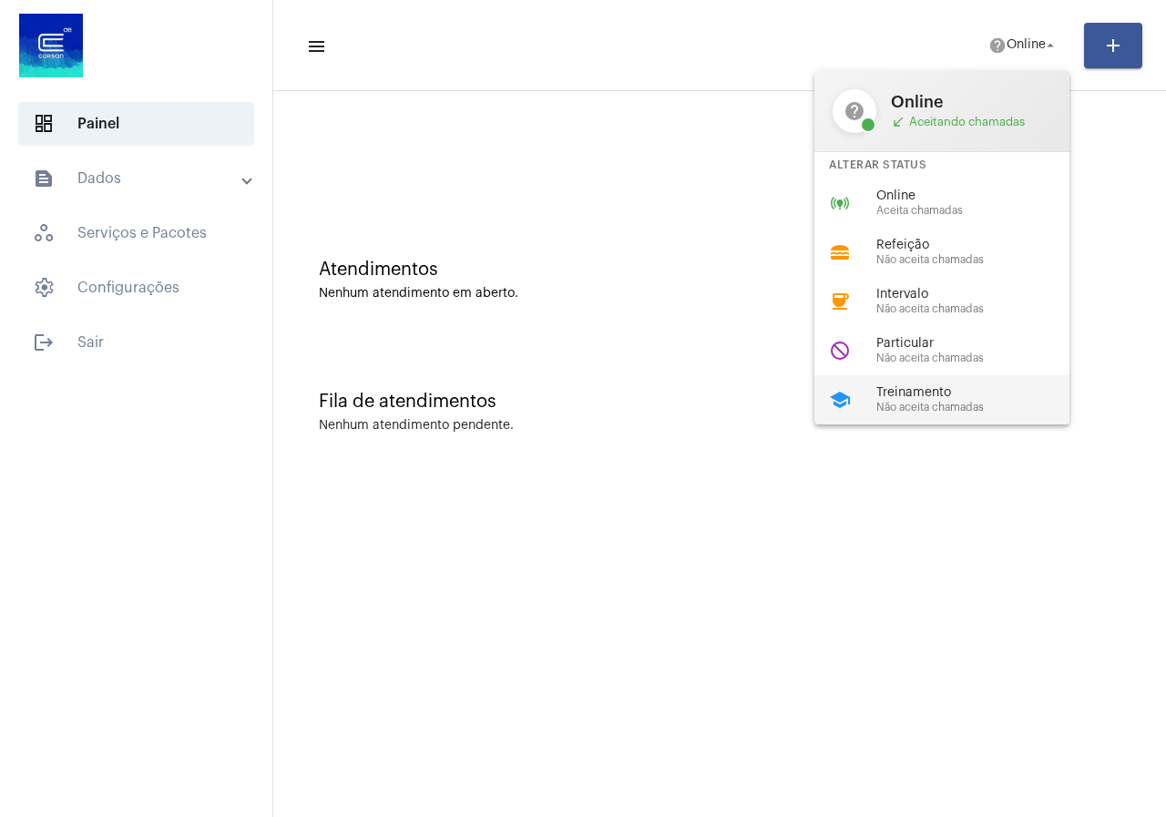
click at [916, 392] on span "Treinamento" at bounding box center [980, 393] width 208 height 14
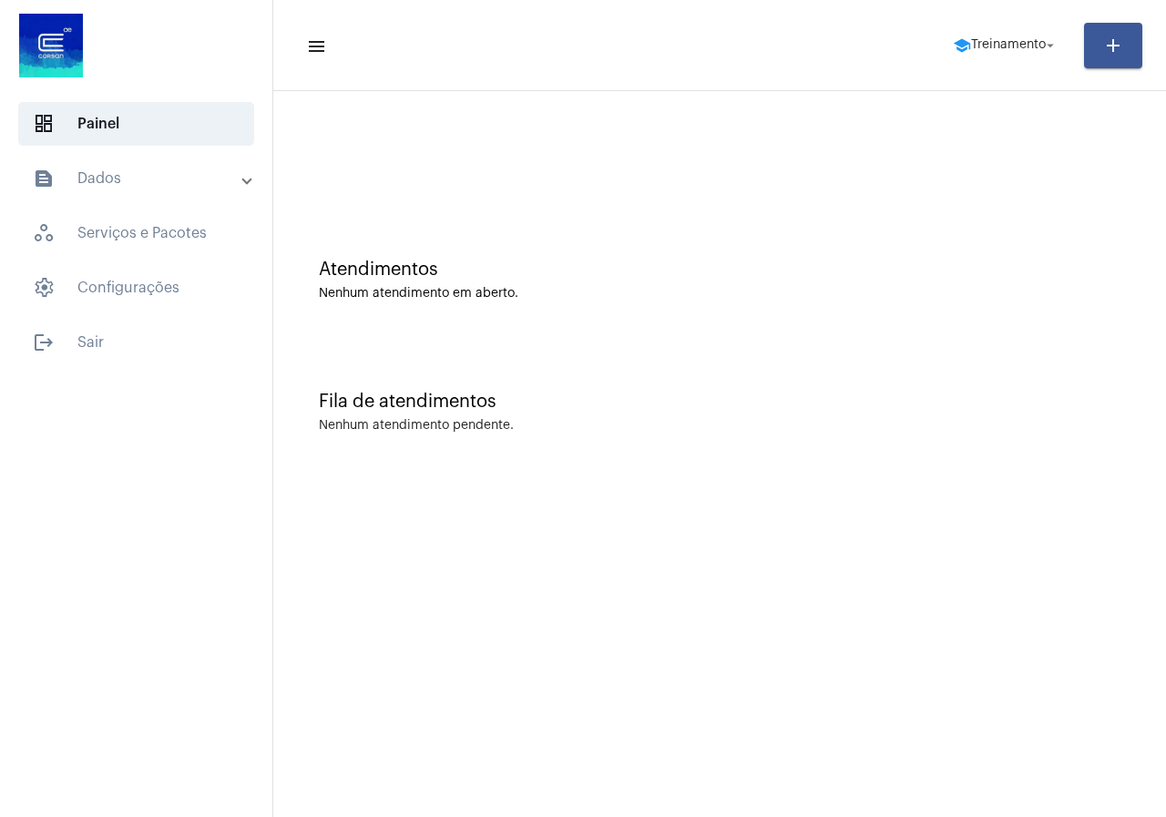
click at [122, 165] on mat-expansion-panel-header "text_snippet_outlined Dados" at bounding box center [141, 179] width 261 height 44
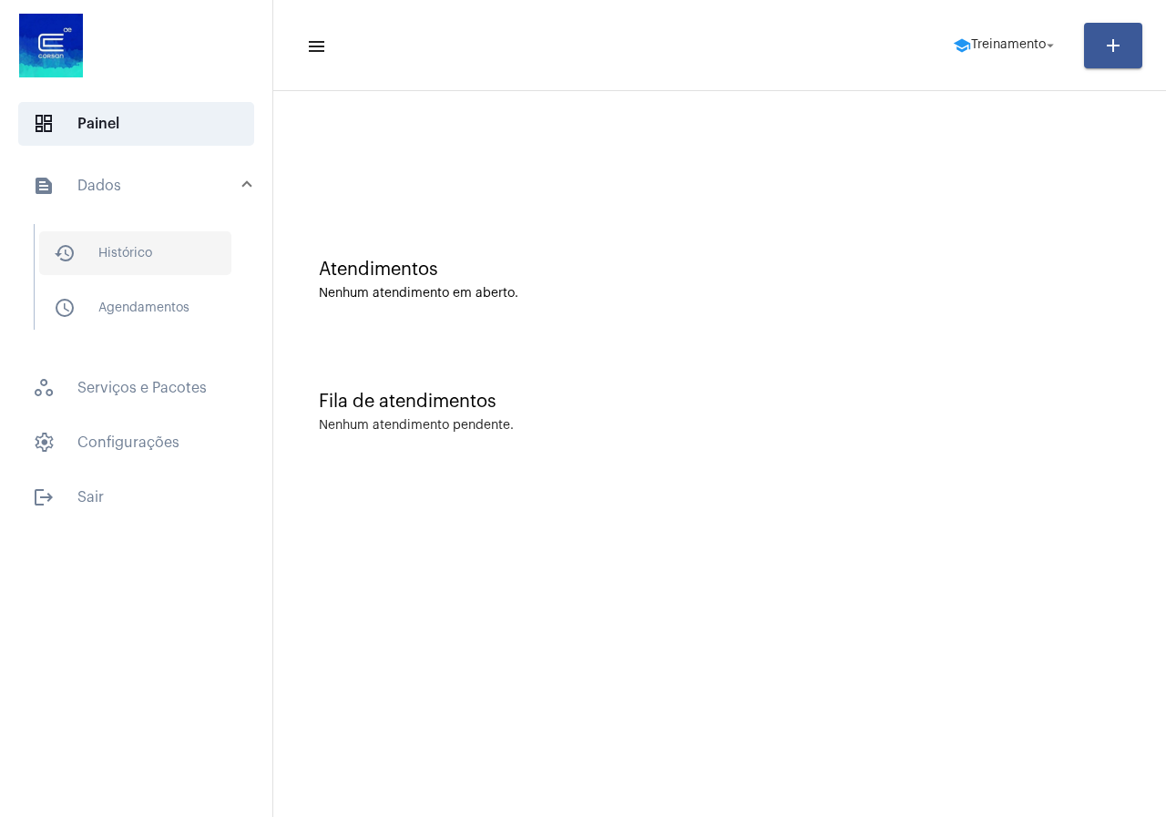
click at [74, 259] on mat-icon "history_outlined" at bounding box center [65, 253] width 22 height 22
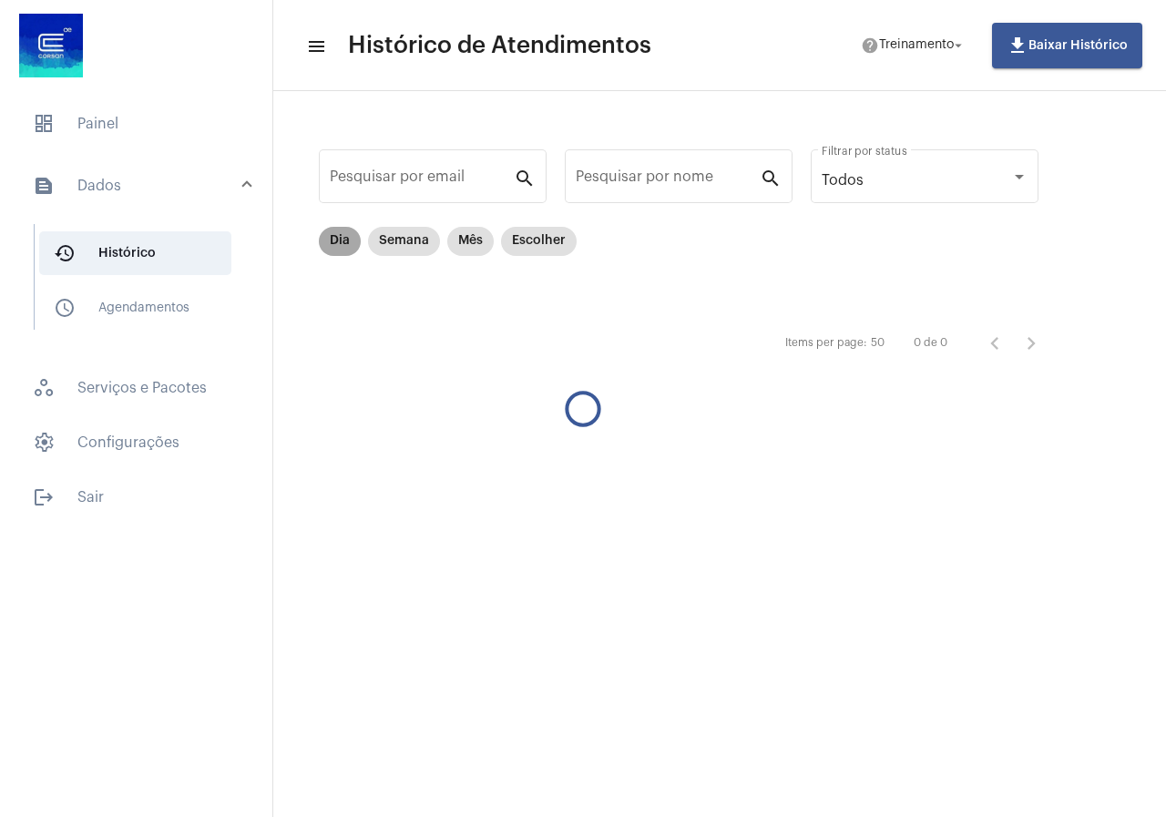
click at [353, 250] on mat-chip "Dia" at bounding box center [340, 241] width 42 height 29
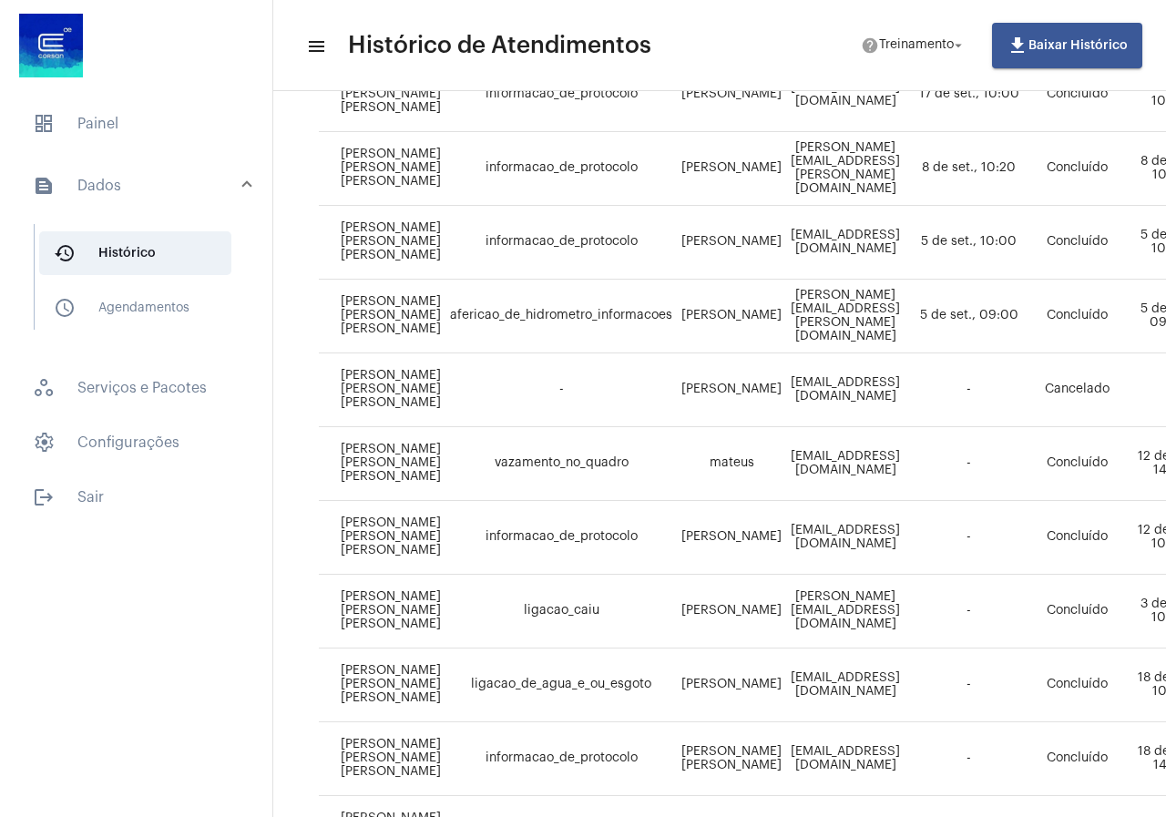
scroll to position [136, 0]
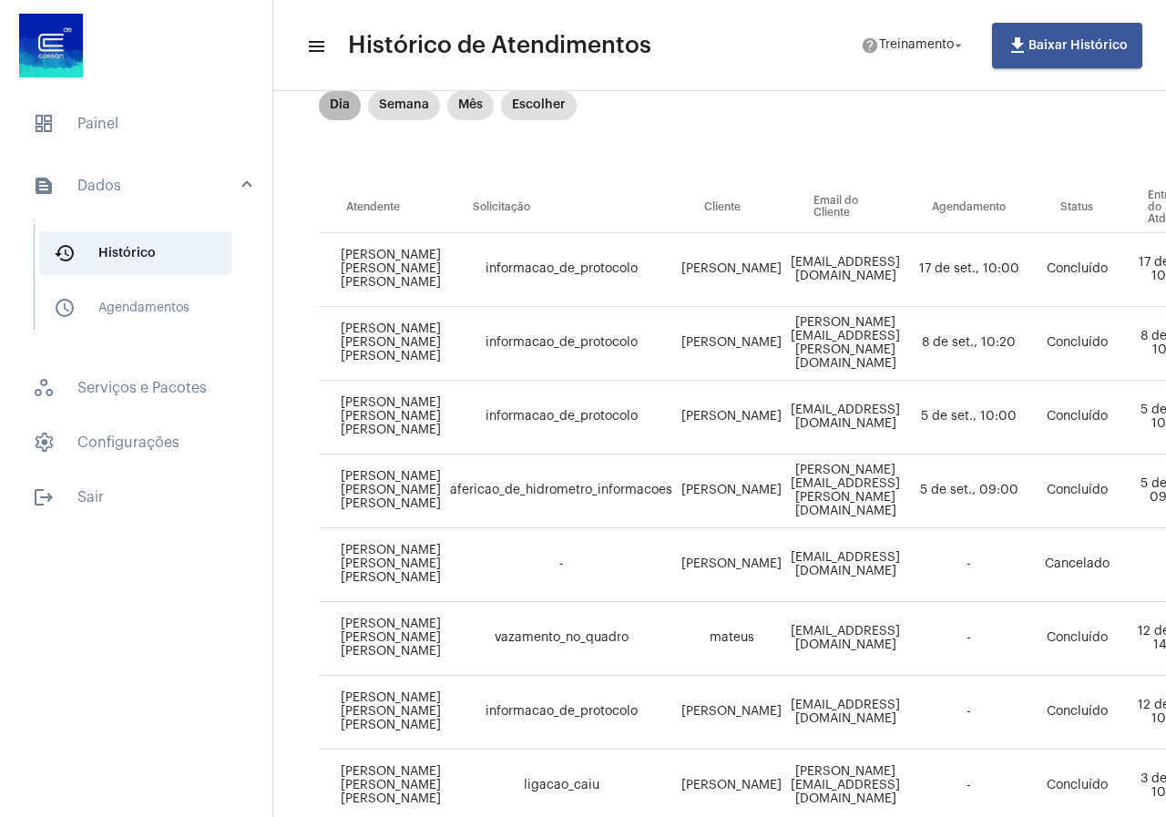
click at [355, 110] on mat-chip "Dia" at bounding box center [340, 105] width 42 height 29
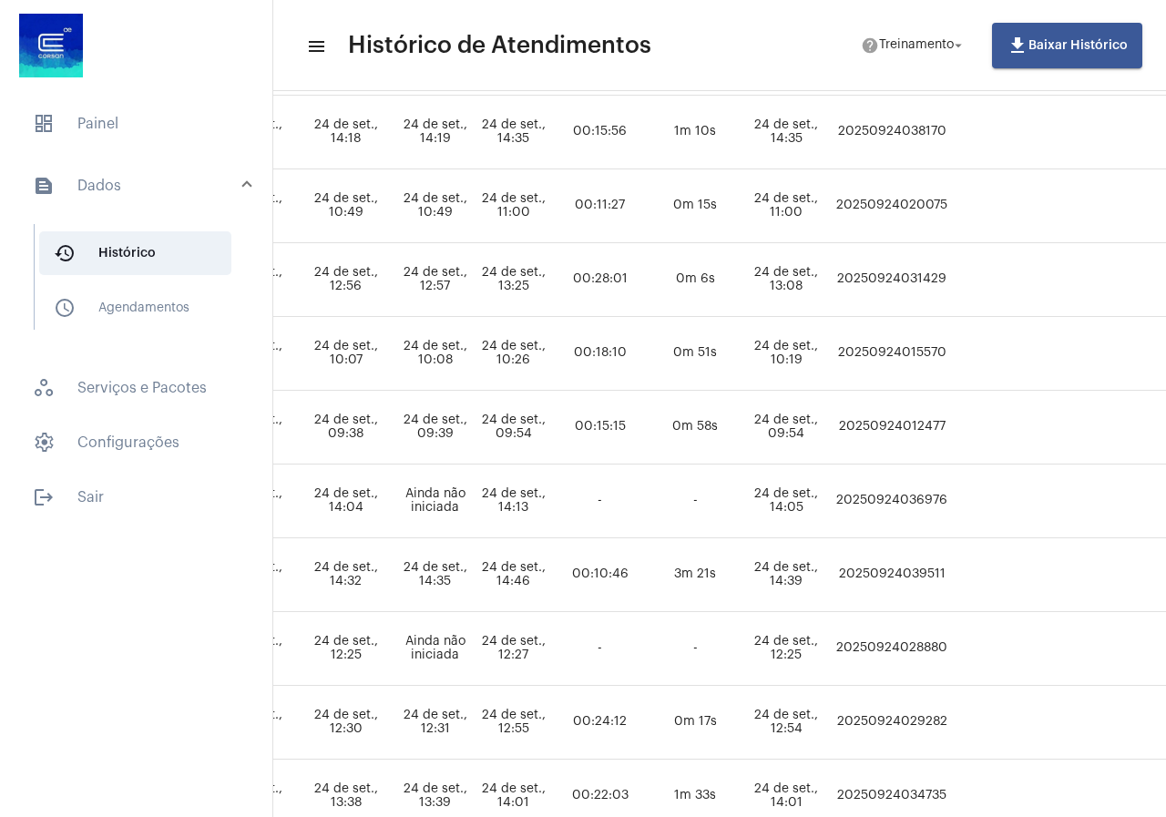
scroll to position [273, 983]
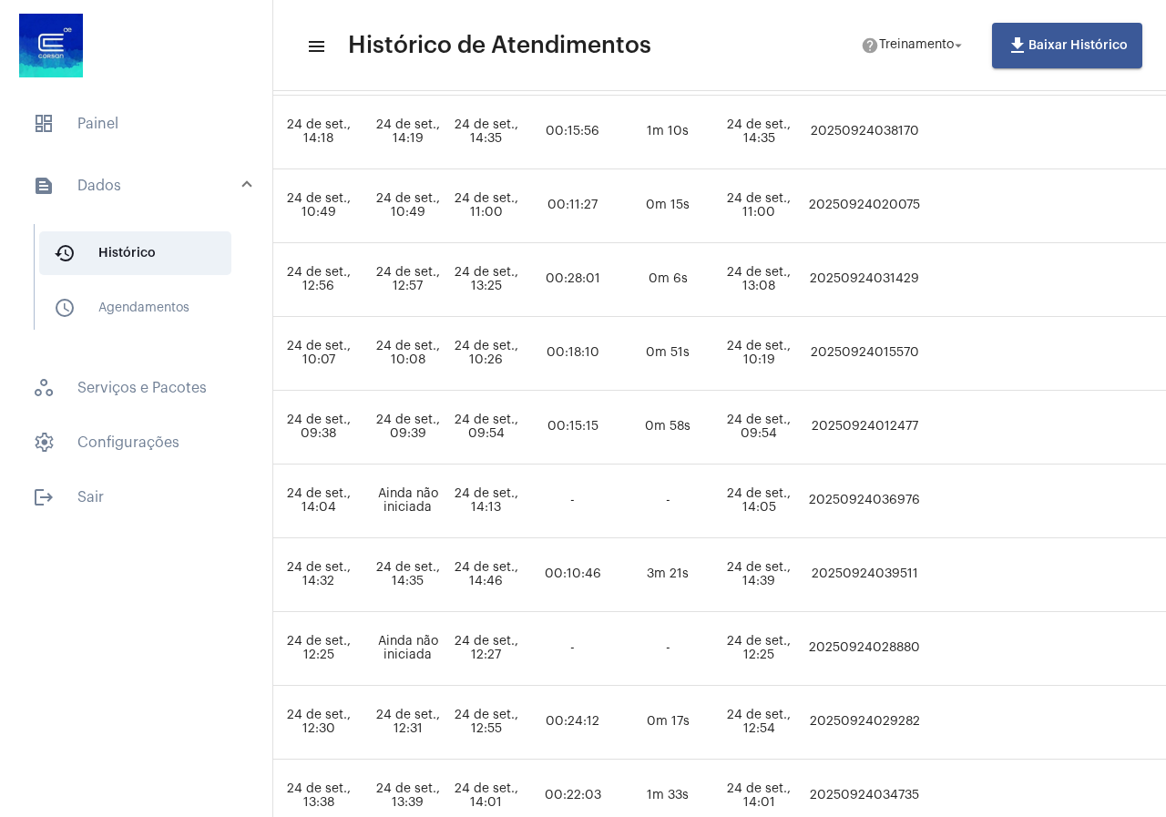
click at [865, 564] on td "20250924039511" at bounding box center [864, 575] width 120 height 74
copy td "20250924039511"
click at [193, 121] on span "dashboard Painel" at bounding box center [136, 124] width 236 height 44
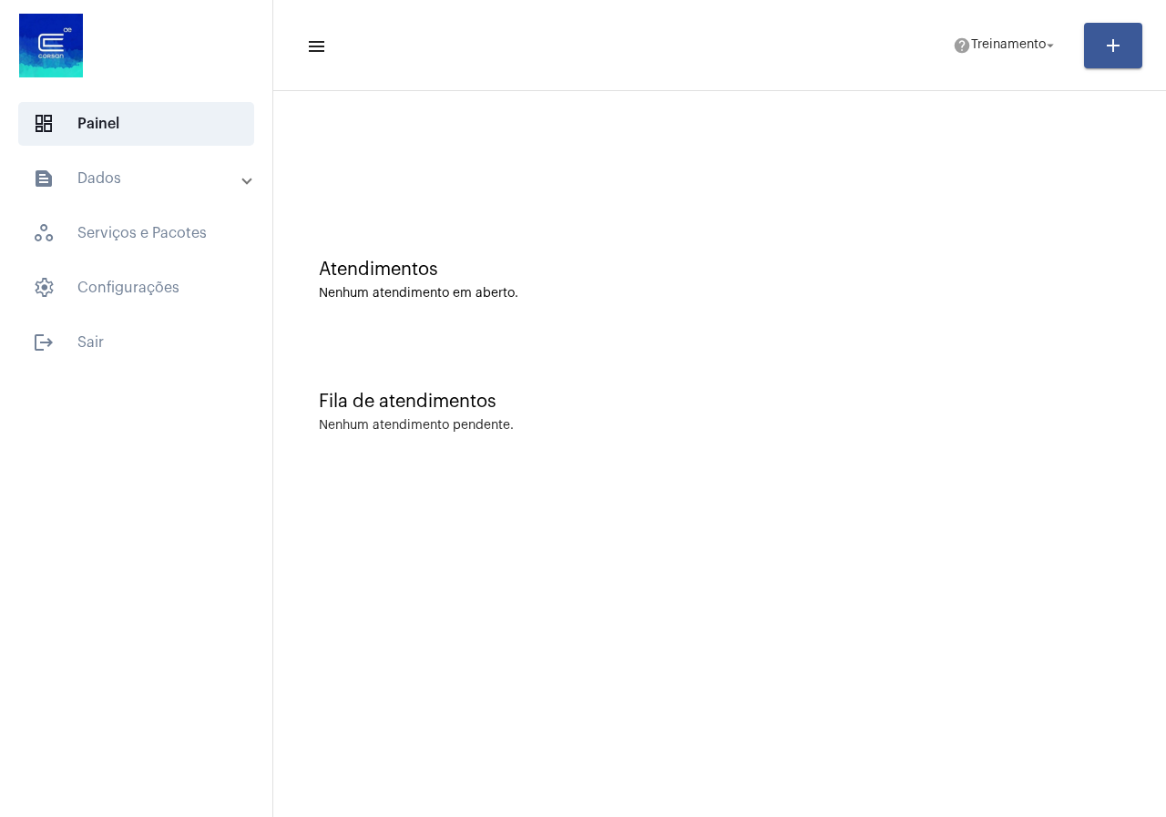
click at [991, 25] on mat-toolbar-row "menu help Treinamento arrow_drop_down add" at bounding box center [719, 45] width 892 height 58
click at [991, 45] on span "Treinamento" at bounding box center [1008, 45] width 75 height 13
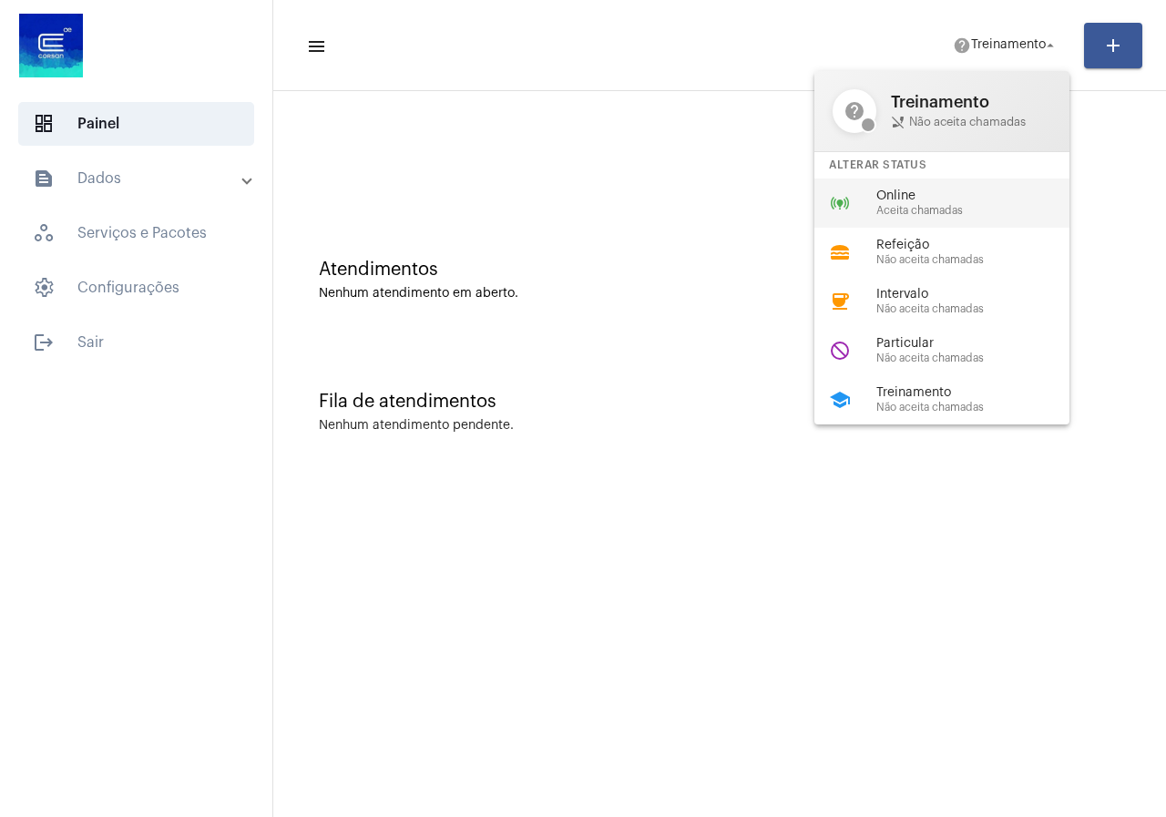
click at [944, 203] on div "Online Aceita chamadas" at bounding box center [980, 202] width 208 height 27
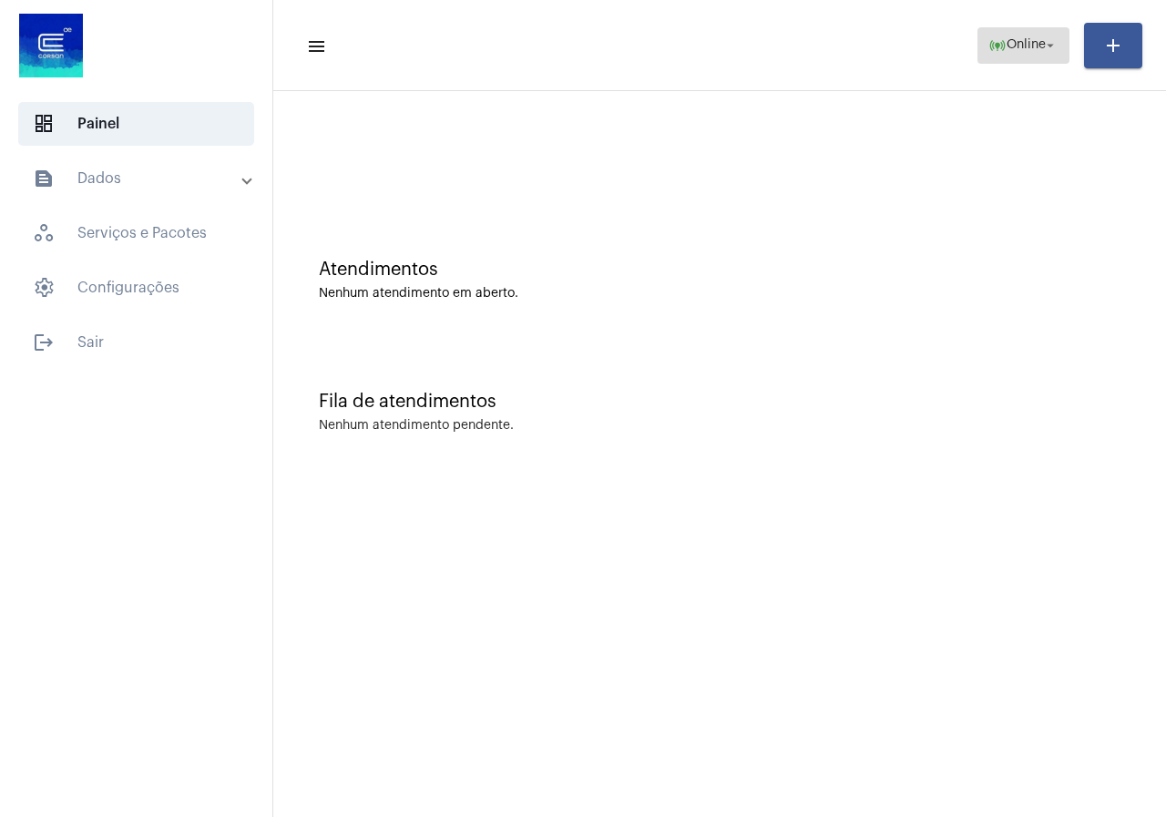
click at [1010, 46] on span "Online" at bounding box center [1025, 45] width 39 height 13
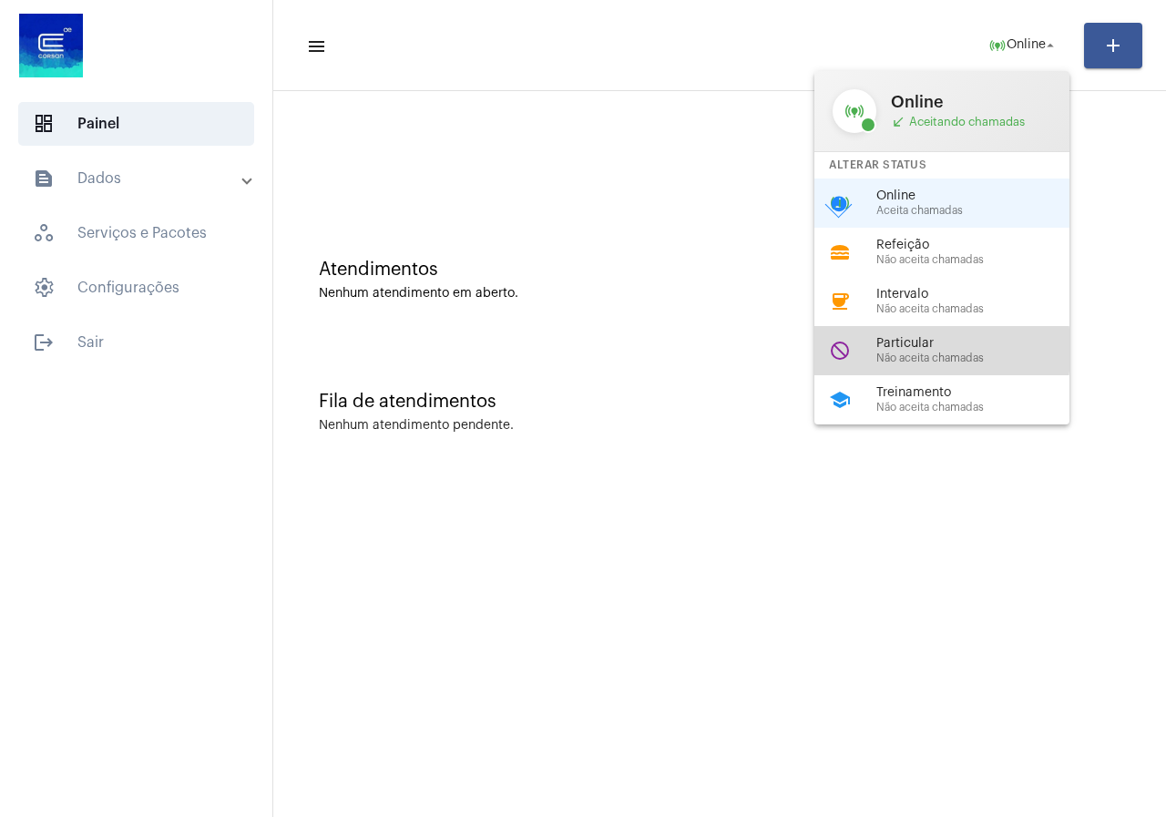
click at [930, 350] on span "Particular" at bounding box center [980, 344] width 208 height 14
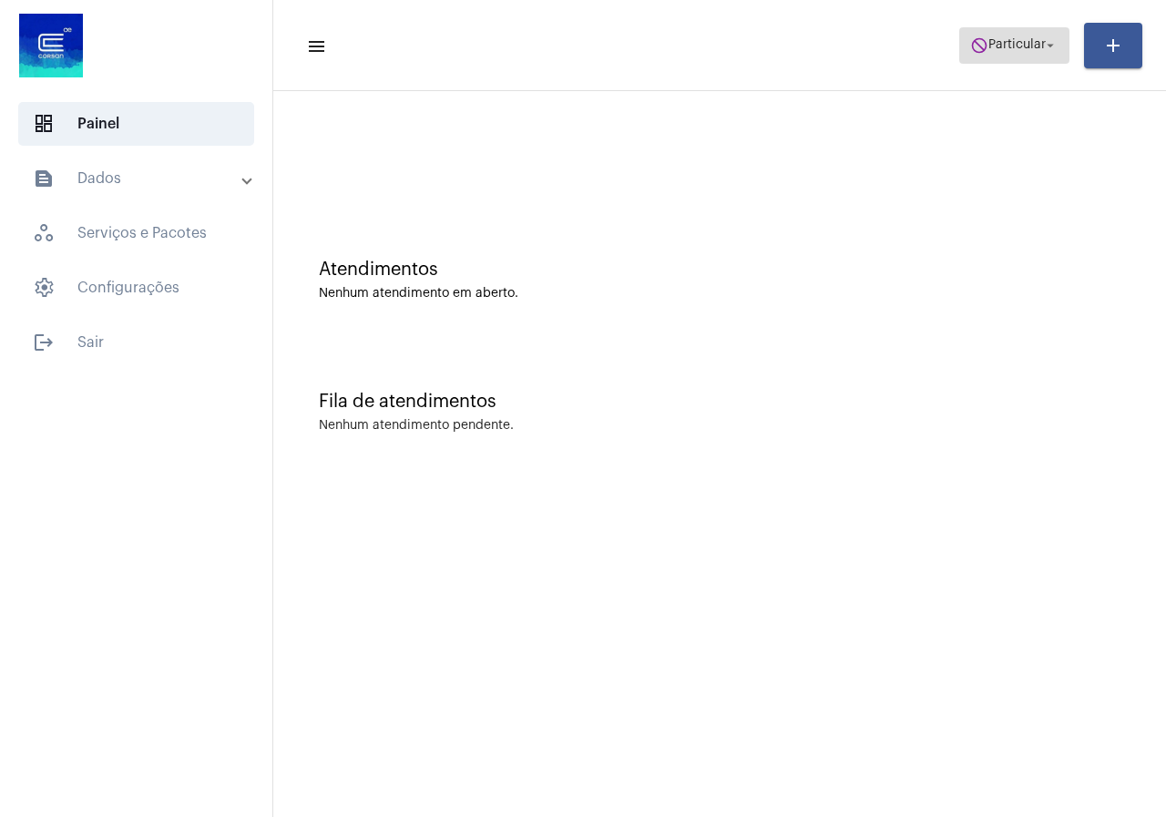
click at [1060, 45] on button "do_not_disturb Particular arrow_drop_down" at bounding box center [1014, 45] width 110 height 36
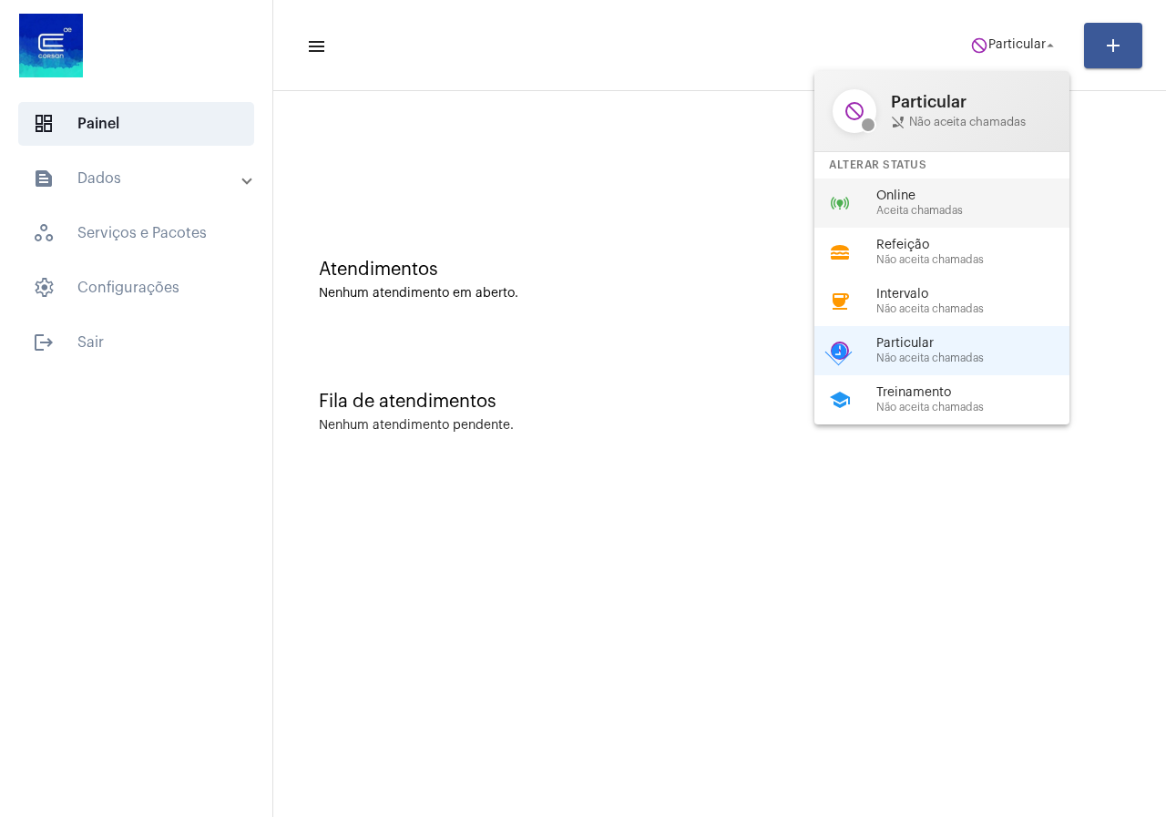
click at [994, 187] on div "online_prediction Online Aceita chamadas" at bounding box center [956, 202] width 284 height 49
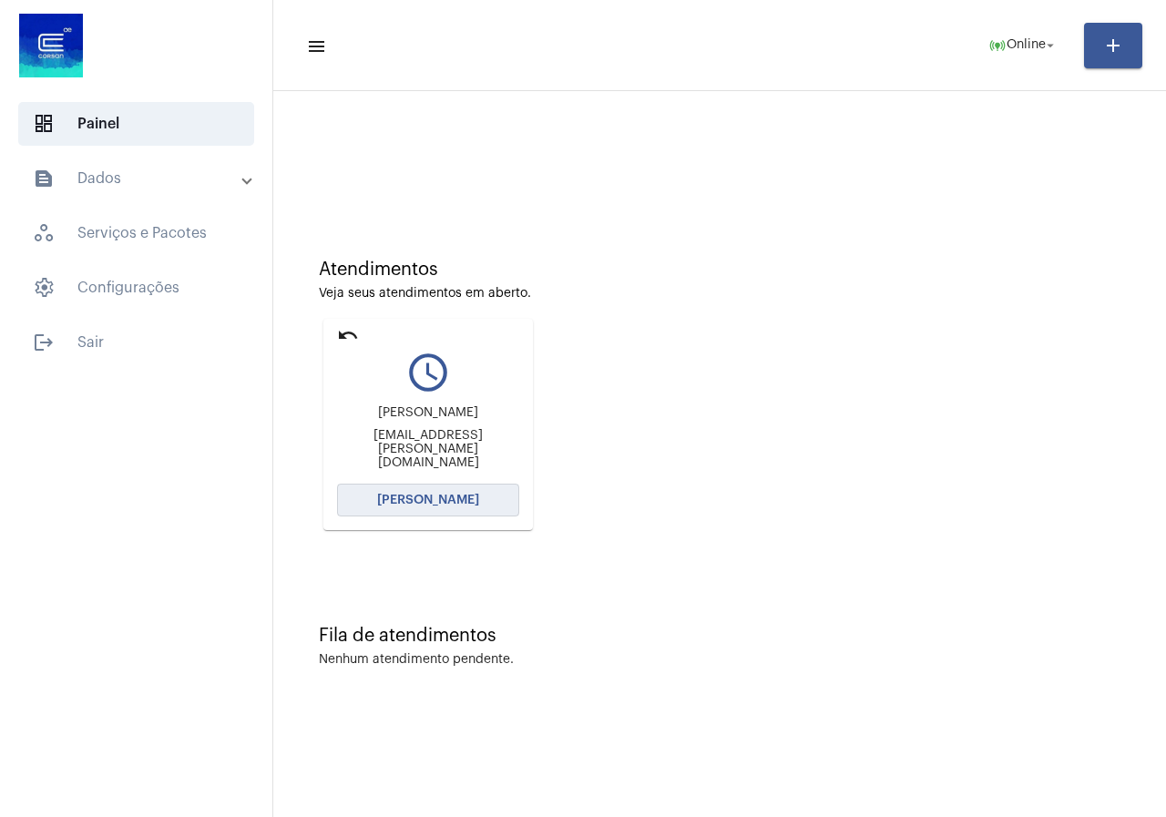
click at [450, 511] on button "Abrir Chamada" at bounding box center [428, 500] width 182 height 33
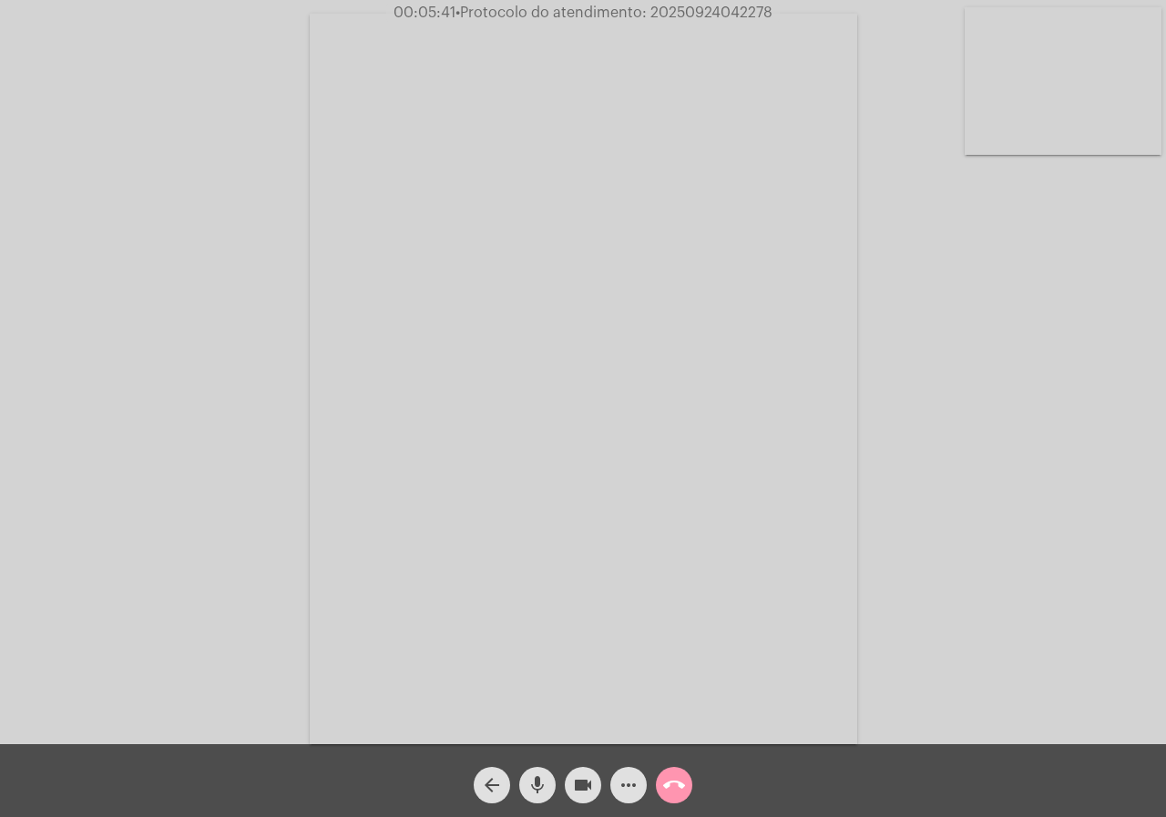
click at [687, 788] on button "call_end" at bounding box center [674, 785] width 36 height 36
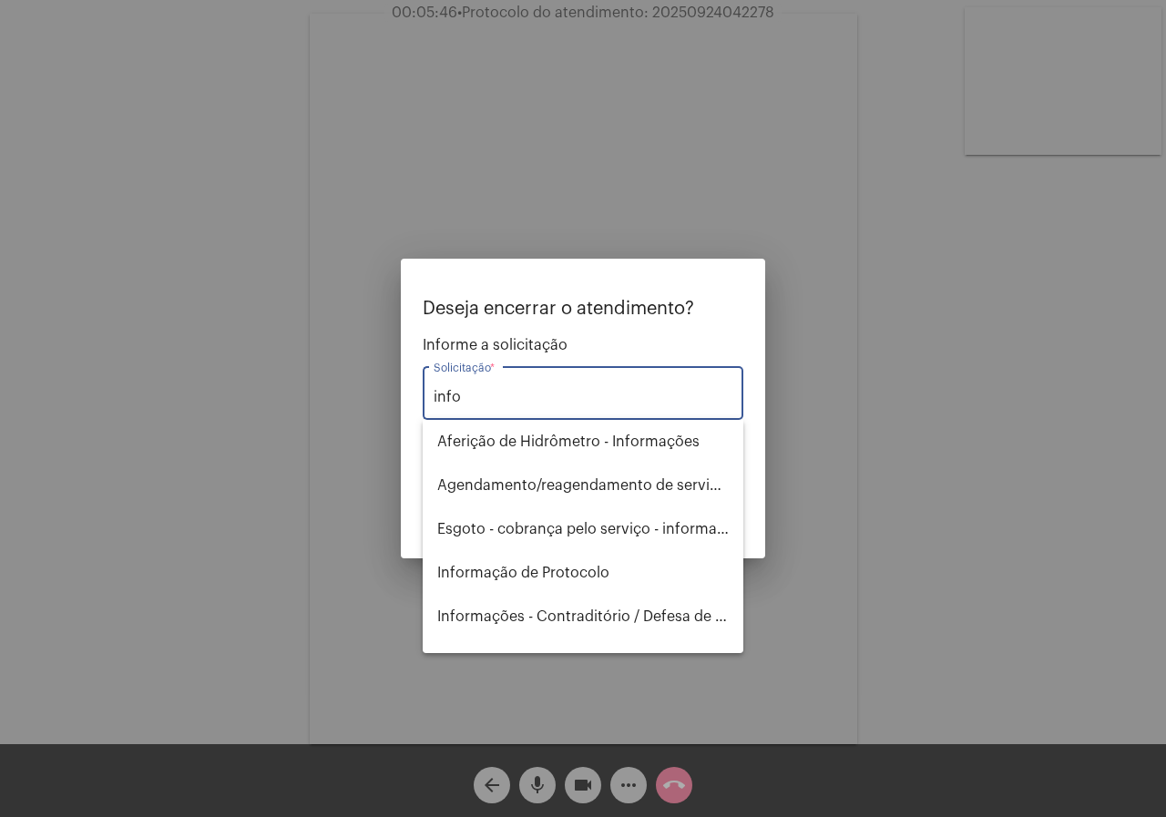
type input "infor"
click at [569, 576] on span "Informação de Protocolo" at bounding box center [582, 573] width 291 height 44
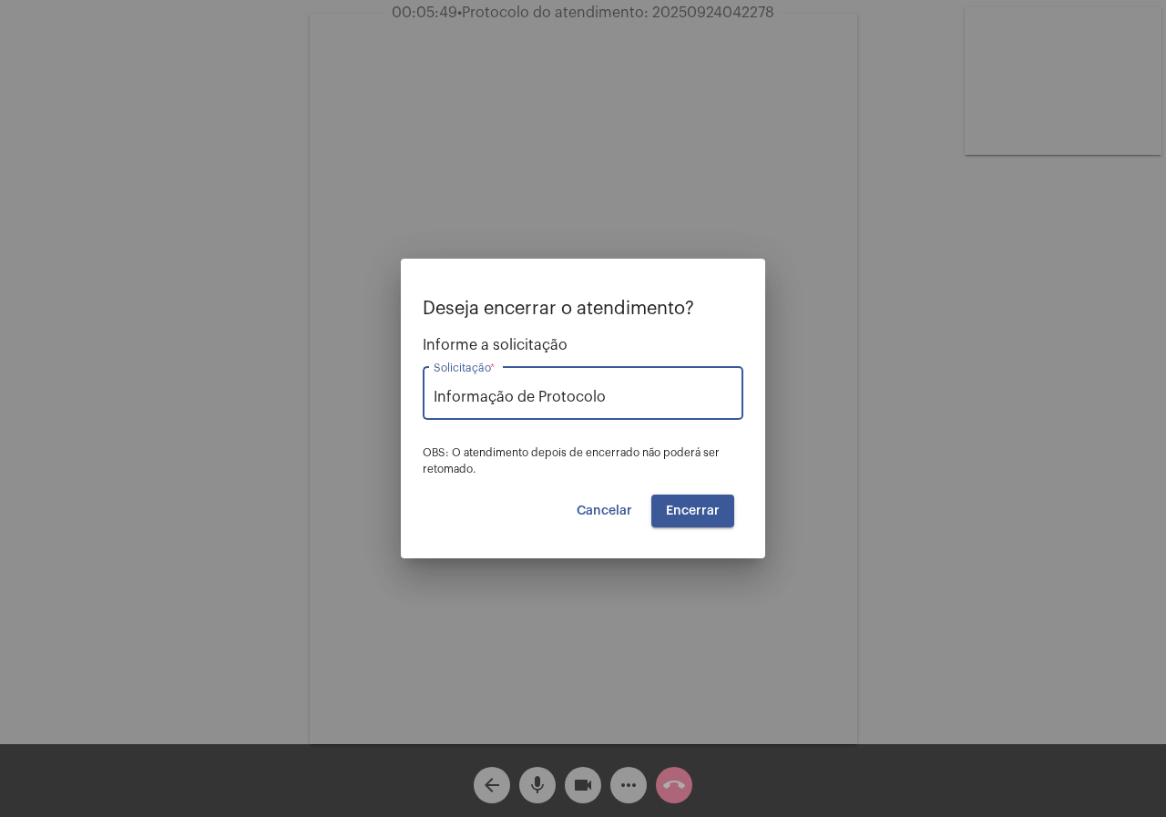
click at [681, 509] on span "Encerrar" at bounding box center [693, 510] width 54 height 13
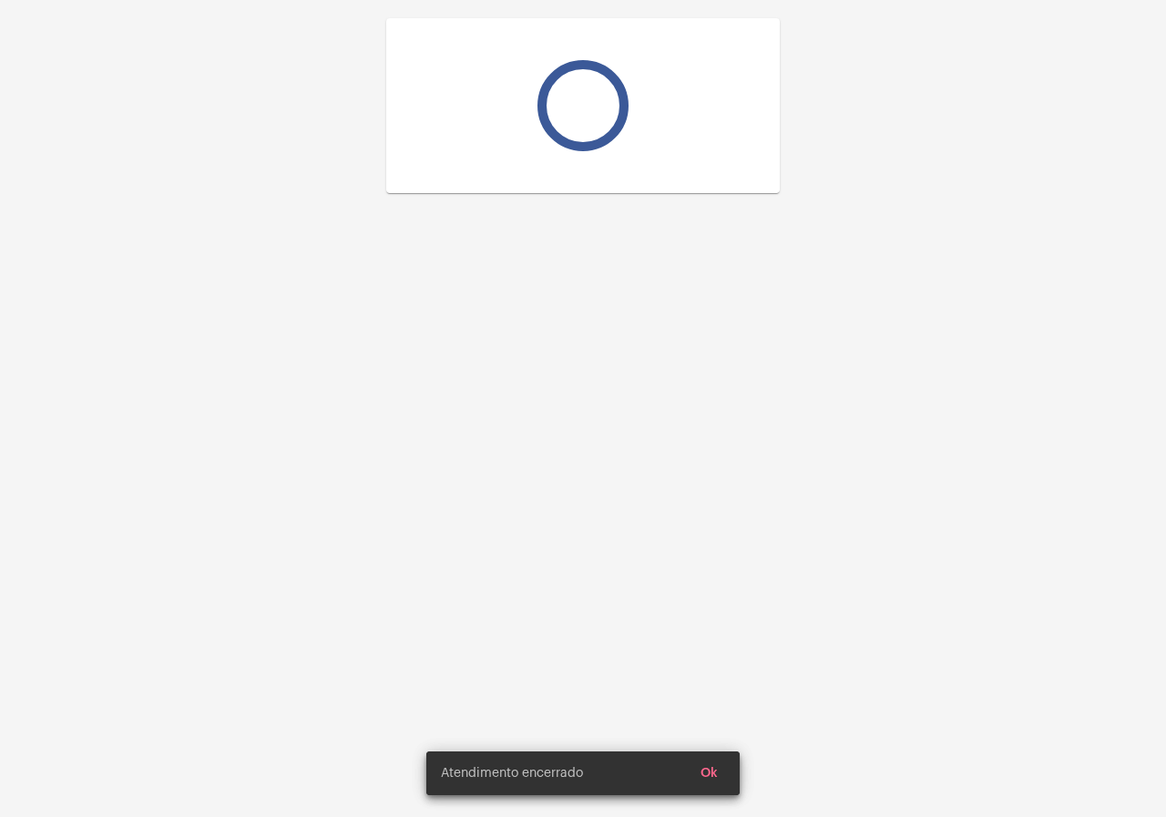
click at [709, 764] on div "Atendimento encerrado Ok Atendimento encerrado Ok" at bounding box center [583, 408] width 1166 height 817
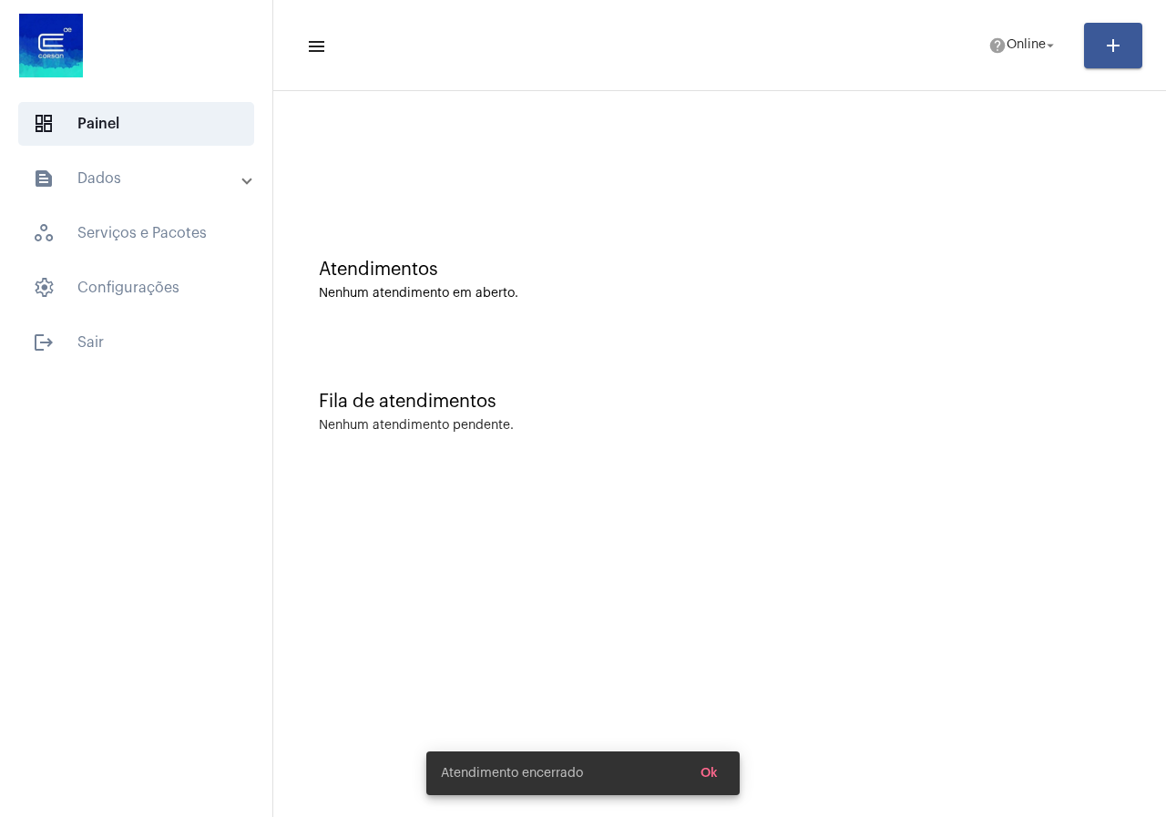
click at [709, 766] on button "Ok" at bounding box center [709, 773] width 46 height 33
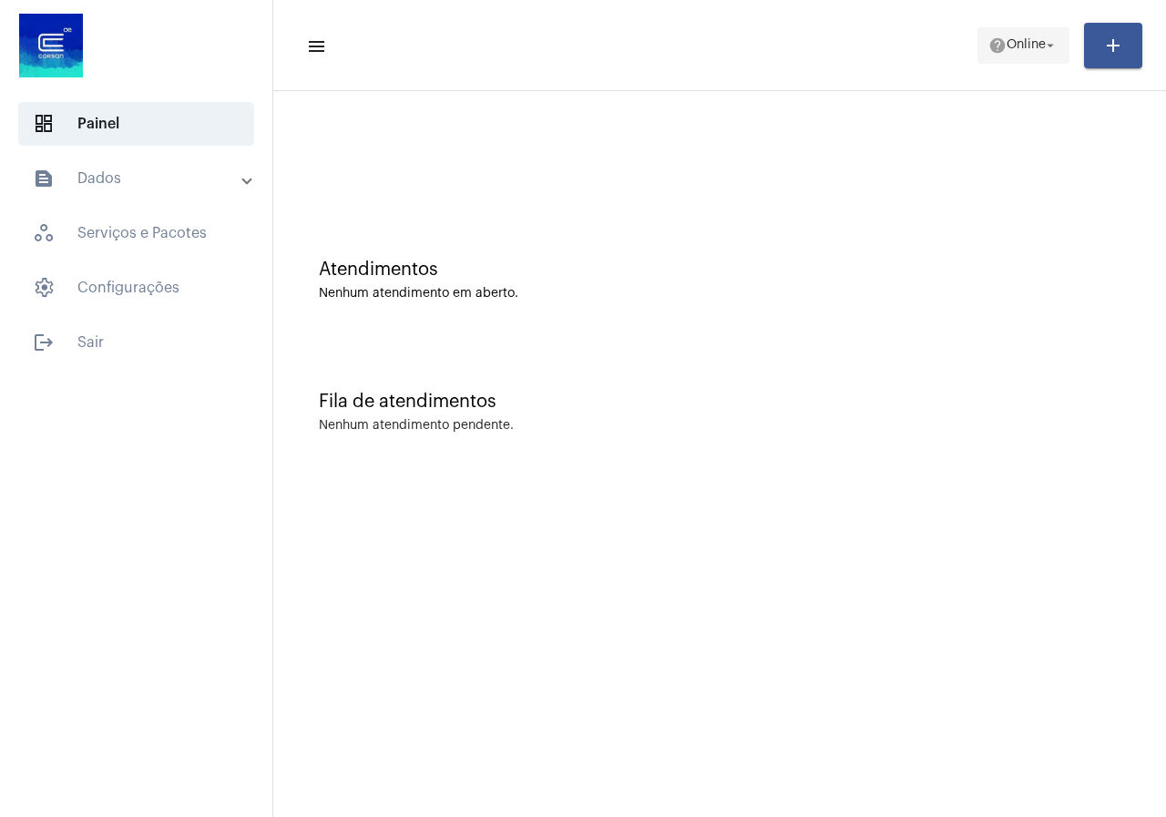
click at [994, 49] on mat-icon "help" at bounding box center [997, 45] width 18 height 18
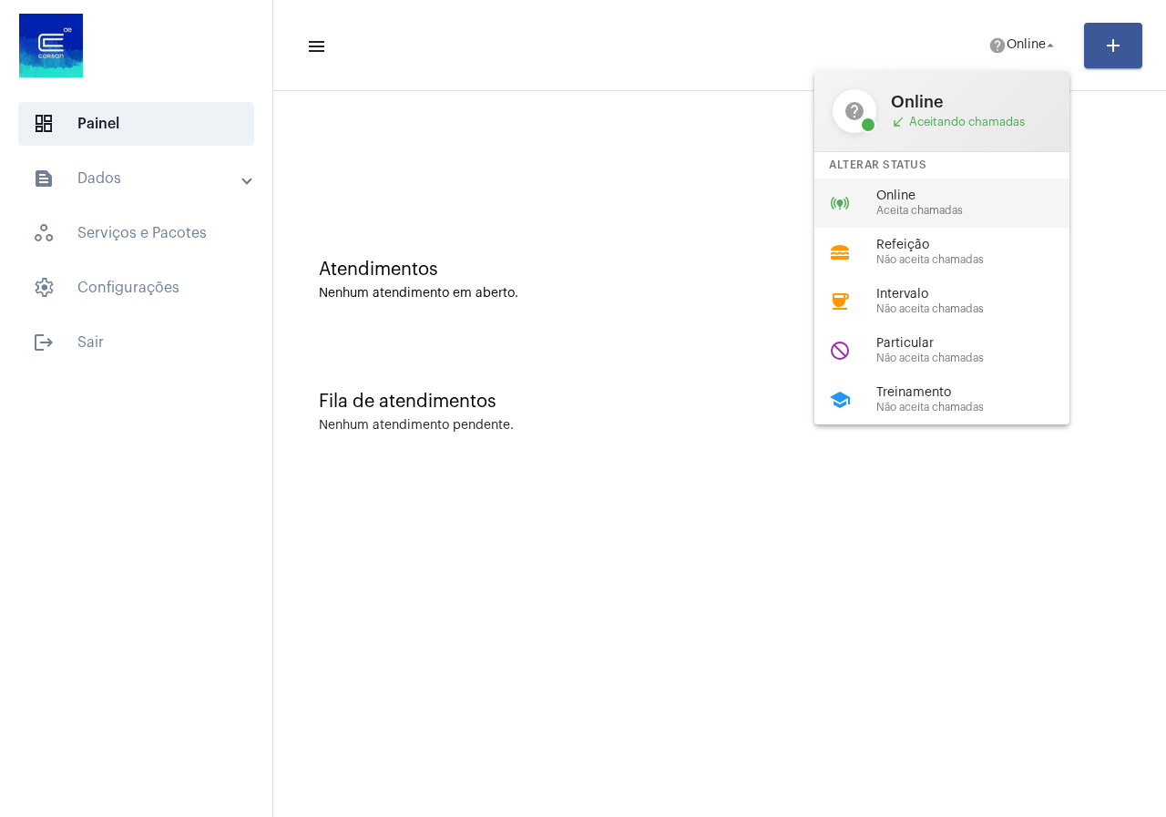
click at [914, 216] on span "Aceita chamadas" at bounding box center [980, 211] width 208 height 12
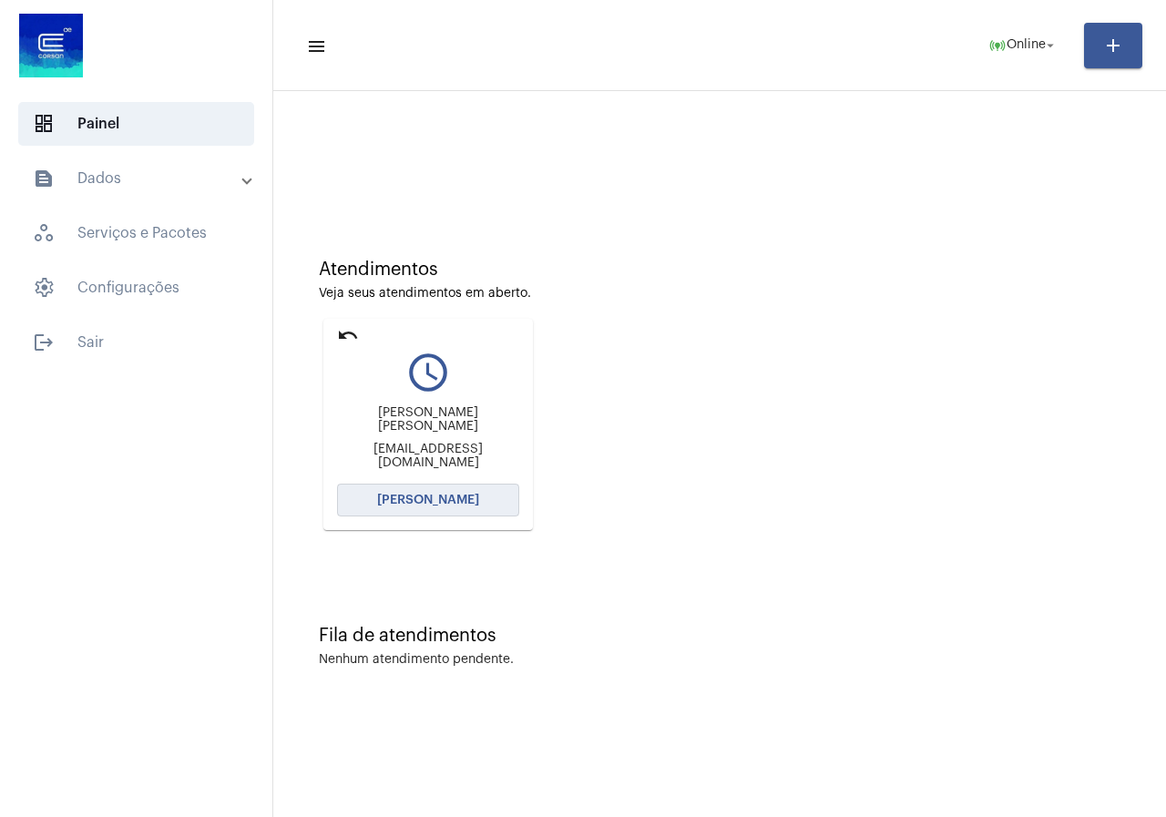
click at [443, 510] on button "Abrir Chamada" at bounding box center [428, 500] width 182 height 33
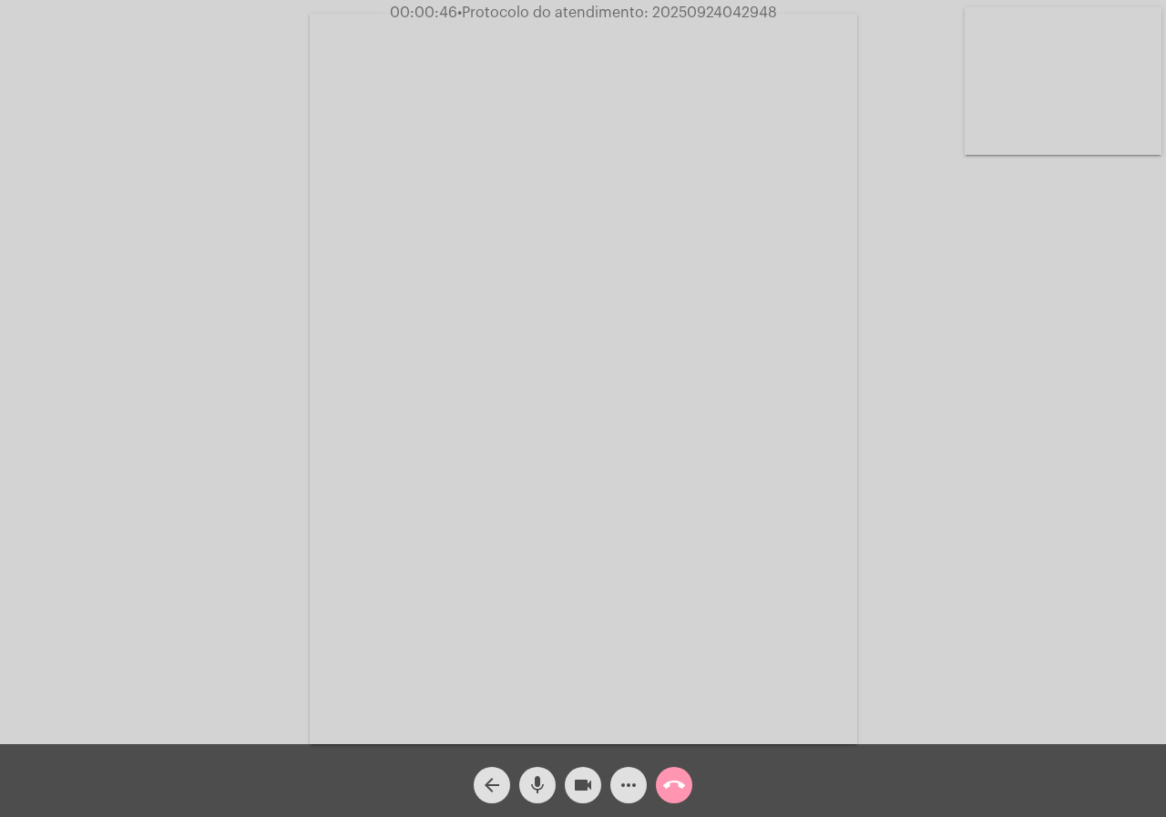
click at [636, 772] on span "more_horiz" at bounding box center [628, 785] width 22 height 36
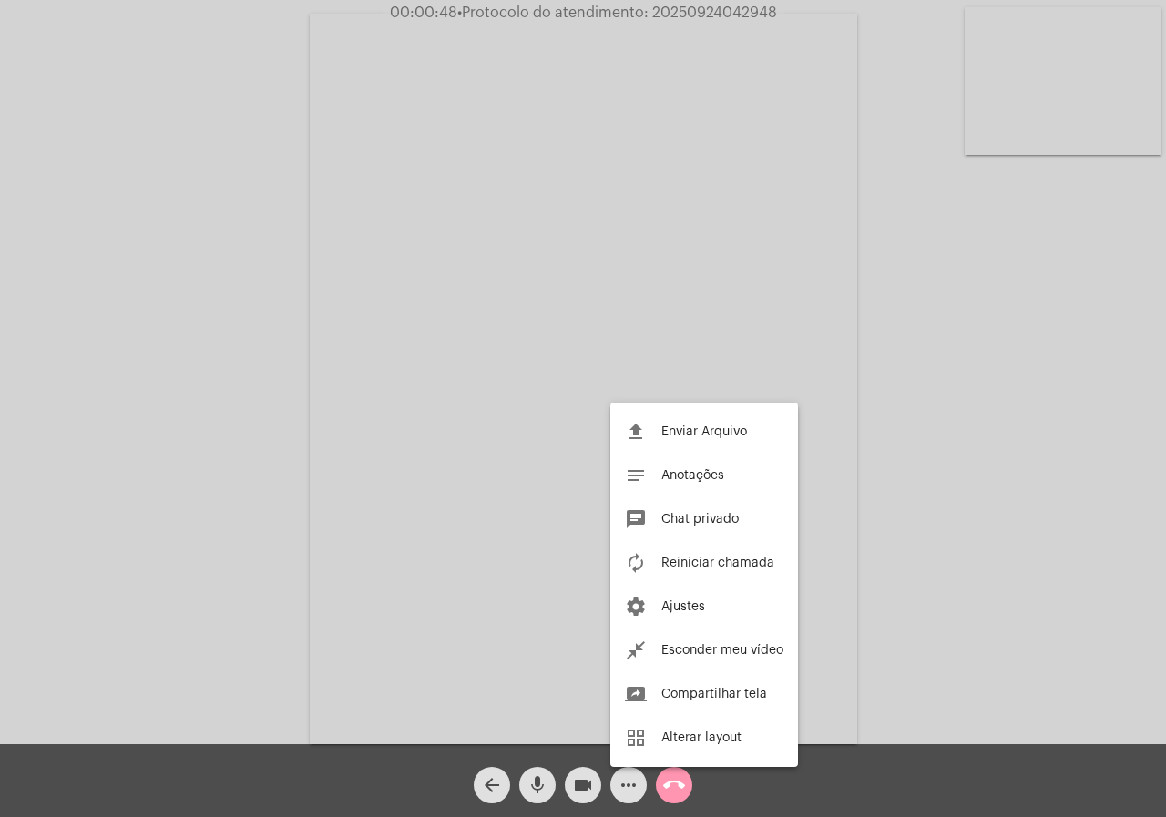
click at [199, 445] on div at bounding box center [583, 408] width 1166 height 817
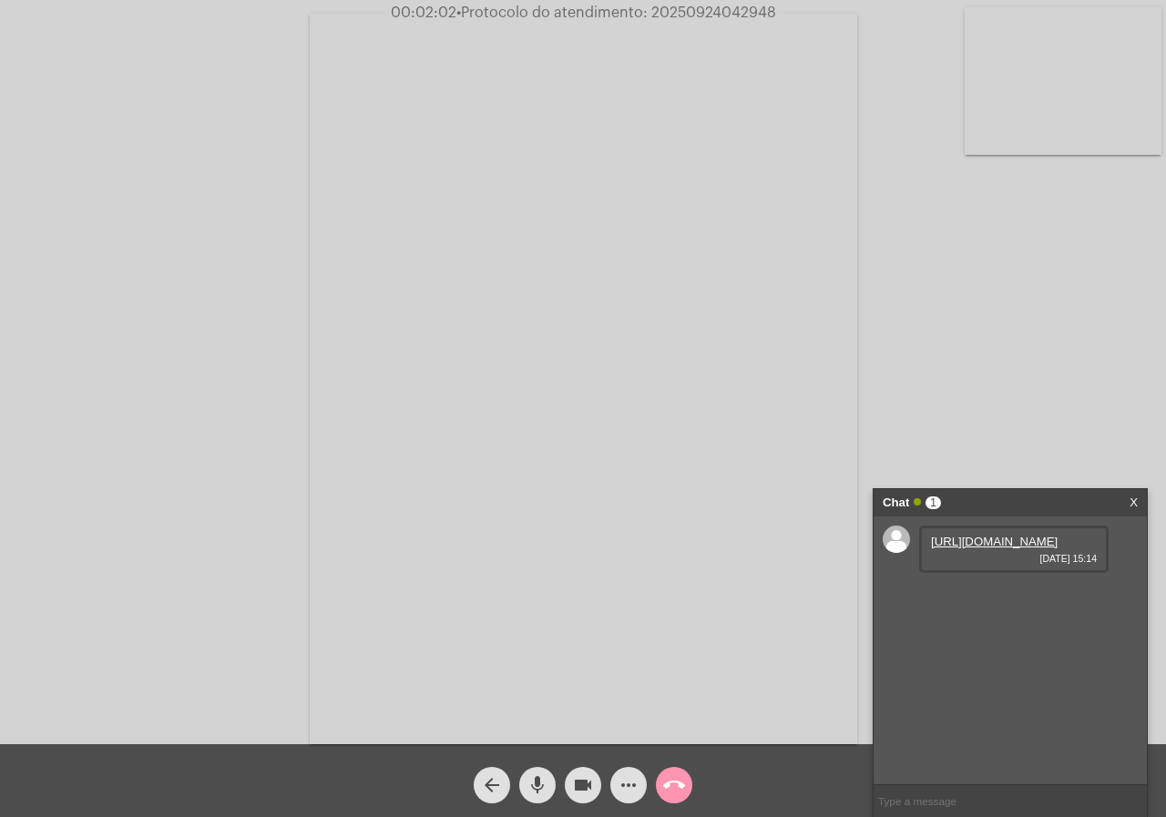
click at [998, 548] on link "https://neft-transfer-bucket.s3.amazonaws.com/temp-83148fe6-14eb-523d-7d58-b76b…" at bounding box center [994, 542] width 127 height 14
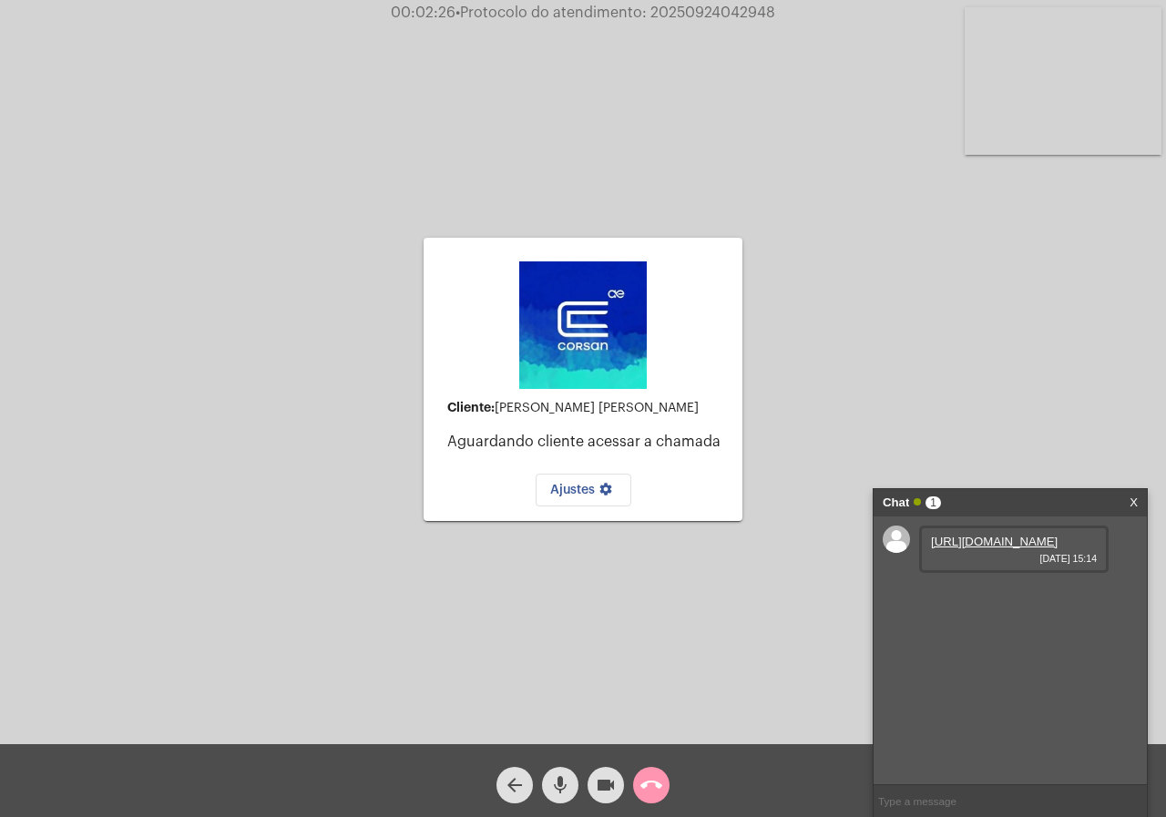
click at [1100, 359] on div "Cliente: Denise Regina Pereira Silva Aguardando cliente acessar a chamada Ajust…" at bounding box center [583, 377] width 1162 height 744
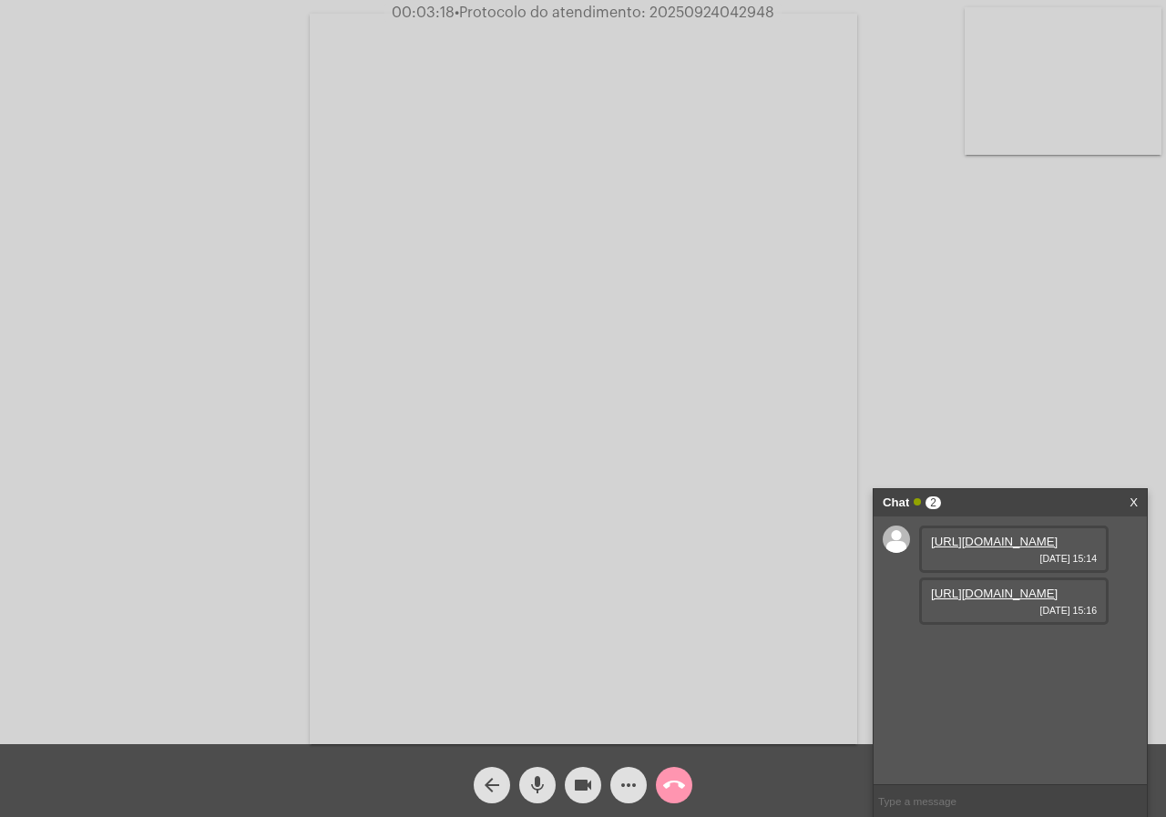
click at [15, 237] on div "Acessando Câmera e Microfone..." at bounding box center [583, 377] width 1162 height 744
click at [1014, 600] on link "https://neft-transfer-bucket.s3.amazonaws.com/temp-3d15f212-62ac-502d-89ae-8a10…" at bounding box center [994, 593] width 127 height 14
click at [1014, 652] on link "https://neft-transfer-bucket.s3.amazonaws.com/temp-f0a7473e-f9b9-e877-1e41-581d…" at bounding box center [994, 645] width 127 height 14
click at [35, 399] on div "Acessando Câmera e Microfone..." at bounding box center [583, 377] width 1162 height 744
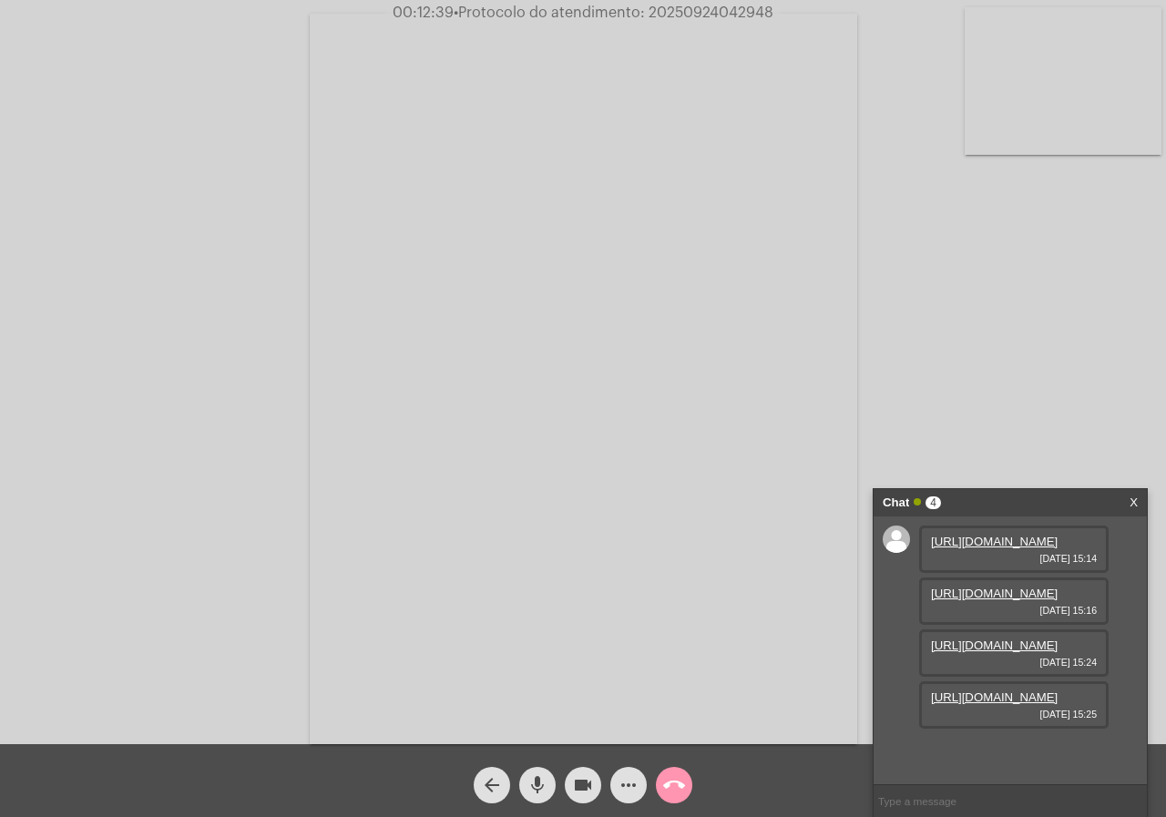
scroll to position [108, 0]
click at [1034, 704] on link "https://neft-transfer-bucket.s3.amazonaws.com/temp-8364e20b-5aac-884e-4860-3367…" at bounding box center [994, 697] width 127 height 14
click at [623, 780] on mat-icon "more_horiz" at bounding box center [628, 785] width 22 height 22
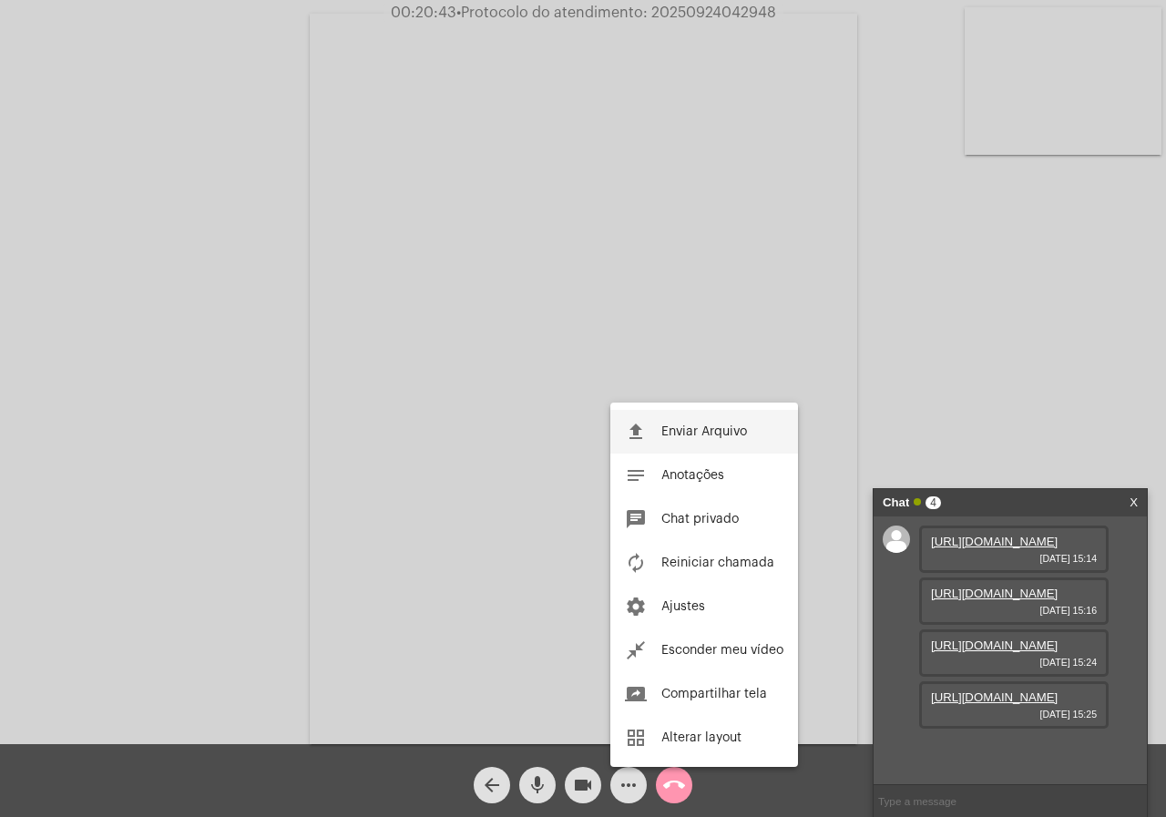
click at [674, 443] on button "file_upload Enviar Arquivo" at bounding box center [704, 432] width 188 height 44
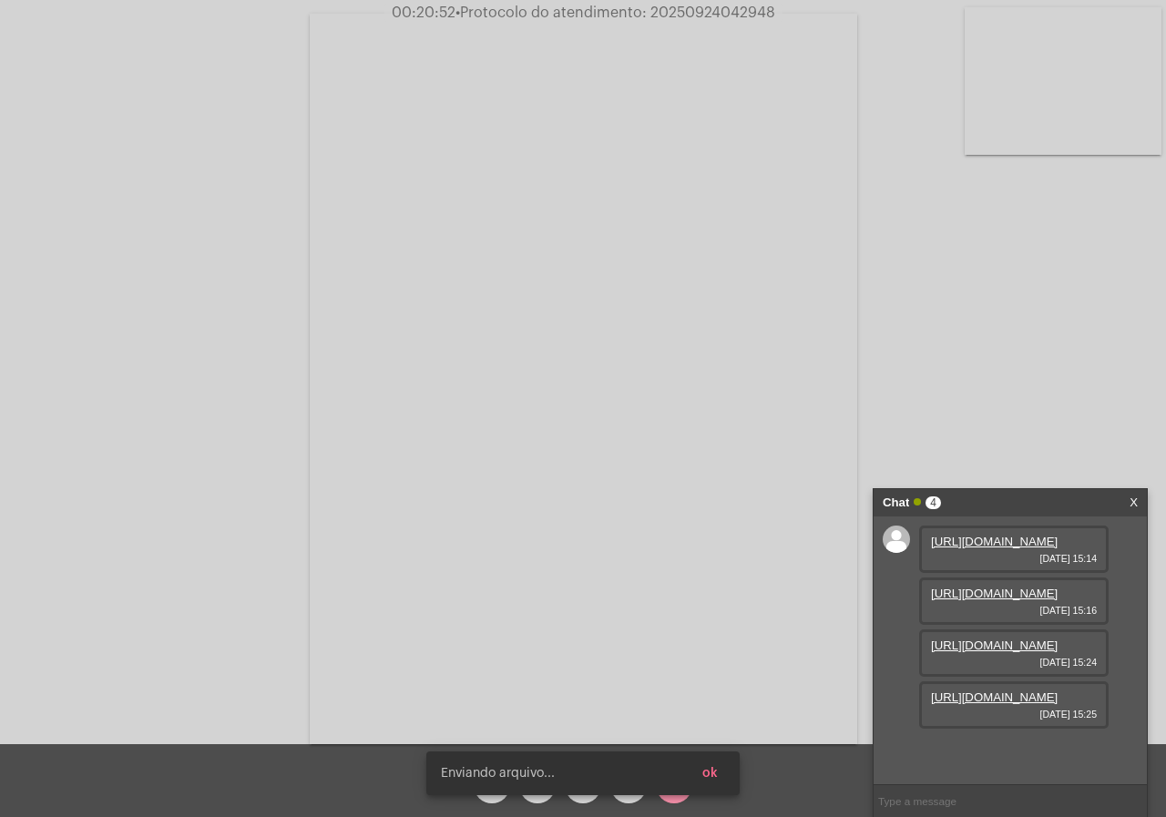
click at [694, 12] on span "• Protocolo do atendimento: 20250924042948" at bounding box center [615, 12] width 320 height 15
copy span "20250924042948"
click at [1054, 268] on div "Acessando Câmera e Microfone..." at bounding box center [583, 377] width 1162 height 744
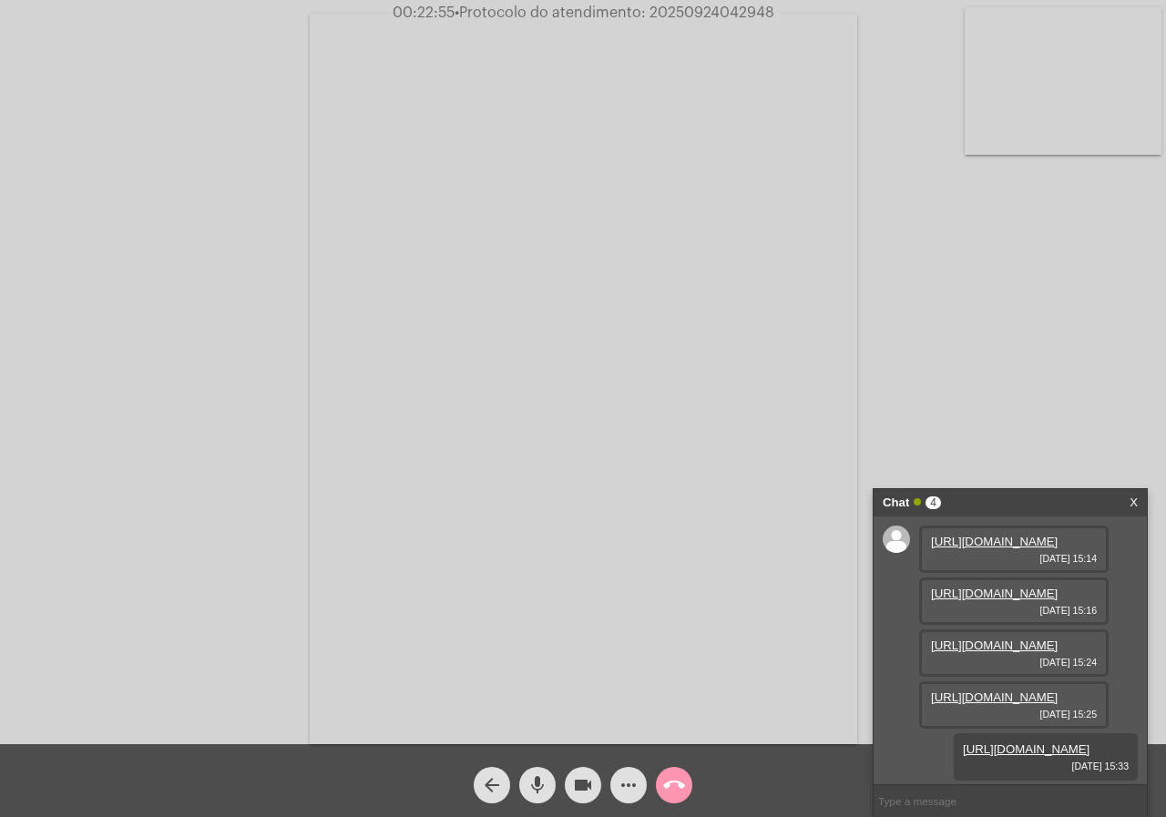
click at [706, 21] on span "00:22:55 • Protocolo do atendimento: 20250924042948" at bounding box center [583, 13] width 396 height 18
click at [706, 17] on span "• Protocolo do atendimento: 20250924042948" at bounding box center [614, 12] width 320 height 15
copy span "20250924042948"
click at [662, 786] on button "call_end" at bounding box center [674, 785] width 36 height 36
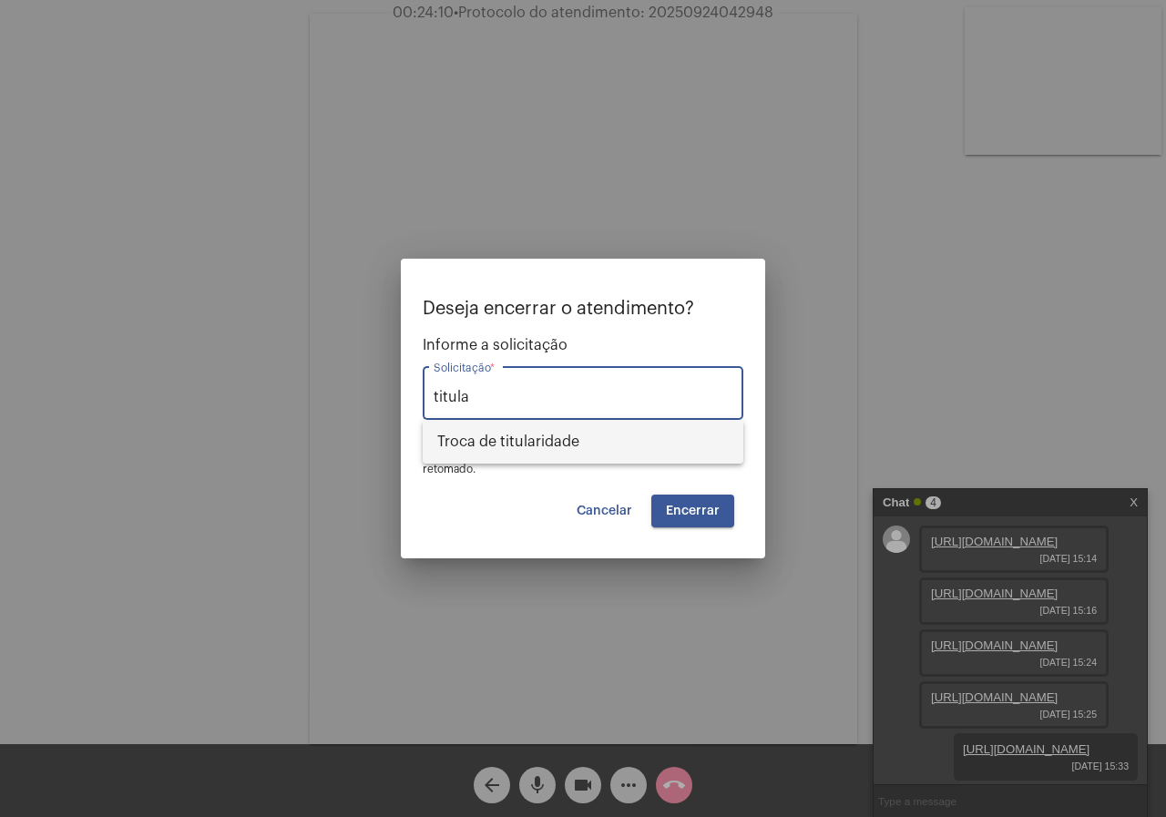
click at [629, 433] on span "Troca de titularidade" at bounding box center [582, 442] width 291 height 44
type input "Troca de titularidade"
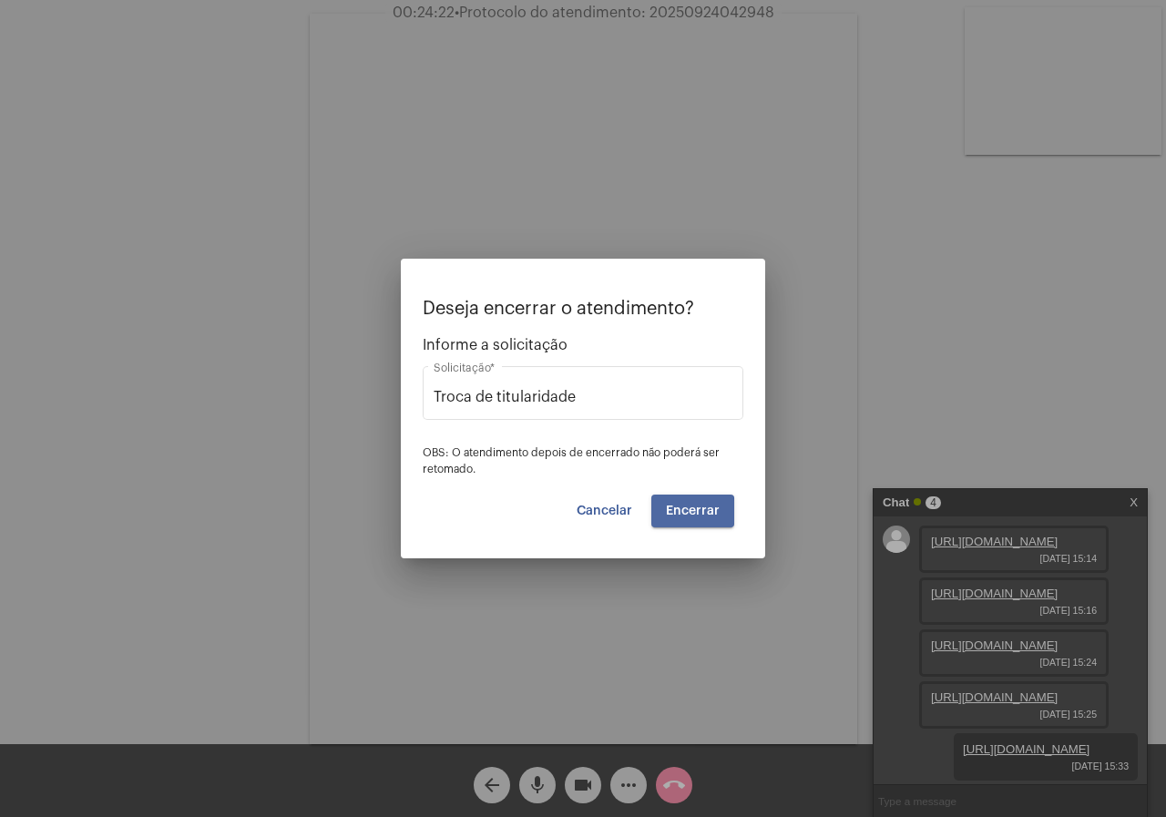
click at [668, 512] on span "Encerrar" at bounding box center [693, 510] width 54 height 13
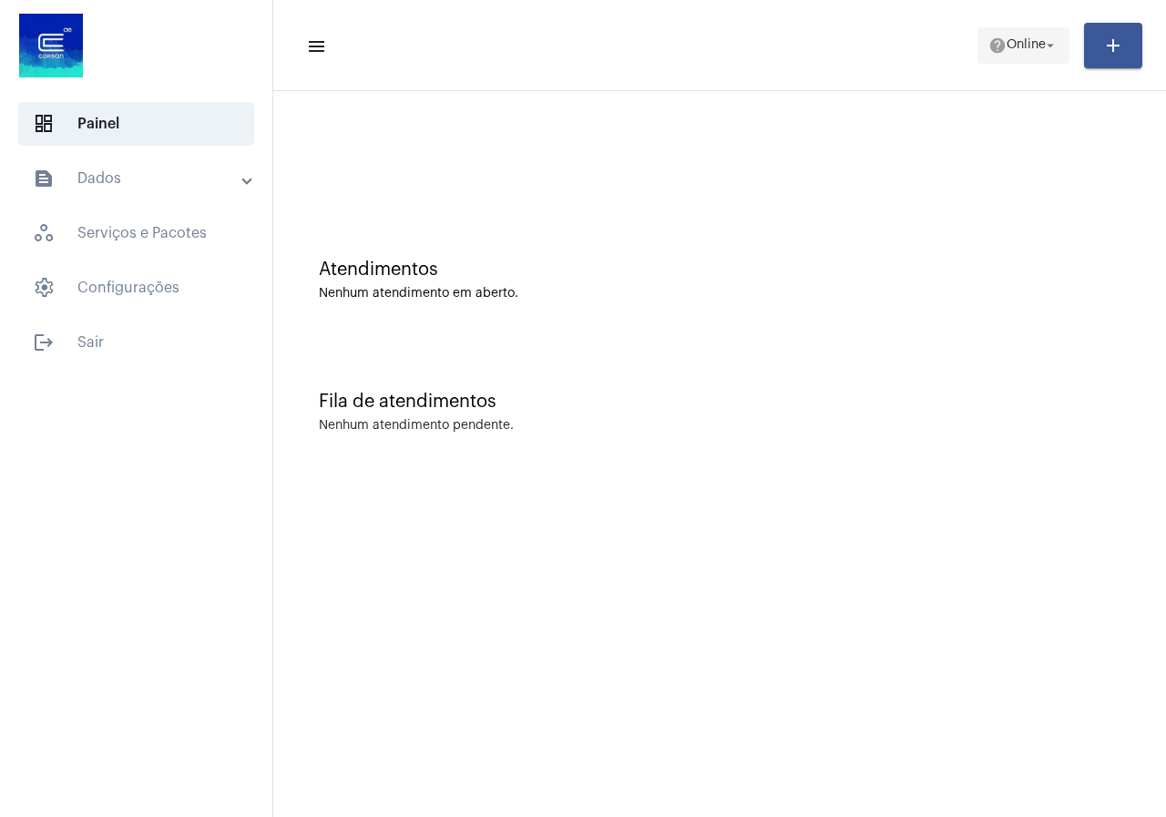
click at [1027, 34] on span "help Online arrow_drop_down" at bounding box center [1023, 44] width 70 height 33
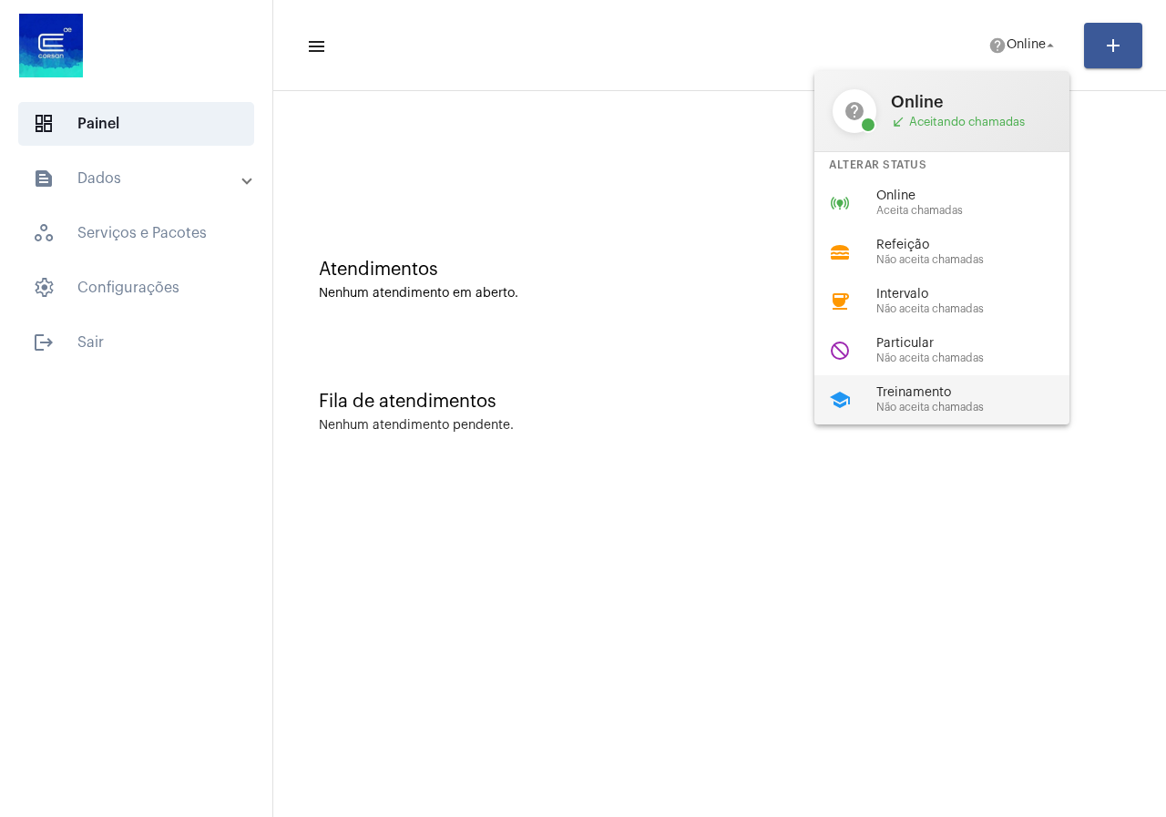
click at [948, 415] on div "school Treinamento Não aceita chamadas" at bounding box center [956, 399] width 284 height 49
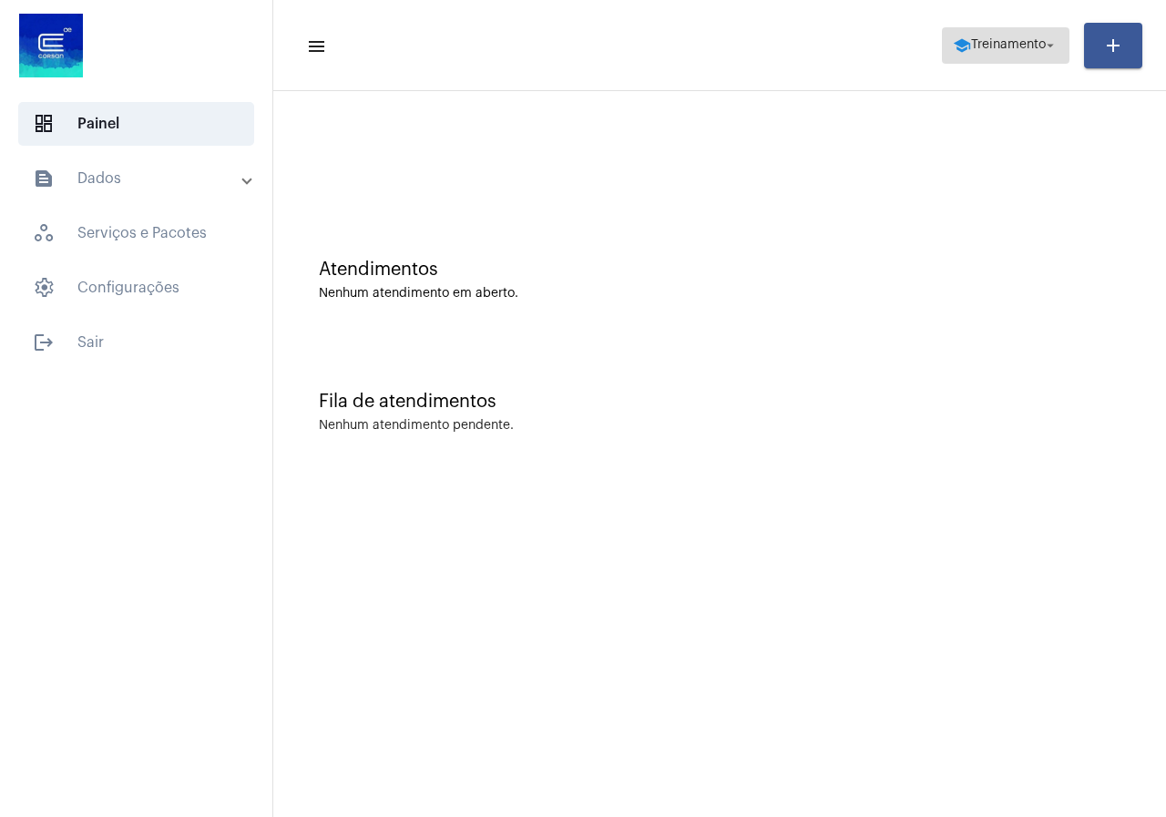
click at [976, 54] on span "school Treinamento arrow_drop_down" at bounding box center [1006, 44] width 106 height 33
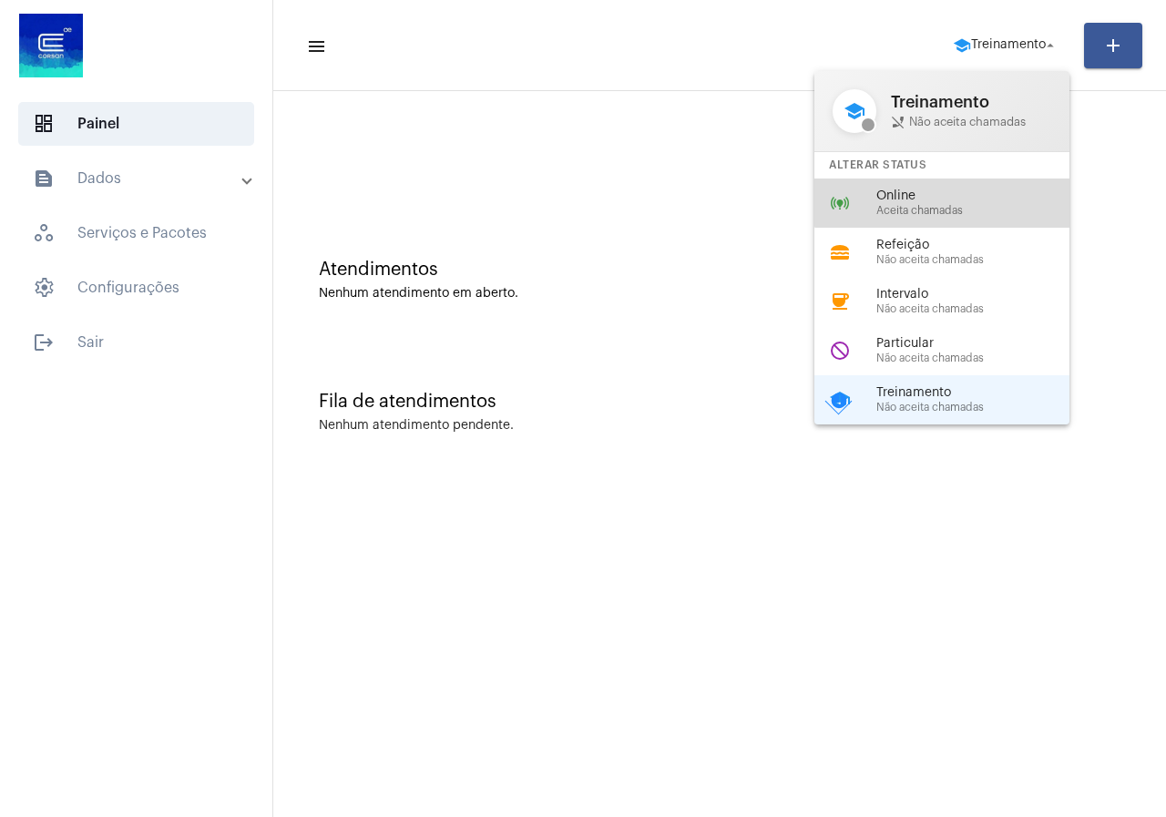
click at [945, 182] on div "online_prediction Online Aceita chamadas" at bounding box center [956, 202] width 284 height 49
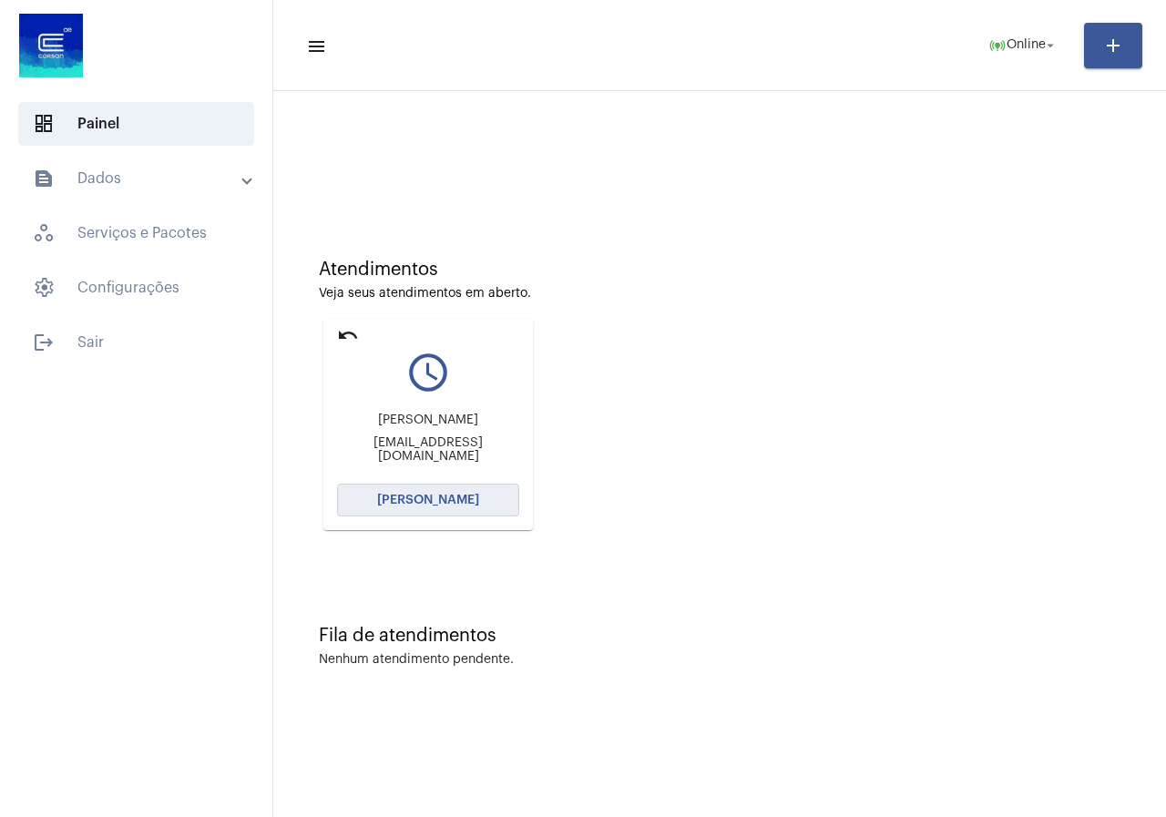
click at [392, 495] on span "Abrir Chamada" at bounding box center [428, 500] width 102 height 13
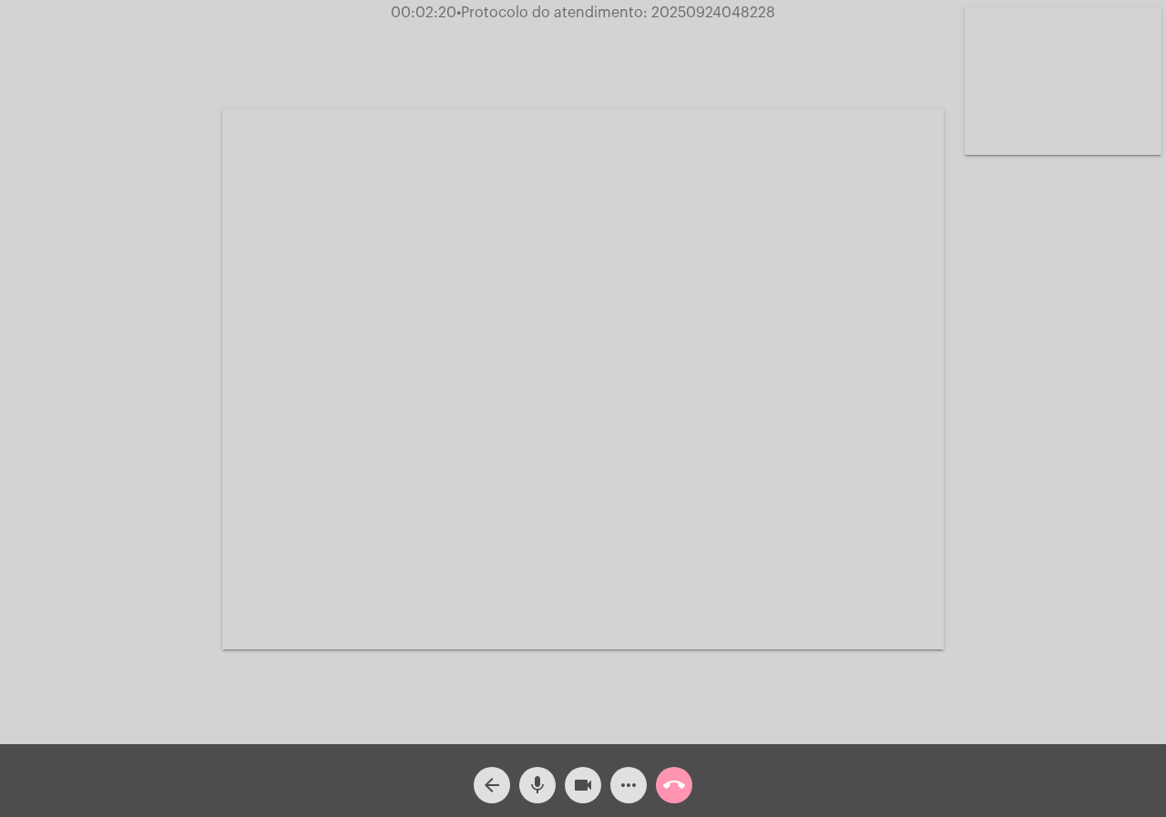
click at [597, 777] on button "videocam" at bounding box center [583, 785] width 36 height 36
click at [584, 781] on mat-icon "videocam_off" at bounding box center [583, 785] width 22 height 22
click at [584, 781] on mat-icon "videocam" at bounding box center [583, 785] width 22 height 22
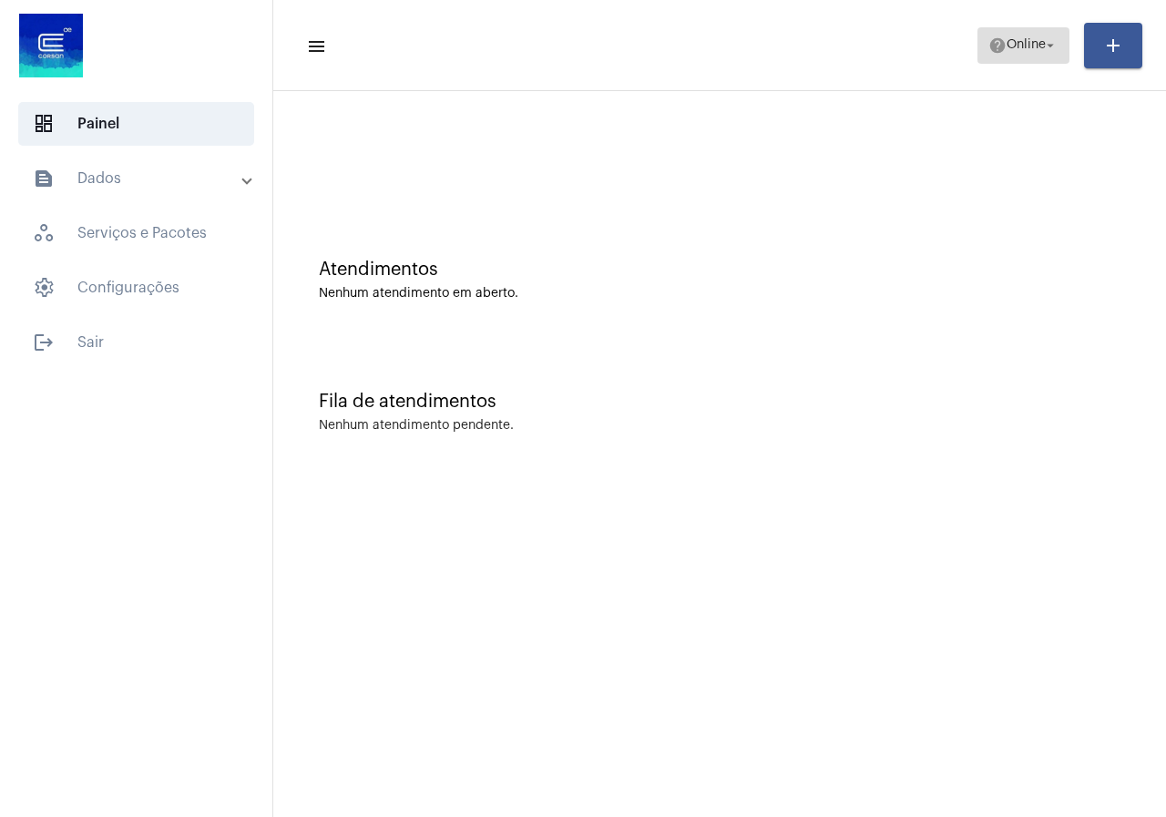
click at [988, 55] on span "help Online arrow_drop_down" at bounding box center [1023, 44] width 70 height 33
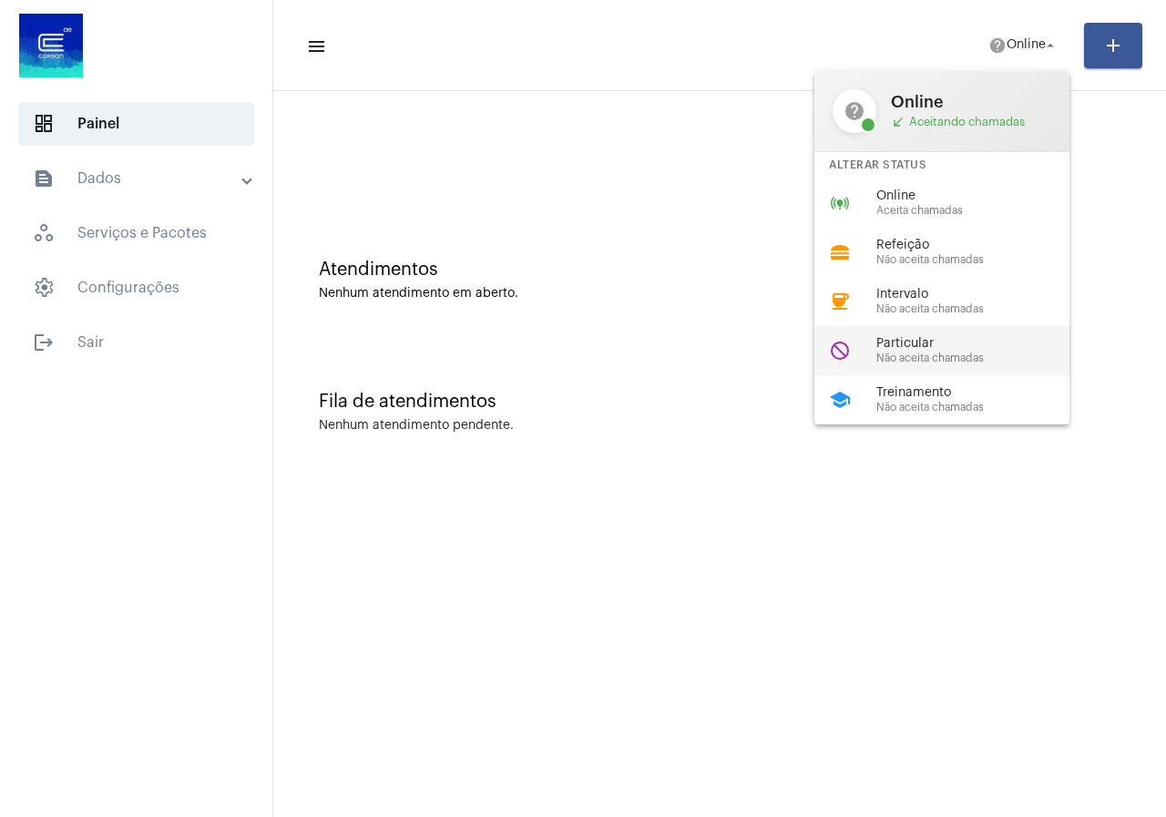
click at [978, 346] on span "Particular" at bounding box center [980, 344] width 208 height 14
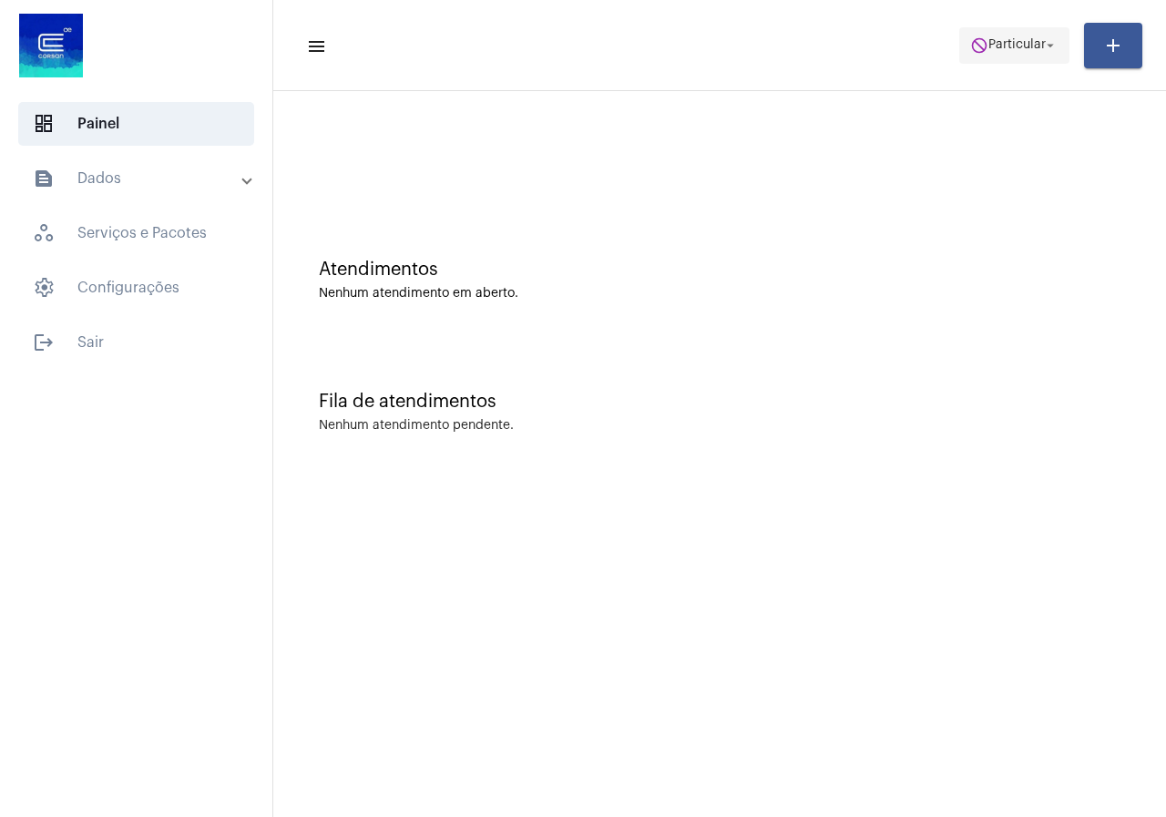
click at [1058, 45] on button "do_not_disturb Particular arrow_drop_down" at bounding box center [1014, 45] width 110 height 36
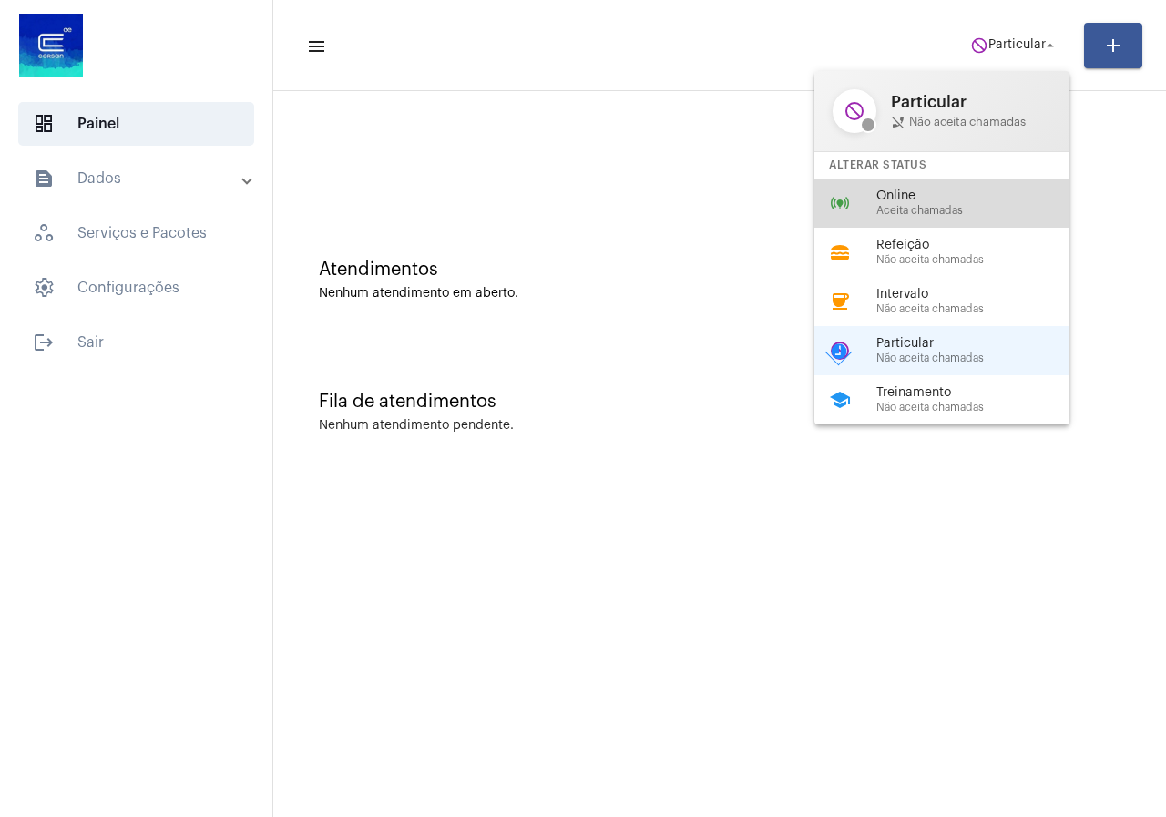
click at [920, 202] on span "Online" at bounding box center [980, 196] width 208 height 14
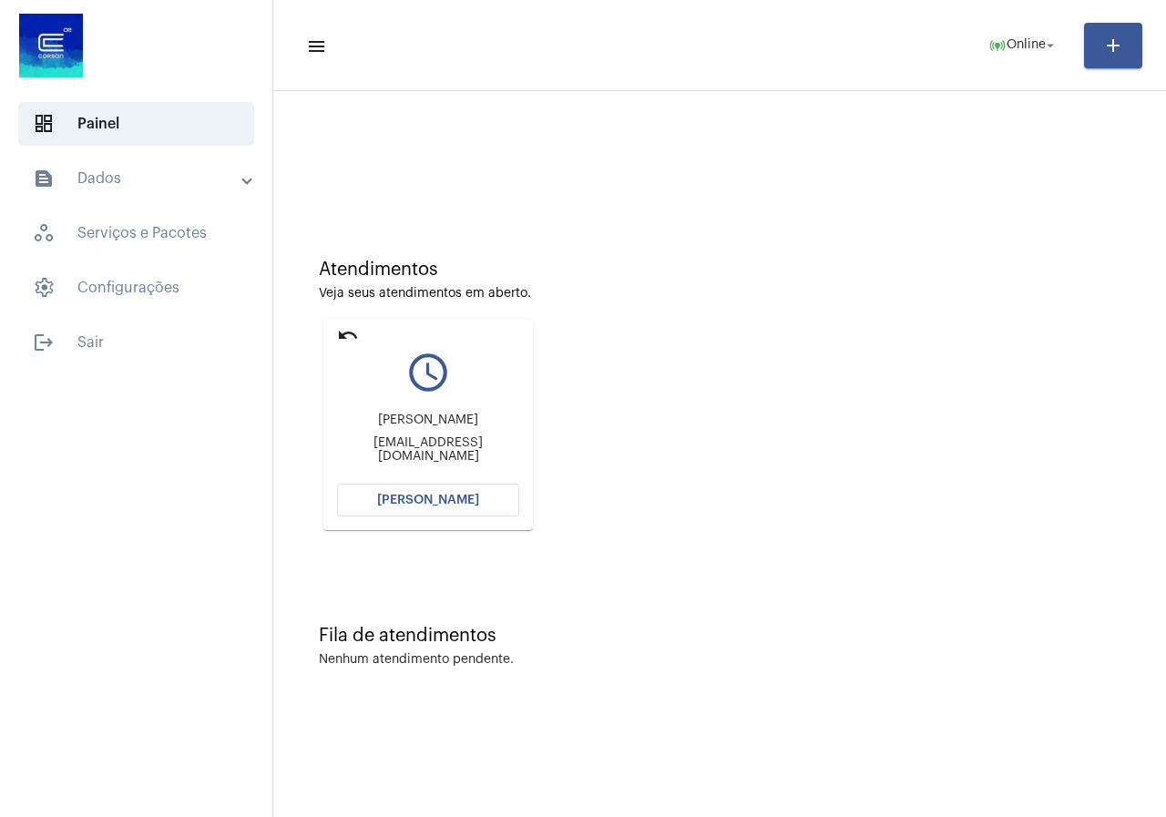
click at [420, 499] on span "[PERSON_NAME]" at bounding box center [428, 500] width 102 height 13
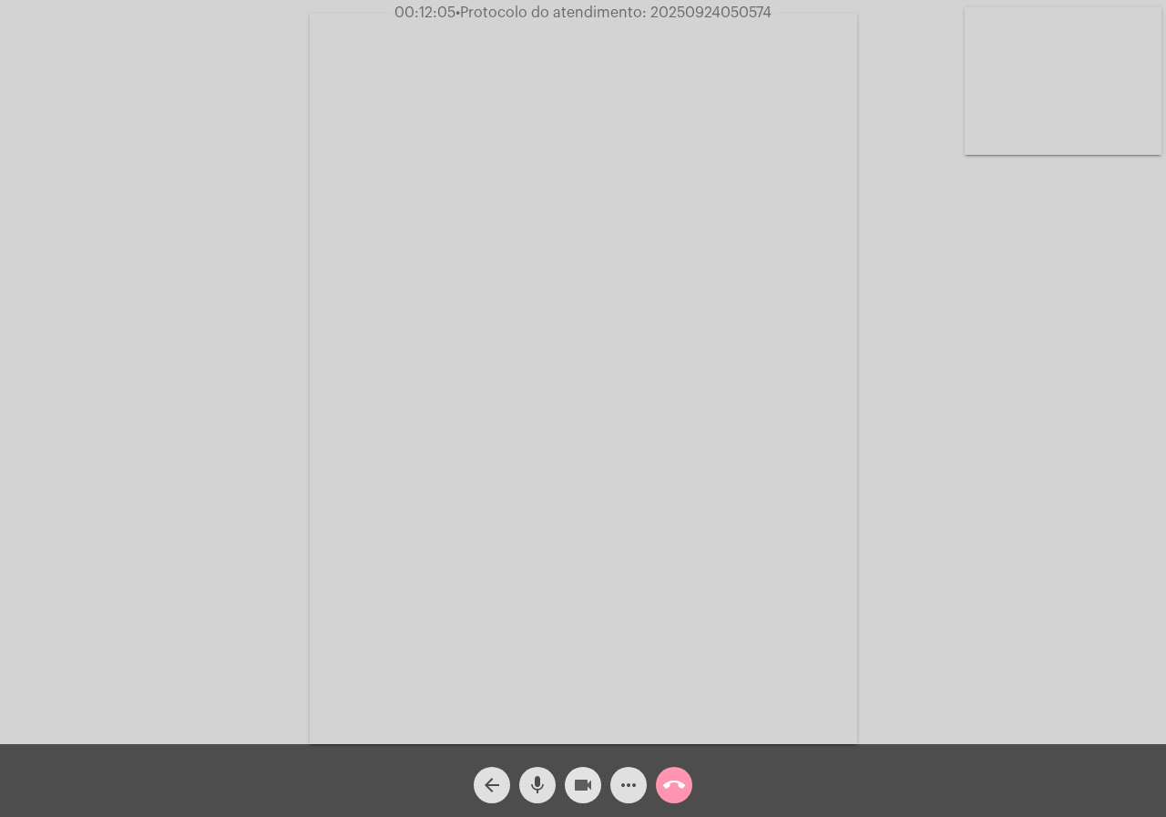
click at [572, 778] on mat-icon "videocam" at bounding box center [583, 785] width 22 height 22
click at [576, 787] on mat-icon "videocam_off" at bounding box center [583, 785] width 22 height 22
click at [579, 775] on span "videocam" at bounding box center [583, 785] width 22 height 36
click at [589, 783] on mat-icon "videocam_off" at bounding box center [583, 785] width 22 height 22
